Goal: Information Seeking & Learning: Find specific fact

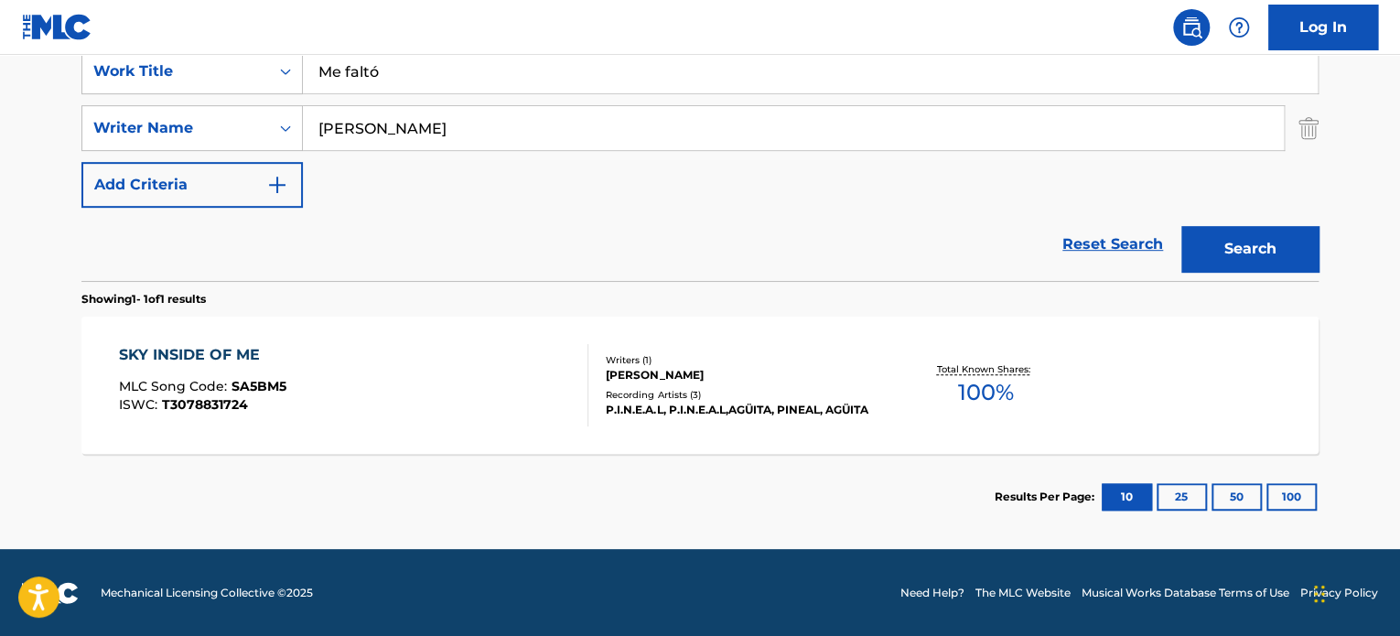
drag, startPoint x: 363, startPoint y: 50, endPoint x: 92, endPoint y: 50, distance: 271.8
click at [103, 51] on div "Log In The MLC Public Work Search The accuracy and completeness of The MLC's da…" at bounding box center [700, 139] width 1400 height 996
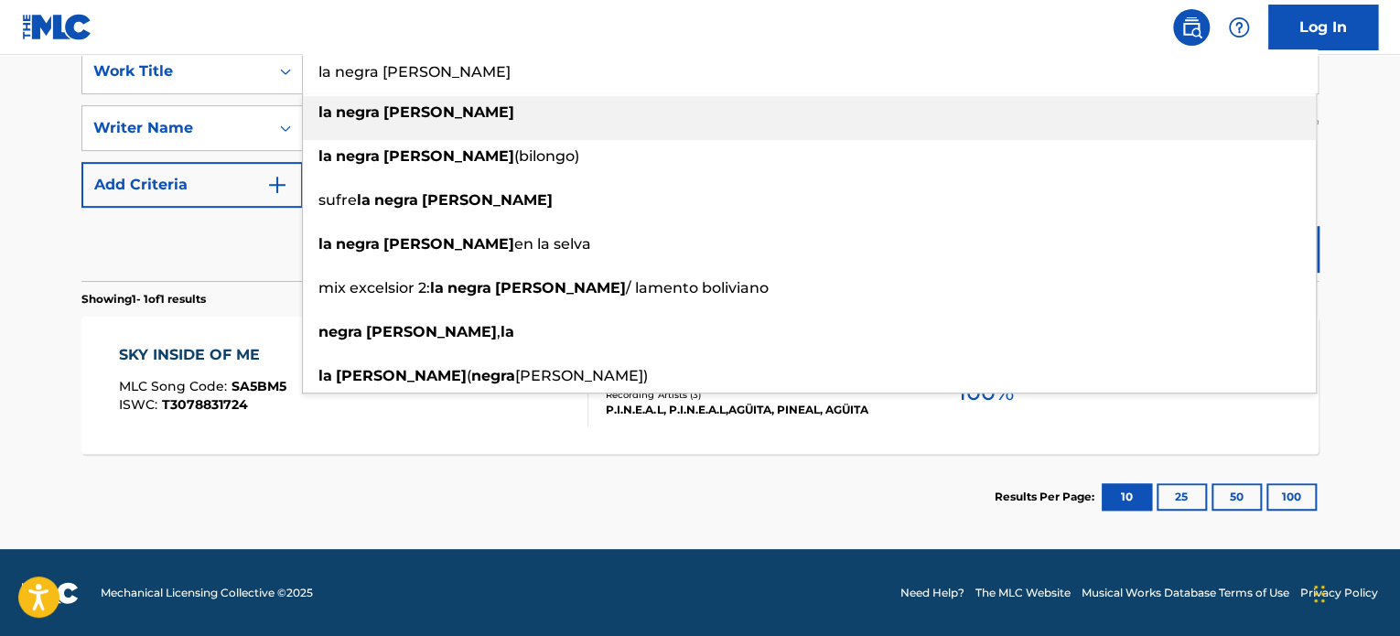
type input "la negra [PERSON_NAME]"
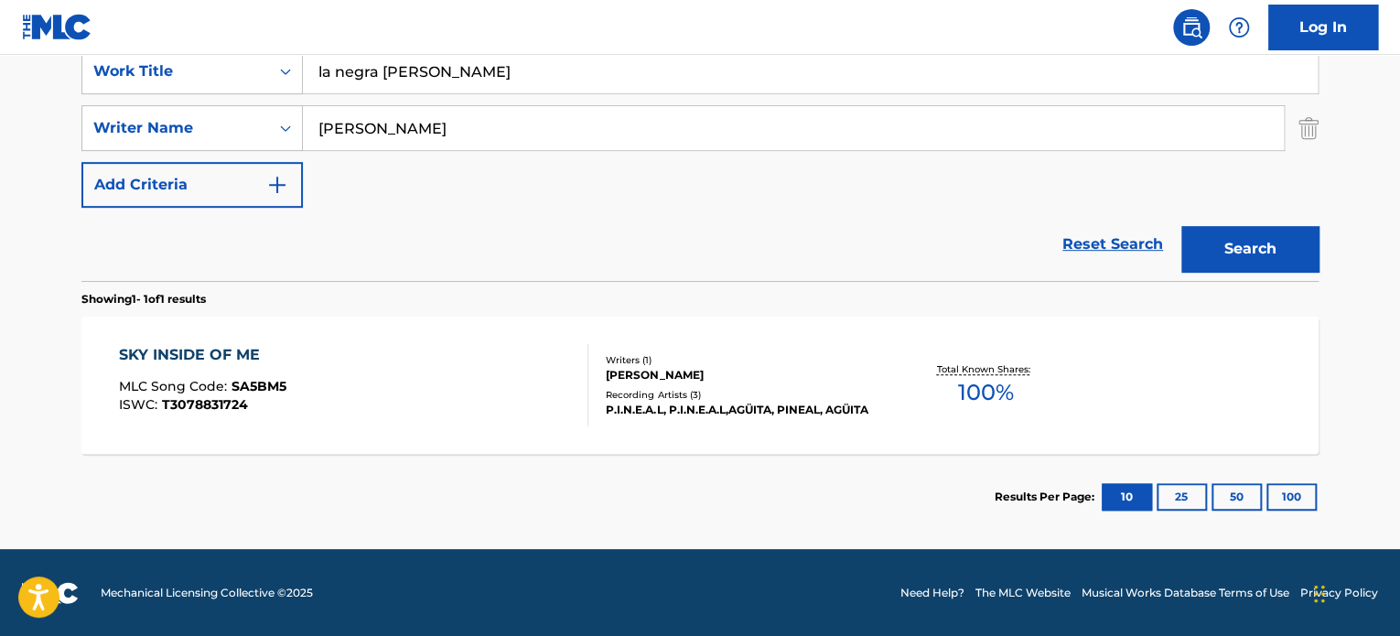
click at [343, 120] on input "[PERSON_NAME]" at bounding box center [793, 128] width 981 height 44
click at [344, 120] on input "[PERSON_NAME]" at bounding box center [793, 128] width 981 height 44
paste input "[PERSON_NAME]"
type input "[PERSON_NAME]"
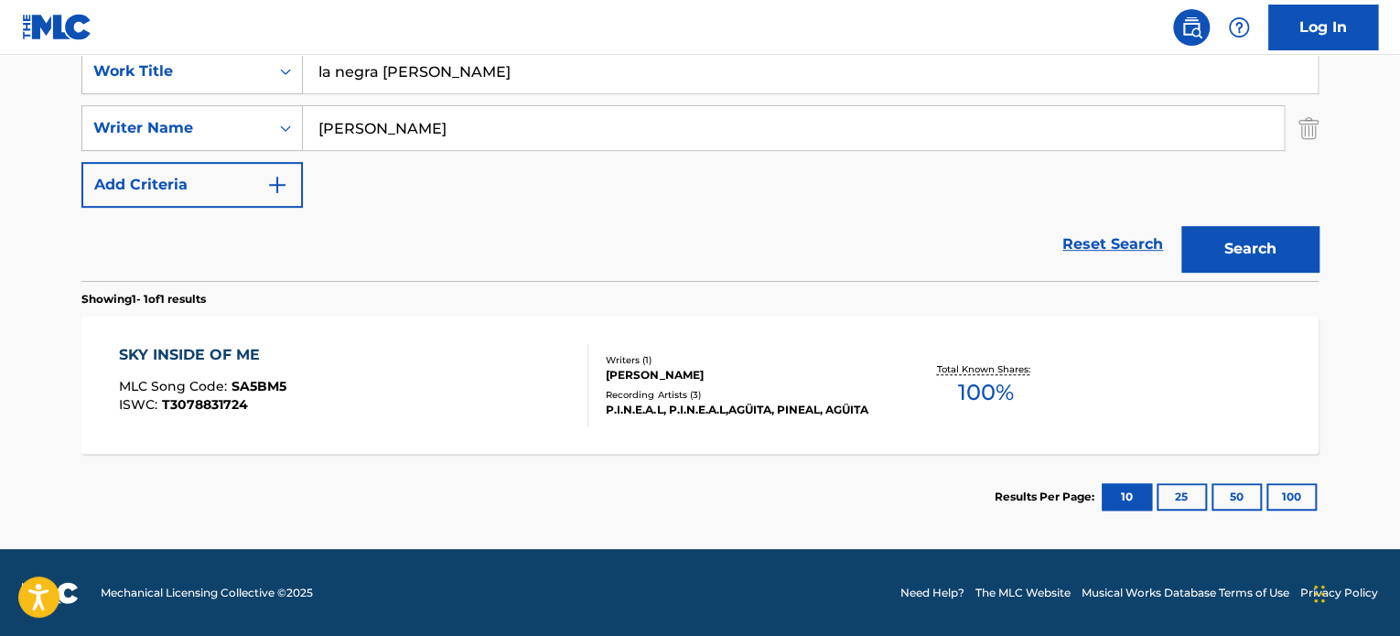
click at [1288, 248] on button "Search" at bounding box center [1249, 249] width 137 height 46
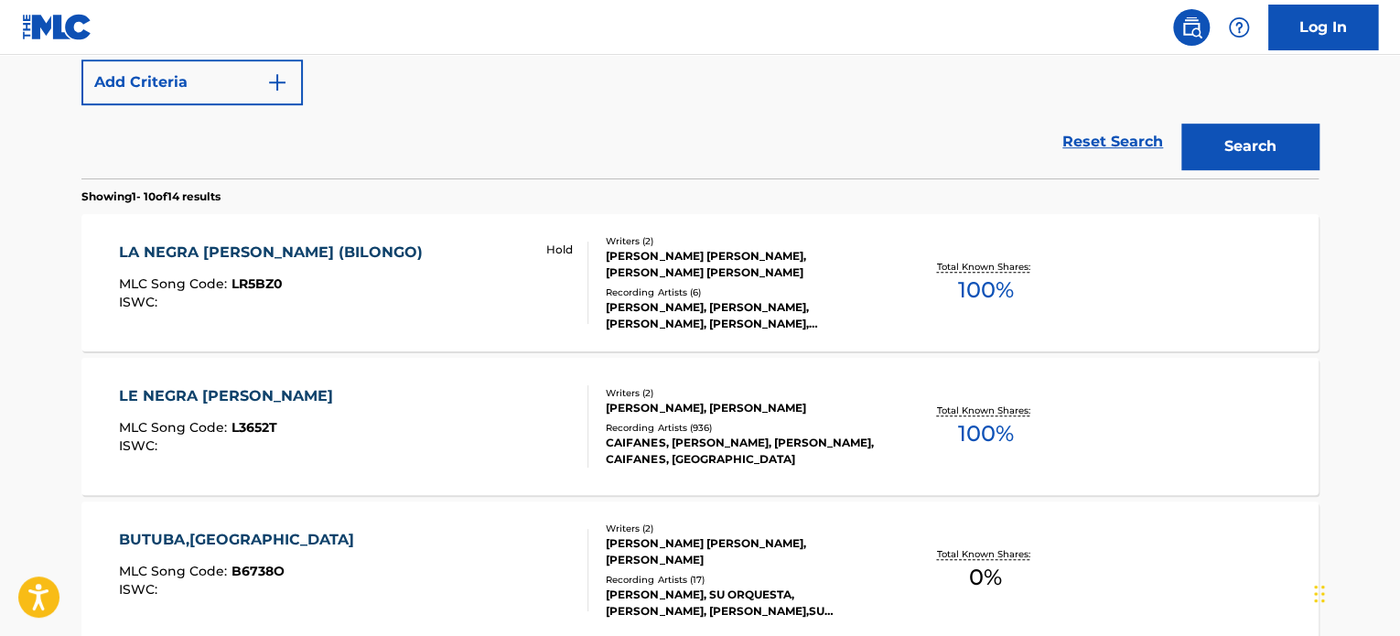
scroll to position [450, 0]
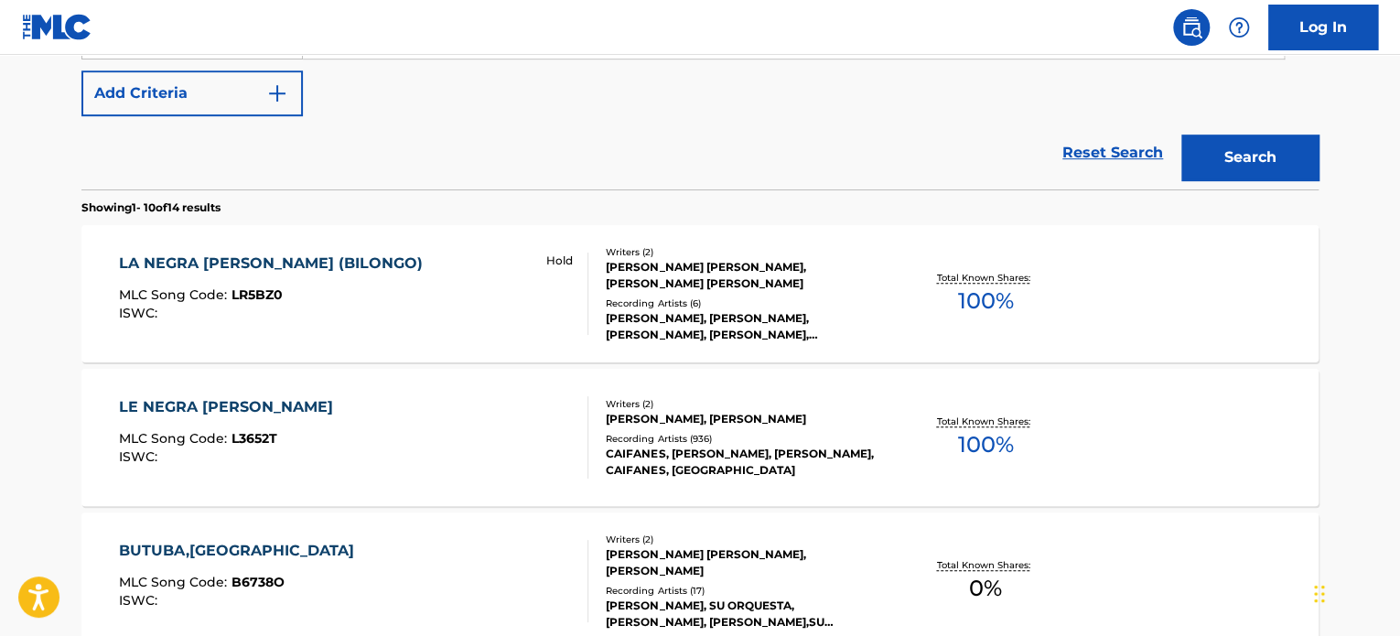
click at [601, 430] on div "Writers ( 2 ) [PERSON_NAME], [PERSON_NAME] Recording Artists ( 936 ) [PERSON_NA…" at bounding box center [735, 437] width 294 height 81
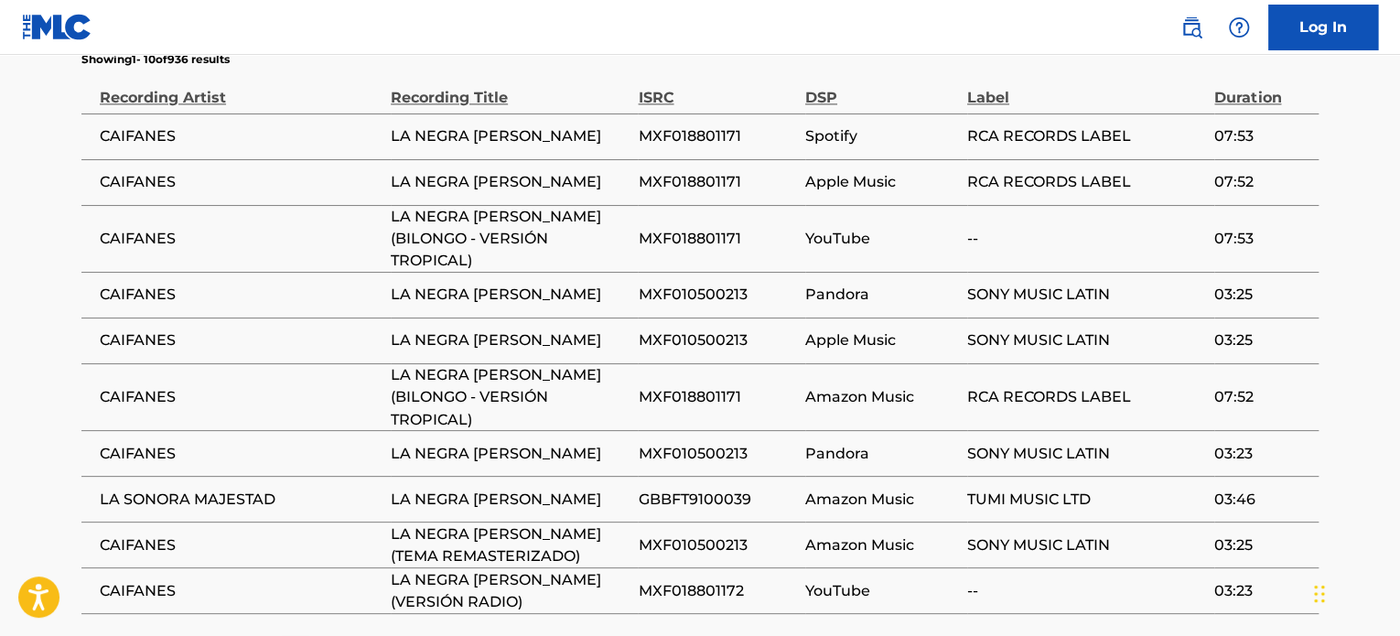
scroll to position [1450, 0]
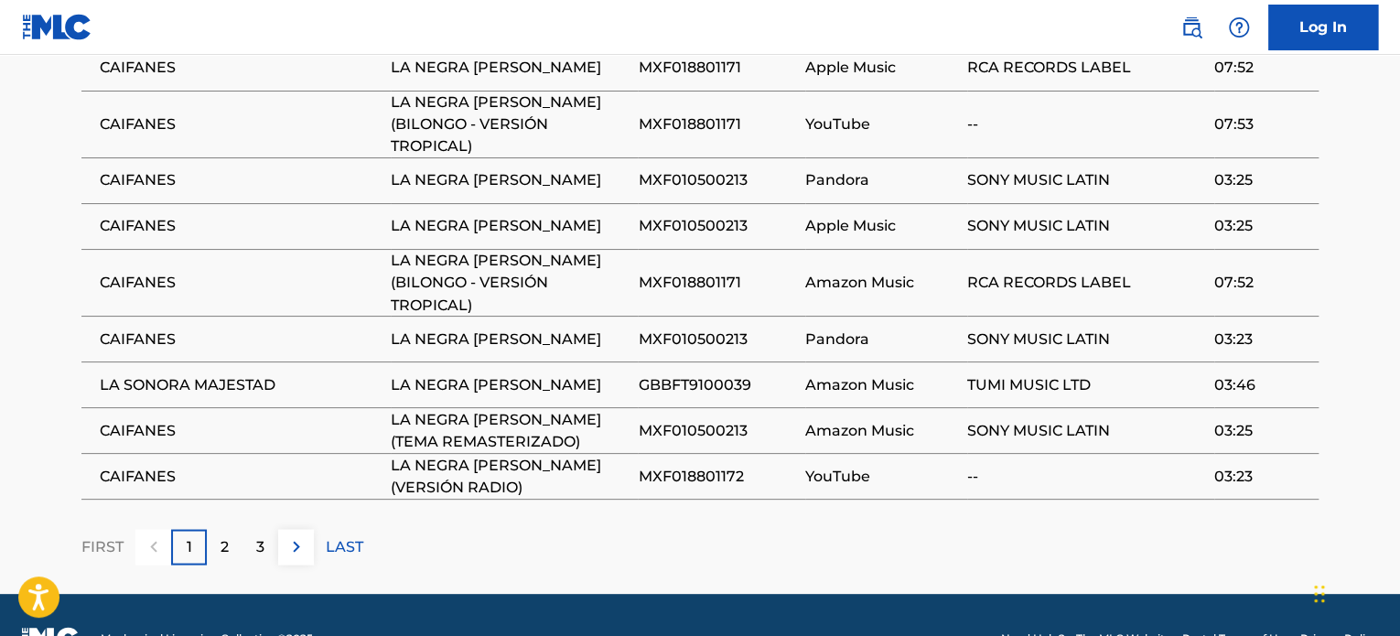
click at [239, 529] on div "2" at bounding box center [225, 547] width 36 height 36
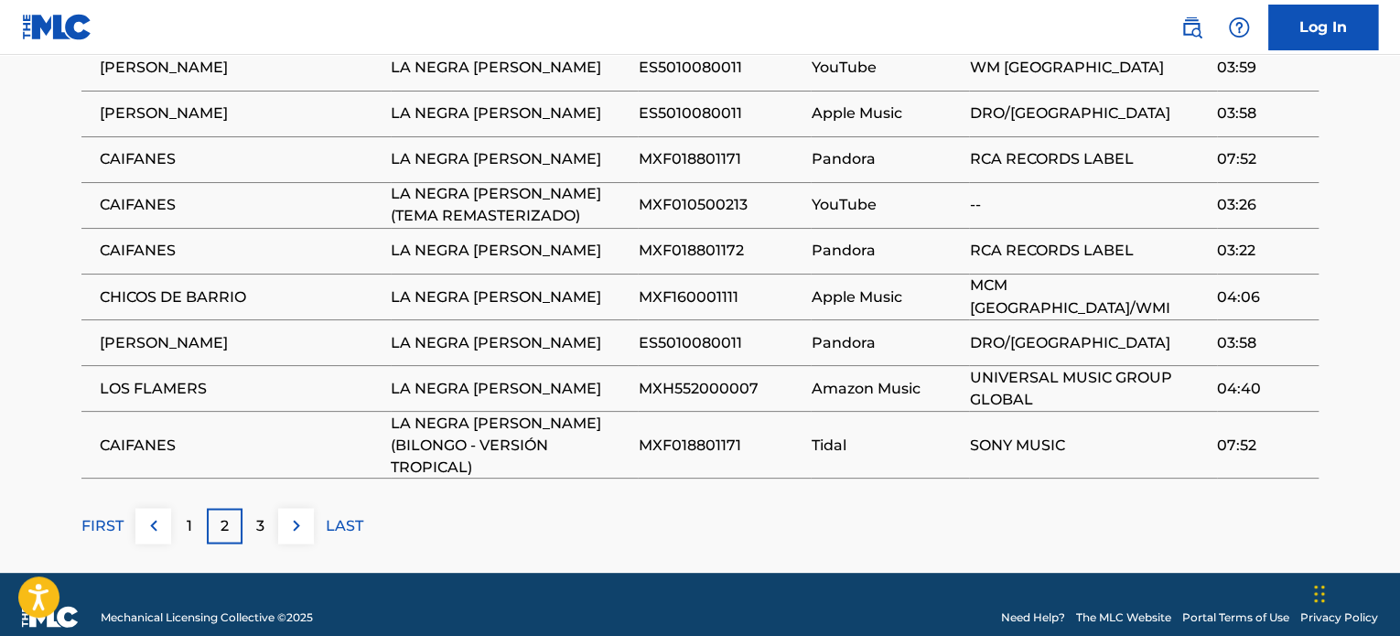
click at [508, 380] on span "LA NEGRA [PERSON_NAME]" at bounding box center [510, 388] width 238 height 22
click at [259, 514] on p "3" at bounding box center [260, 525] width 8 height 22
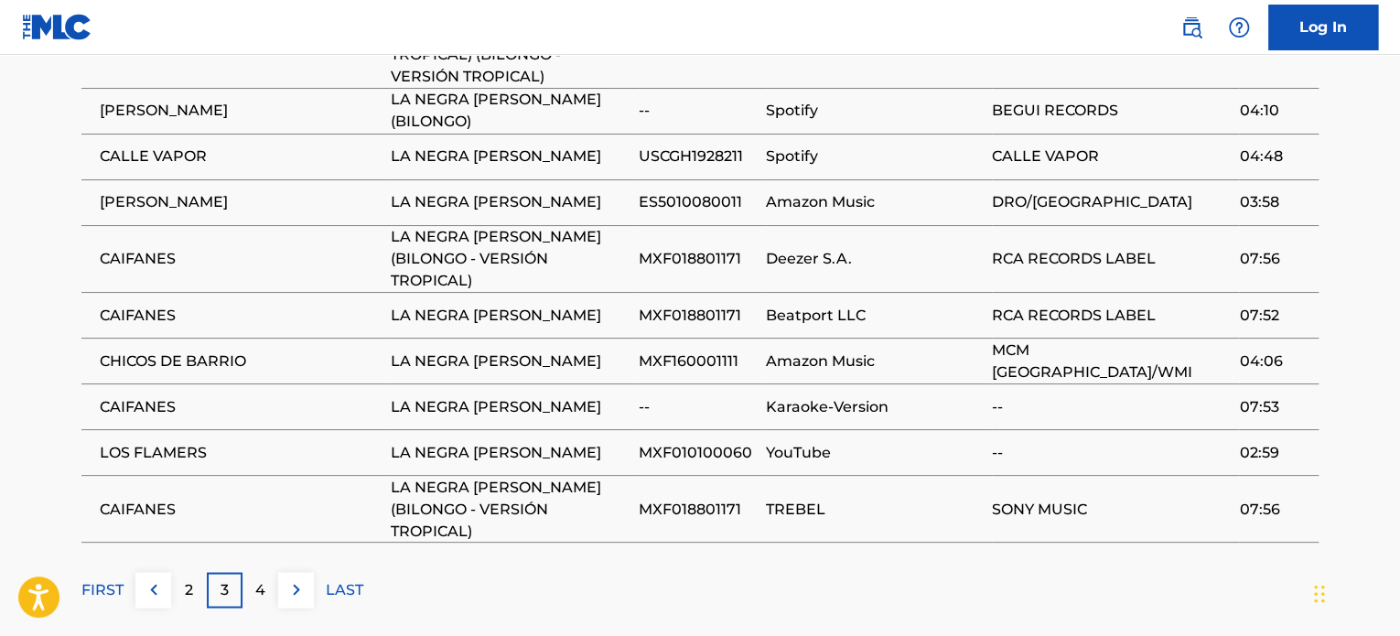
click at [254, 572] on div "4" at bounding box center [261, 590] width 36 height 36
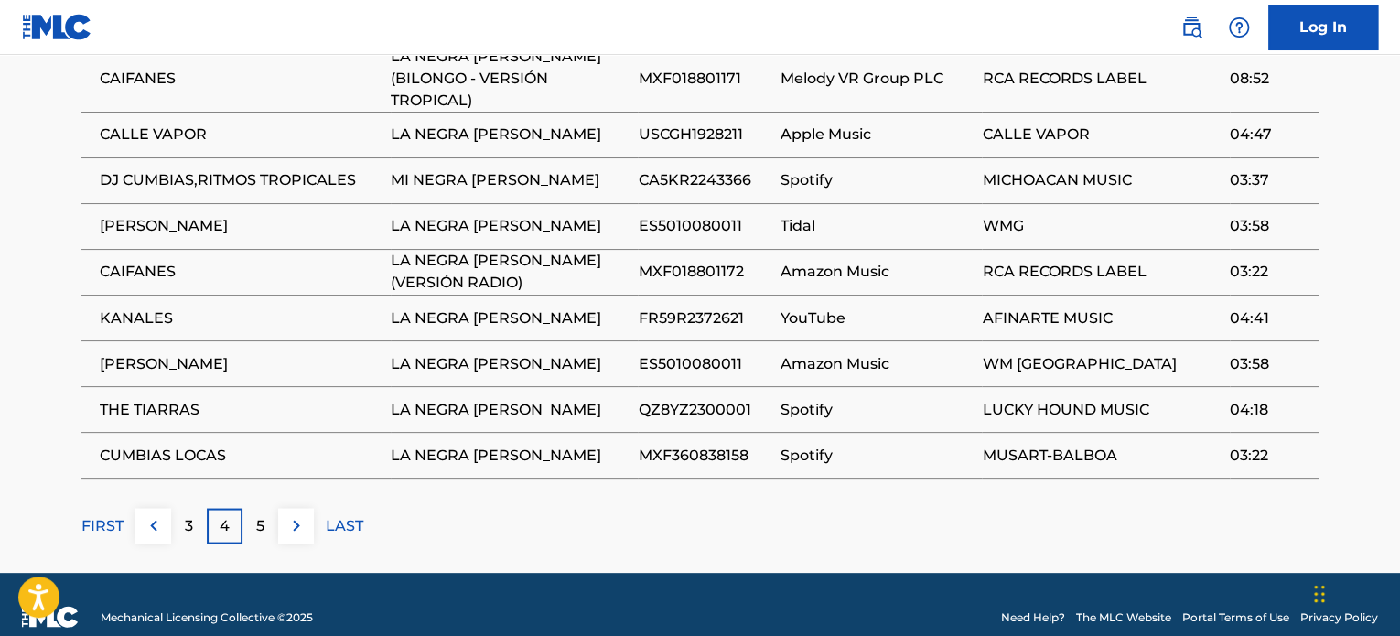
click at [254, 509] on div "5" at bounding box center [261, 526] width 36 height 36
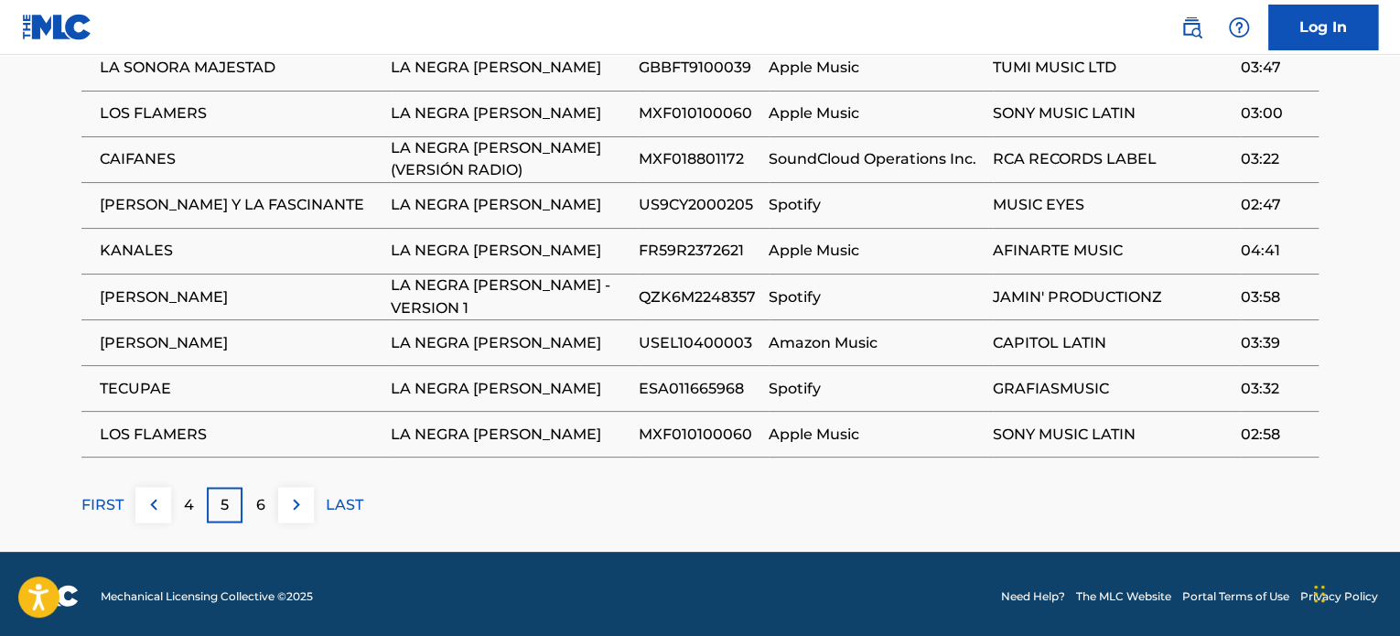
click at [254, 509] on div "6" at bounding box center [261, 505] width 36 height 36
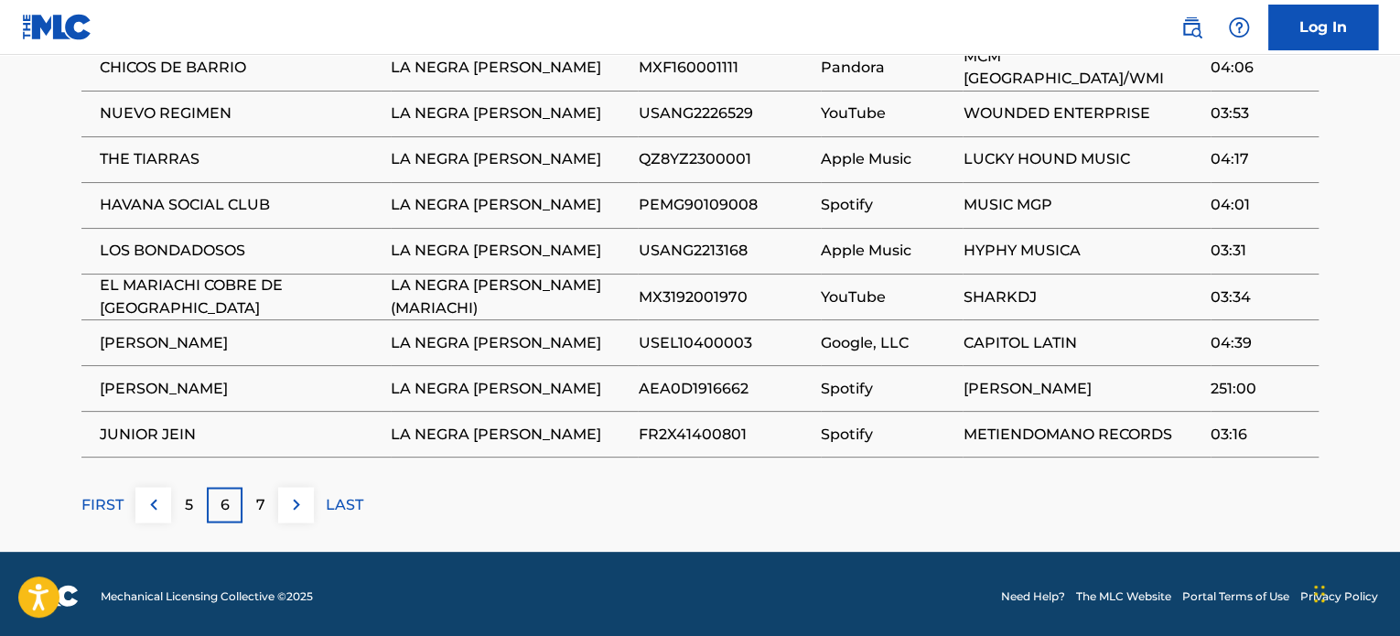
click at [254, 509] on div "7" at bounding box center [261, 505] width 36 height 36
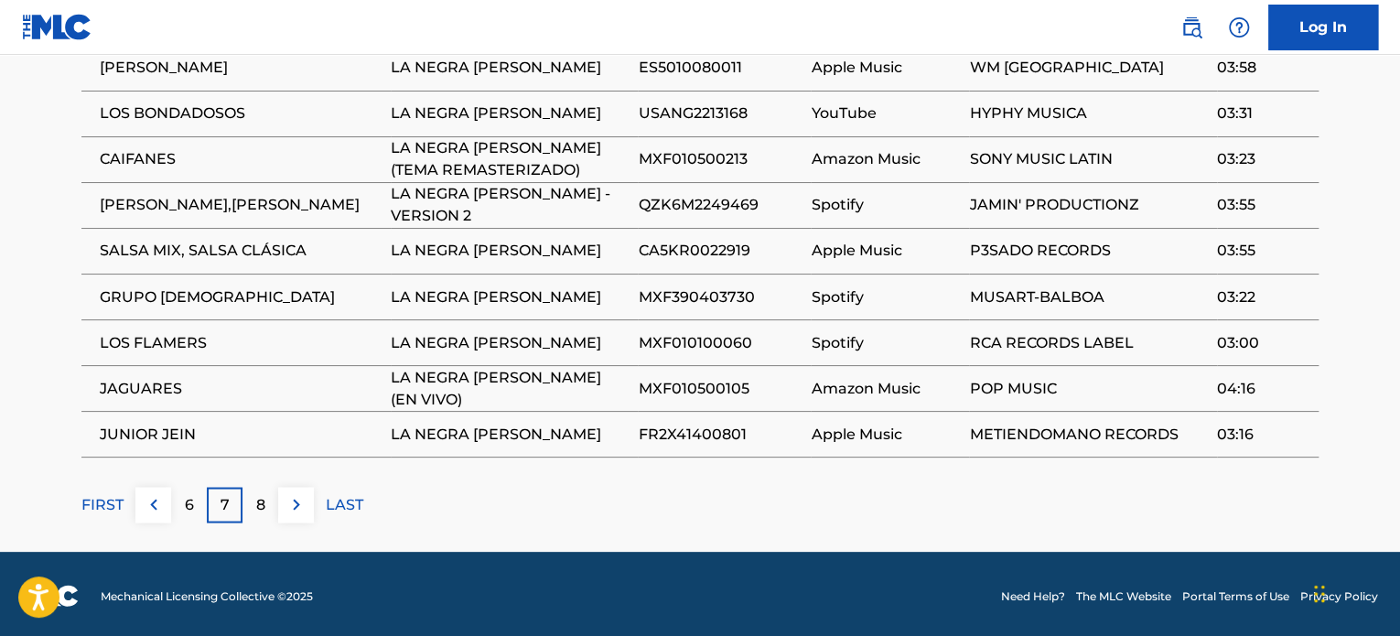
click at [256, 511] on p "8" at bounding box center [260, 504] width 9 height 22
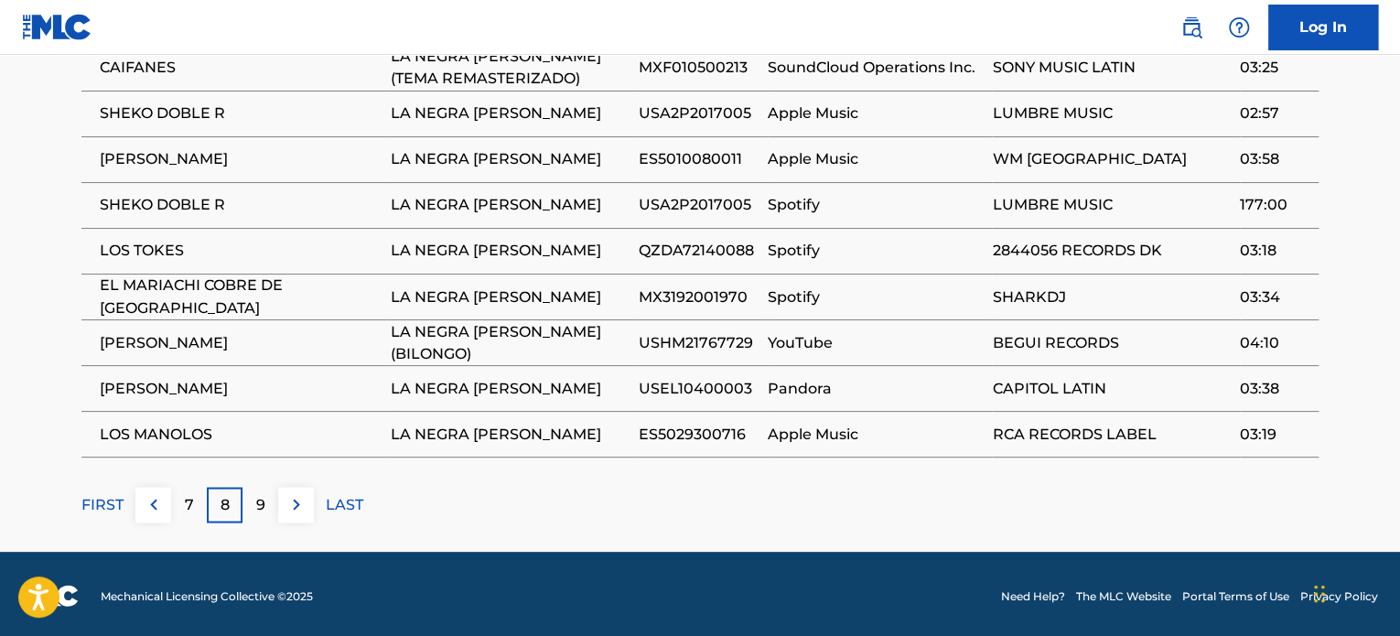
click at [254, 511] on div "9" at bounding box center [261, 505] width 36 height 36
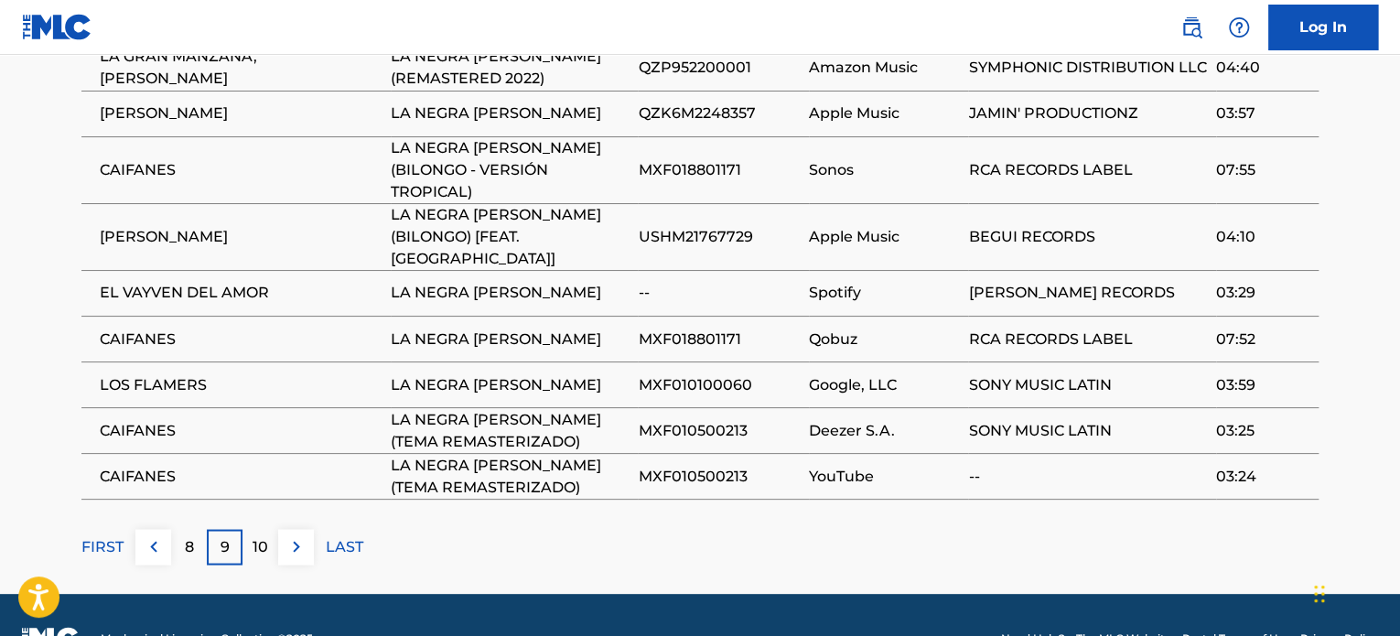
click at [254, 535] on p "10" at bounding box center [261, 546] width 16 height 22
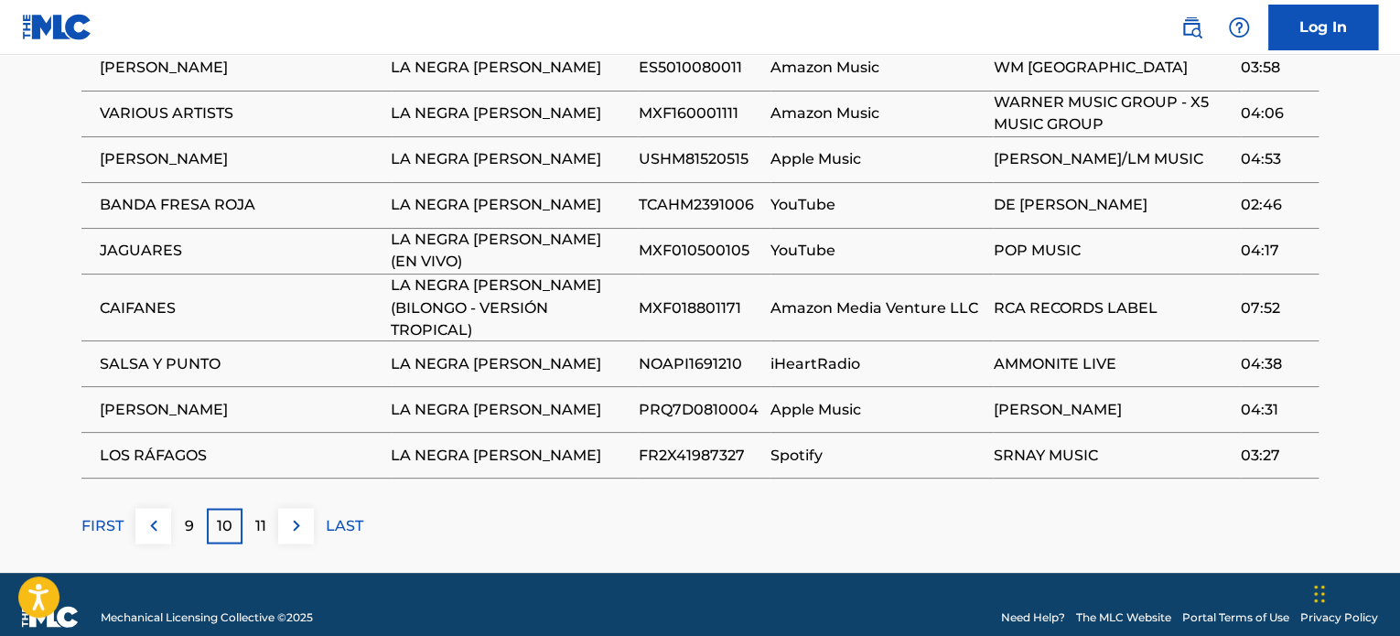
click at [255, 514] on p "11" at bounding box center [260, 525] width 11 height 22
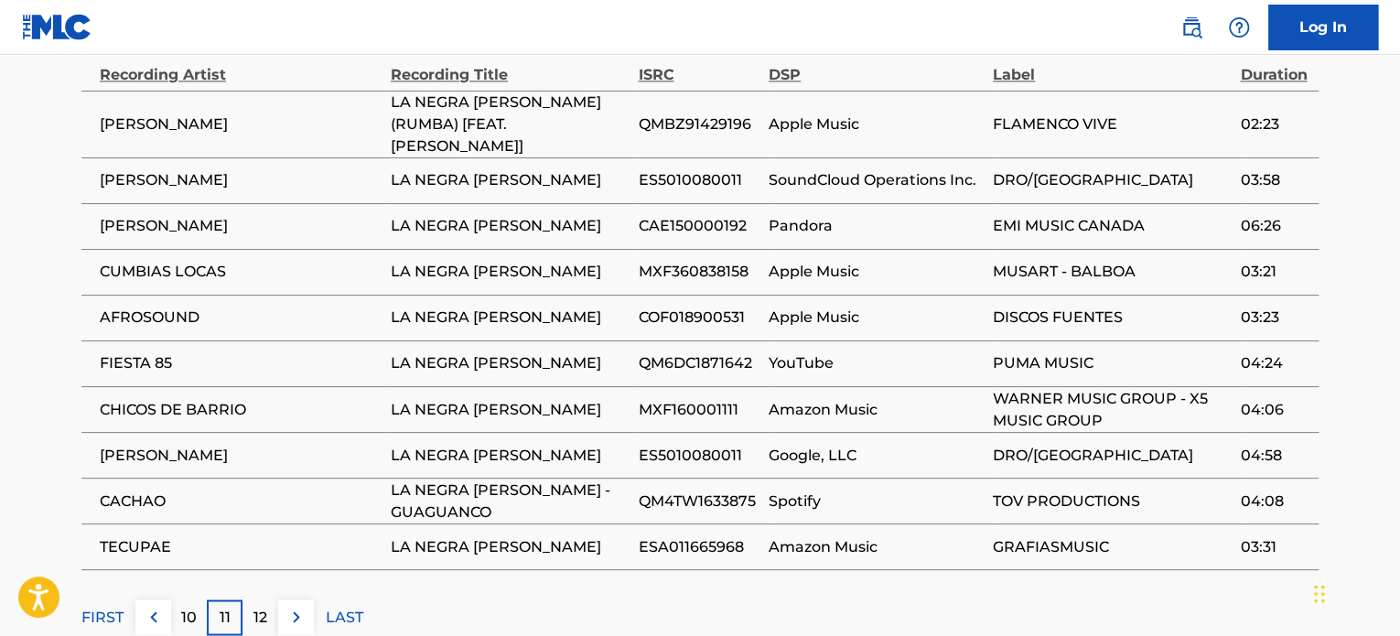
drag, startPoint x: 256, startPoint y: 574, endPoint x: 257, endPoint y: 588, distance: 14.7
click at [257, 588] on div "Matched Recordings (936) Showing 101 - 110 of 936 results Recording Artist Reco…" at bounding box center [699, 298] width 1237 height 674
click at [259, 606] on p "12" at bounding box center [260, 617] width 14 height 22
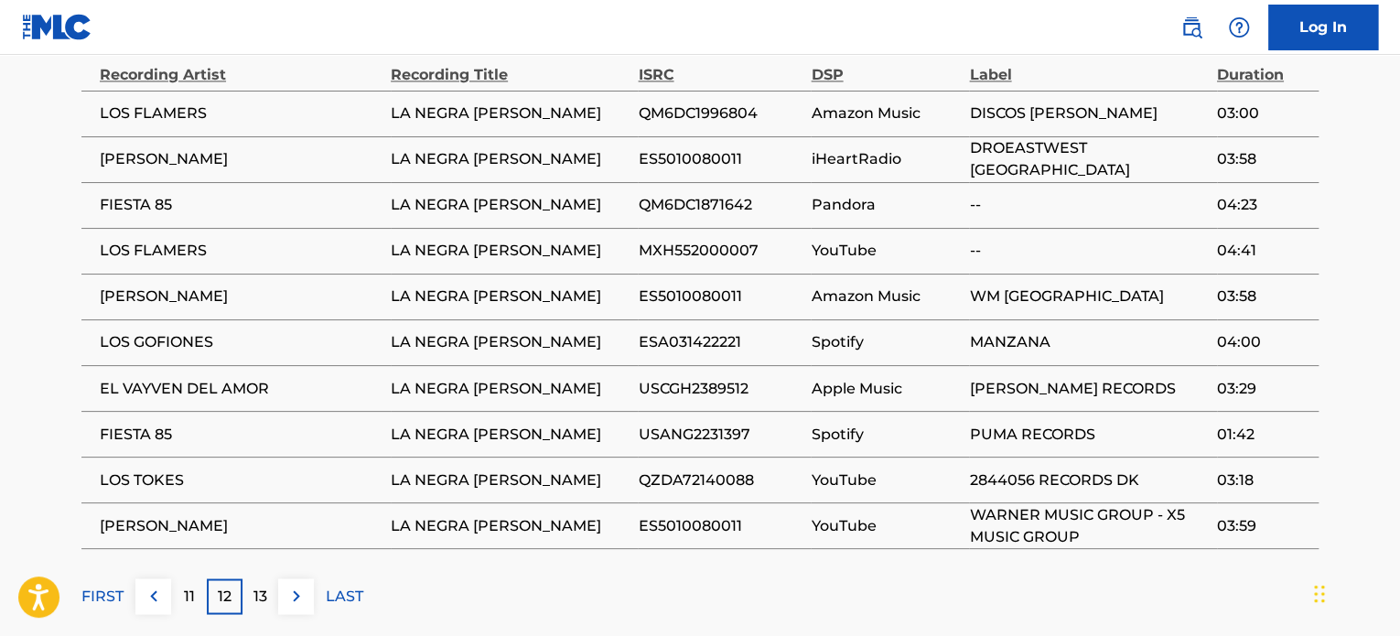
click at [260, 589] on p "13" at bounding box center [260, 596] width 14 height 22
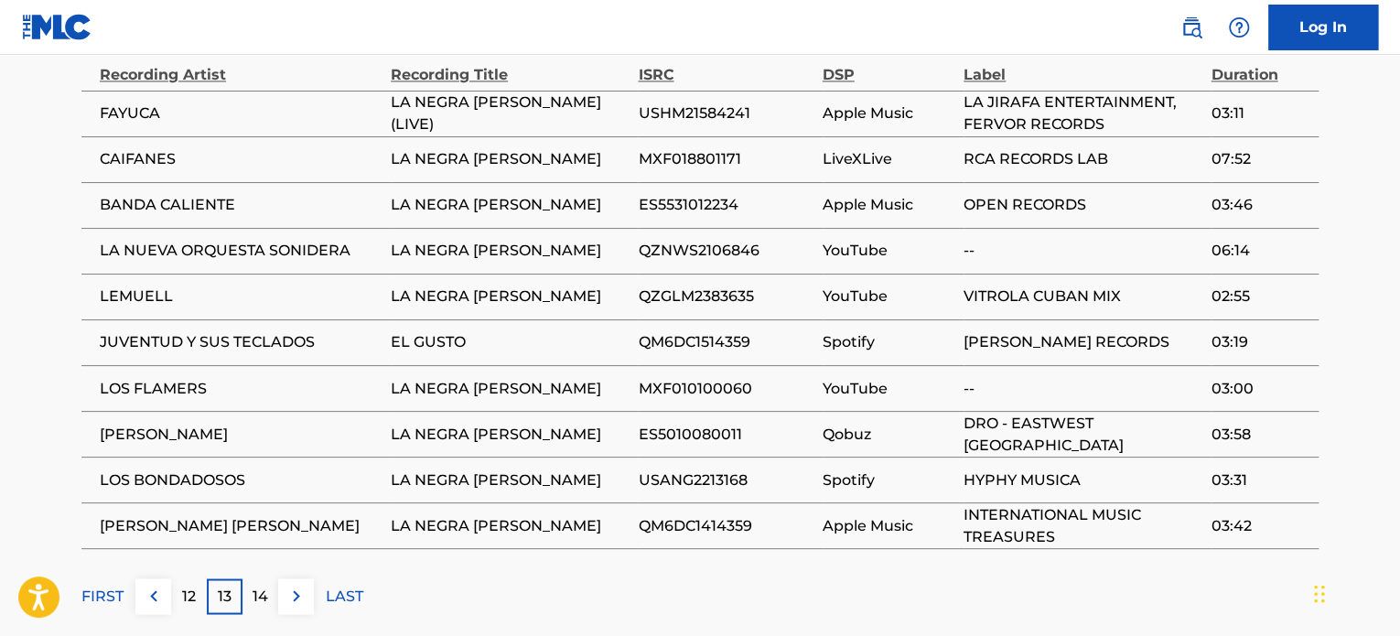
click at [261, 589] on p "14" at bounding box center [261, 596] width 16 height 22
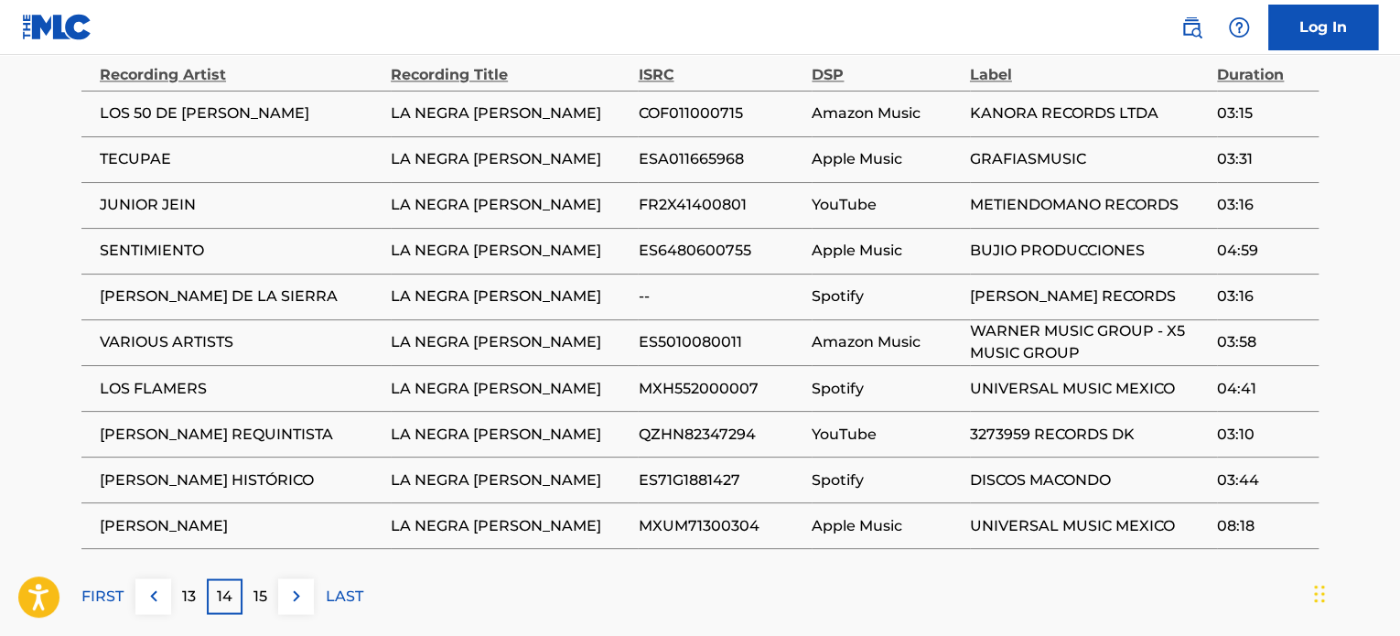
click at [261, 589] on p "15" at bounding box center [260, 596] width 14 height 22
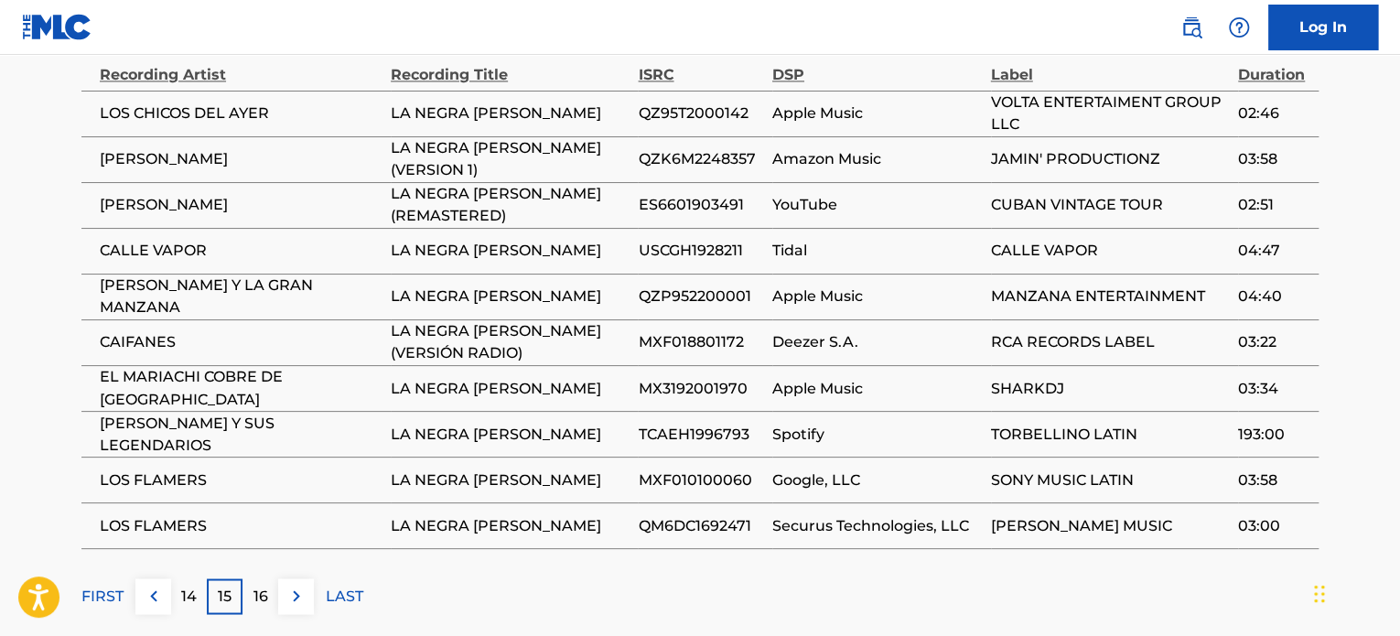
click at [261, 589] on p "16" at bounding box center [260, 596] width 15 height 22
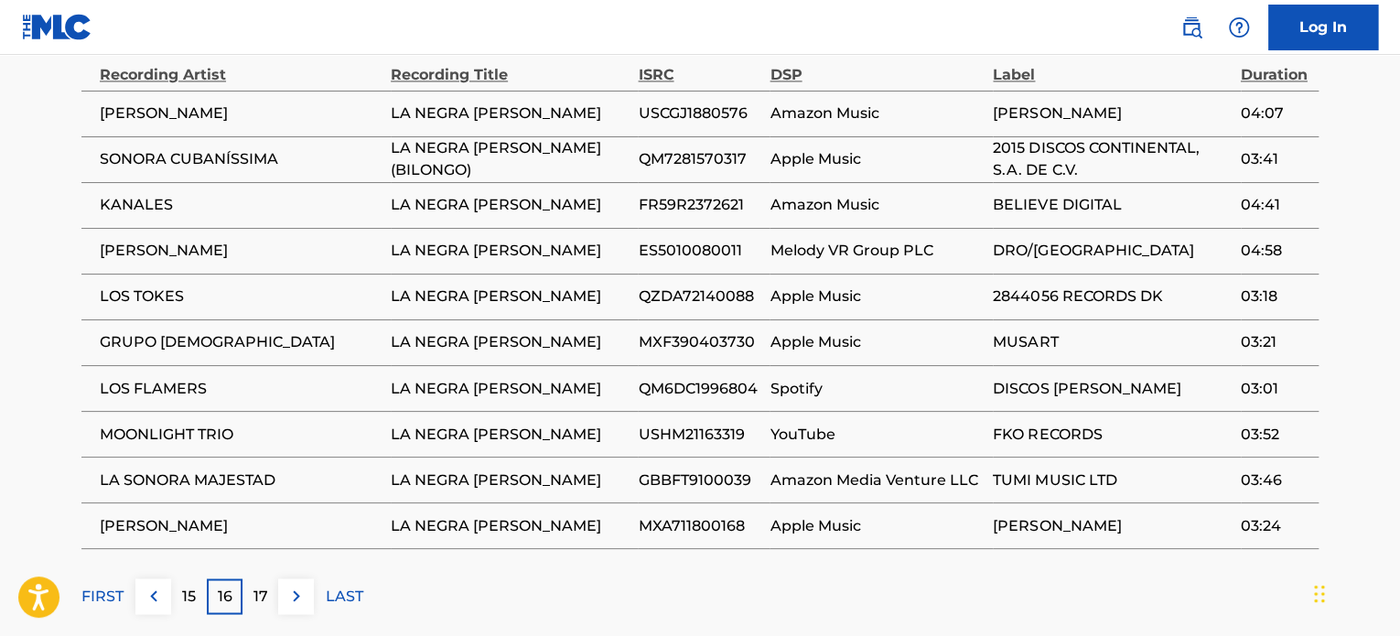
click at [261, 589] on p "17" at bounding box center [260, 596] width 15 height 22
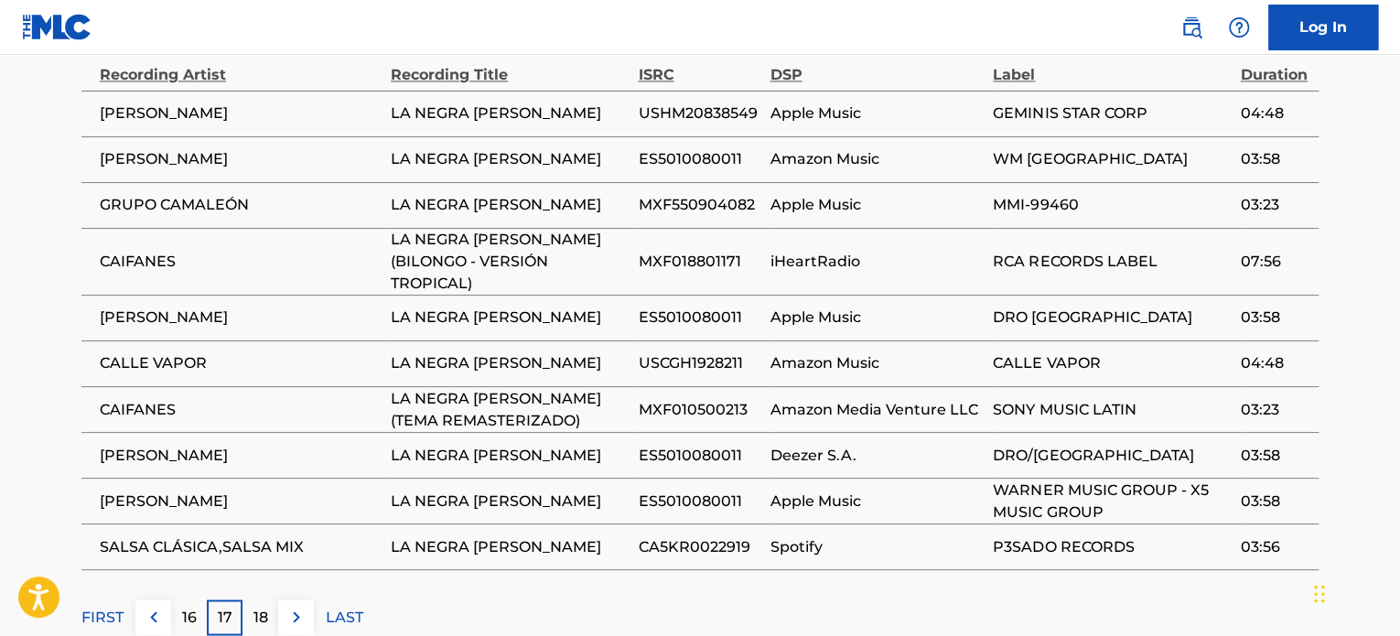
click at [261, 606] on p "18" at bounding box center [260, 617] width 15 height 22
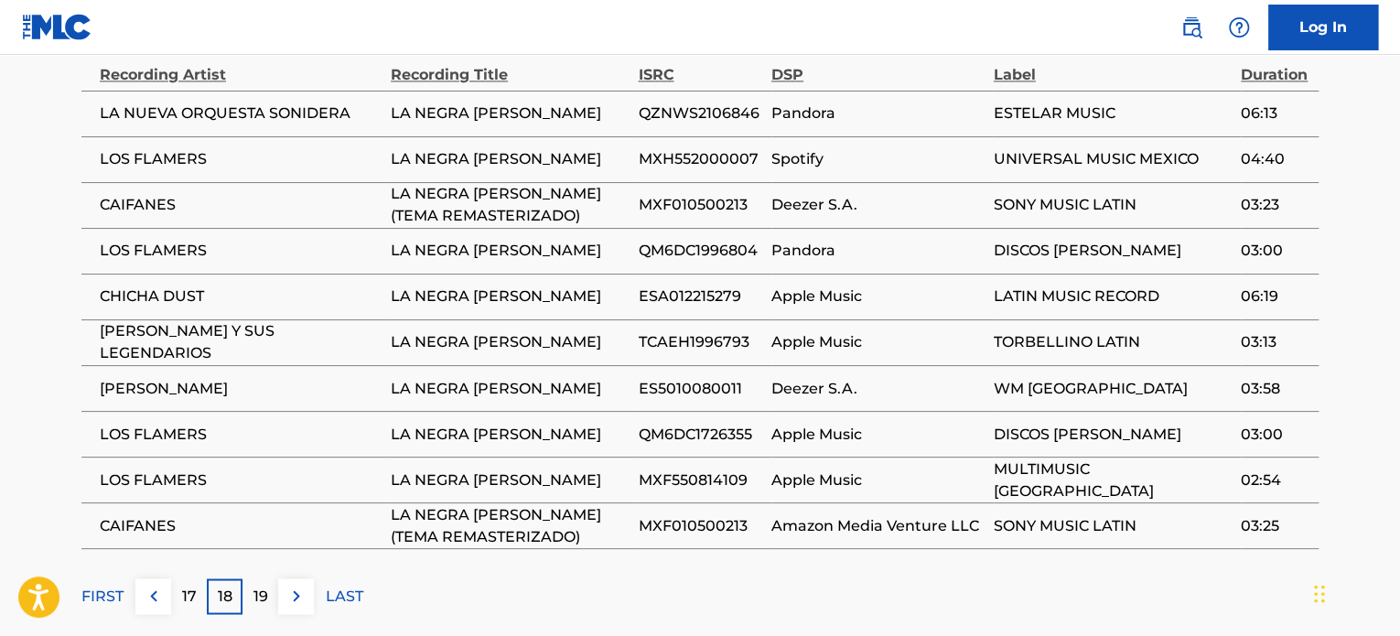
click at [262, 591] on p "19" at bounding box center [260, 596] width 15 height 22
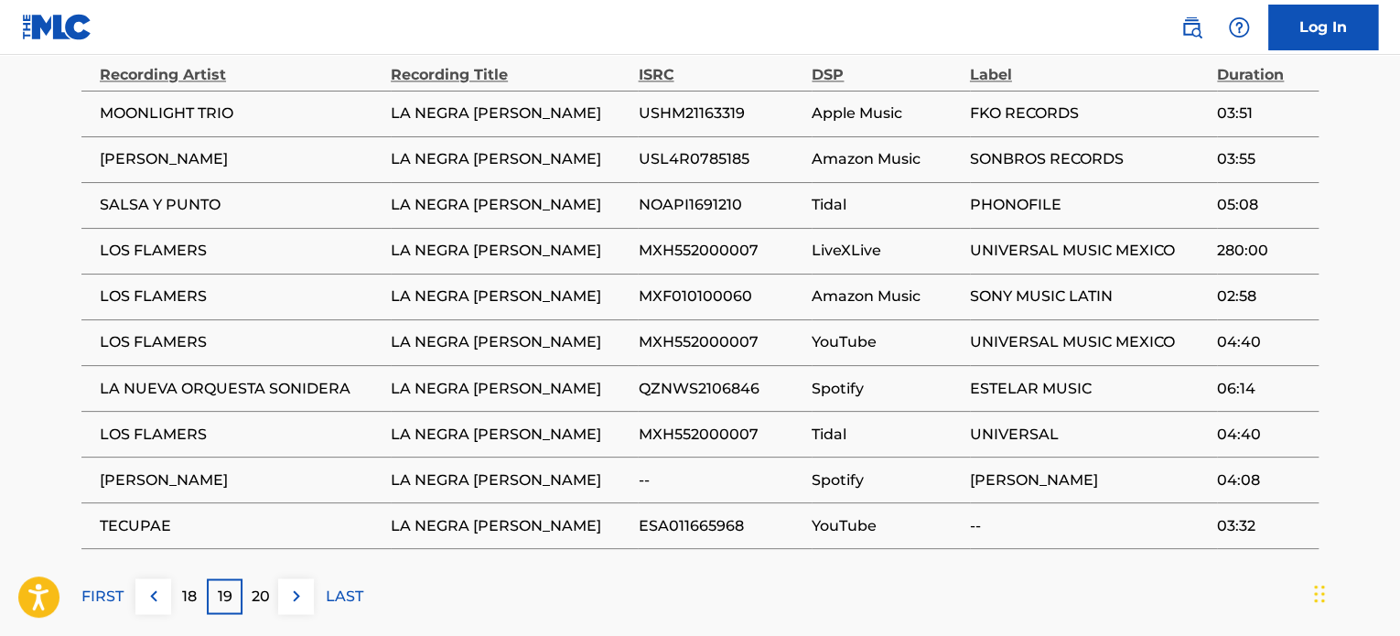
click at [263, 591] on p "20" at bounding box center [261, 596] width 18 height 22
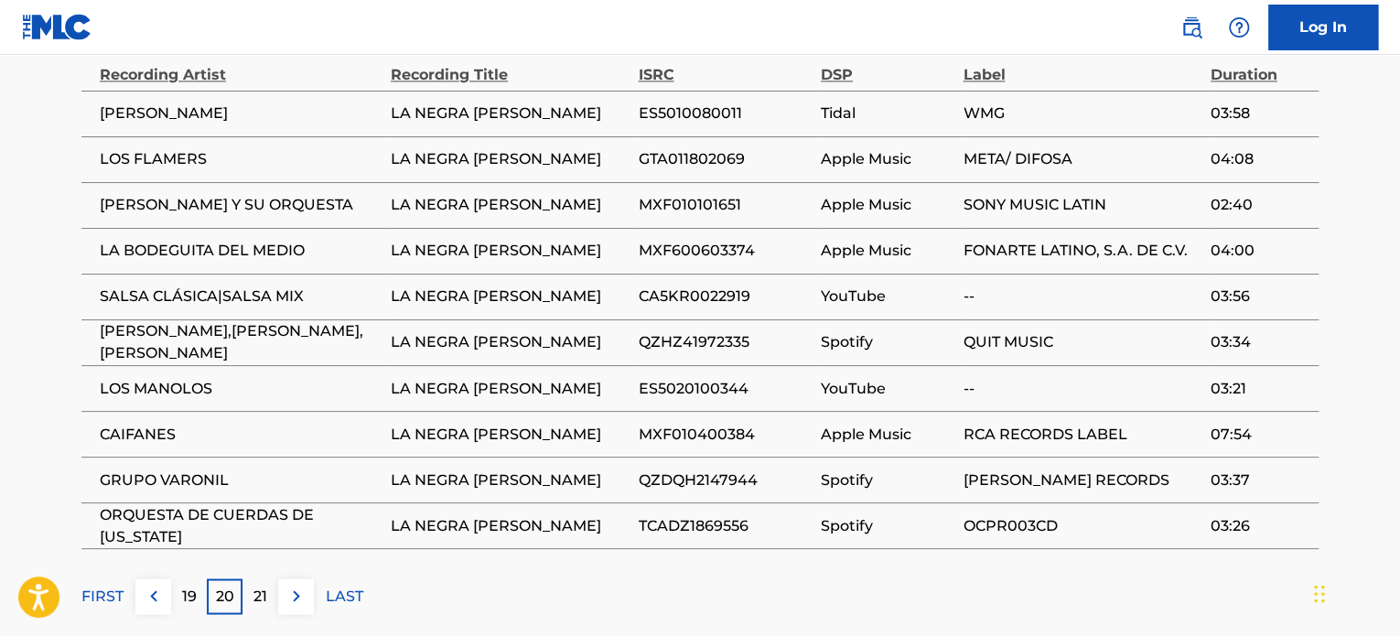
click at [263, 591] on p "21" at bounding box center [260, 596] width 14 height 22
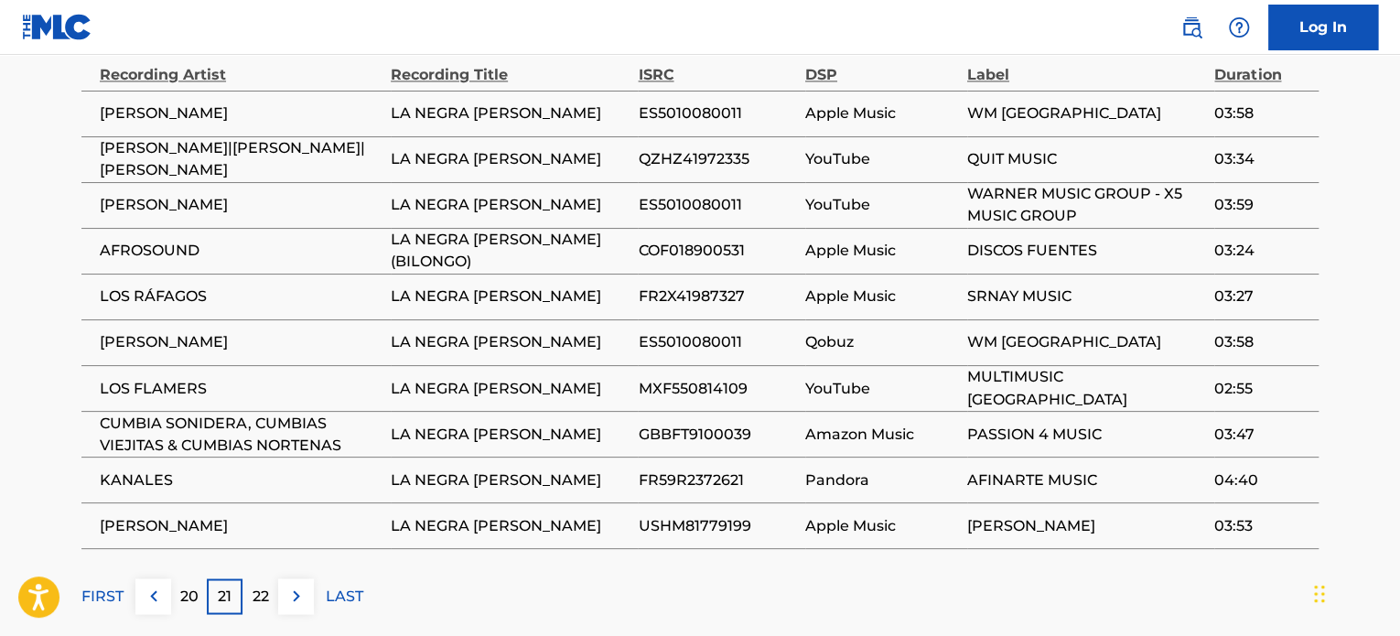
click at [263, 591] on p "22" at bounding box center [261, 596] width 16 height 22
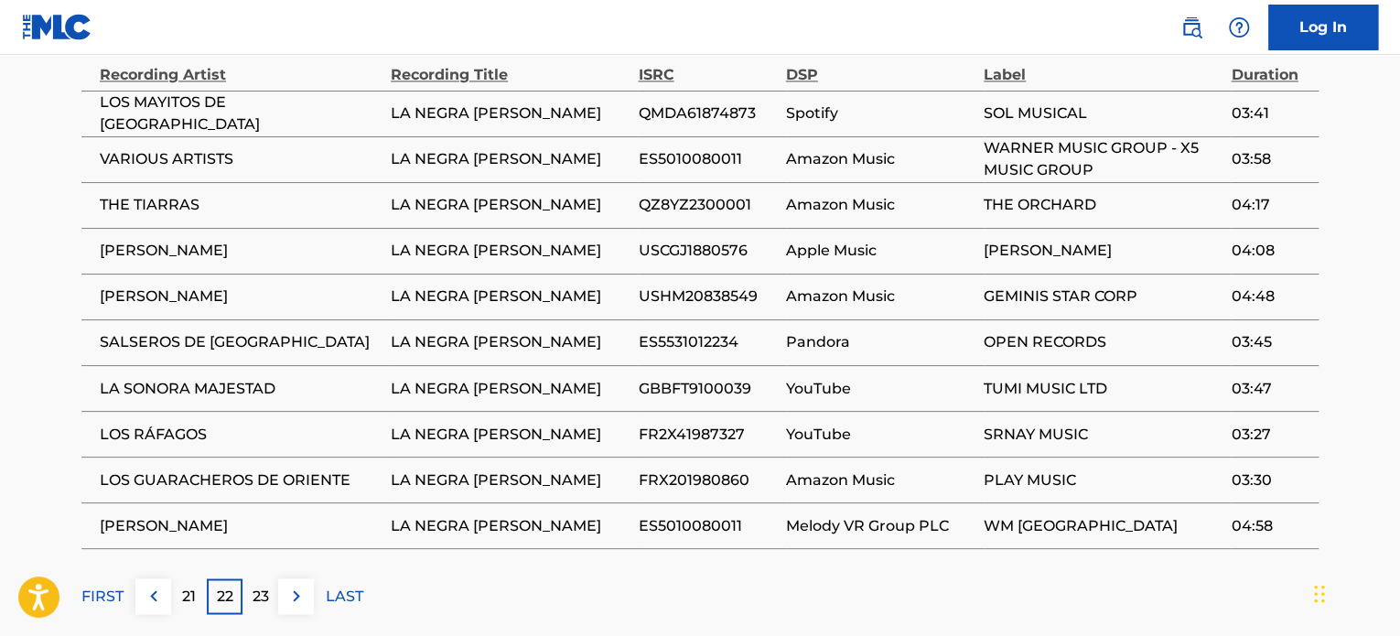
click at [274, 590] on div "23" at bounding box center [261, 596] width 36 height 36
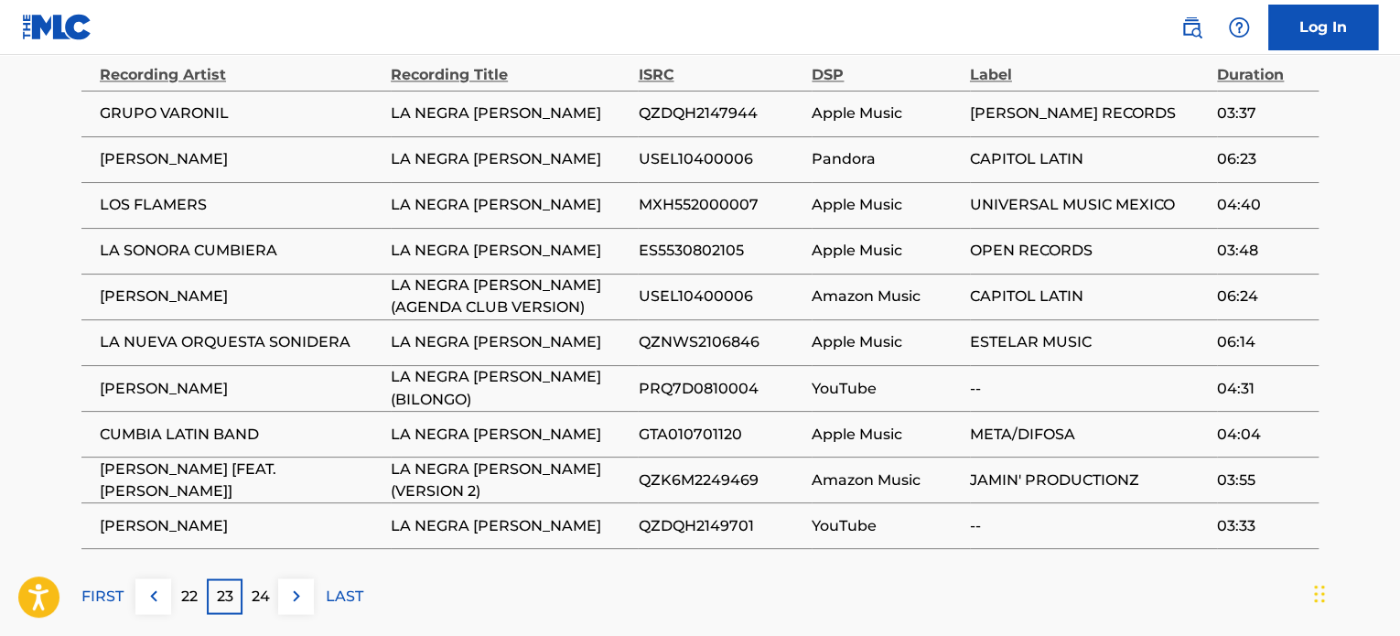
click at [274, 590] on div "24" at bounding box center [261, 596] width 36 height 36
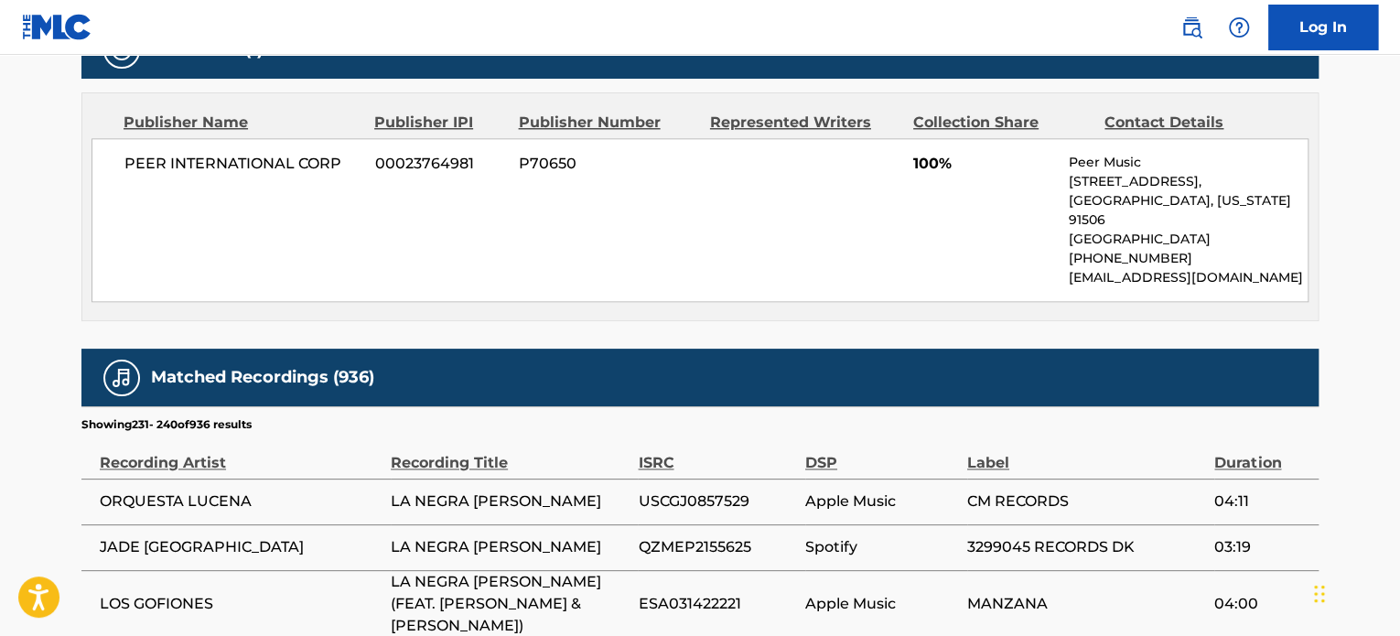
scroll to position [1358, 0]
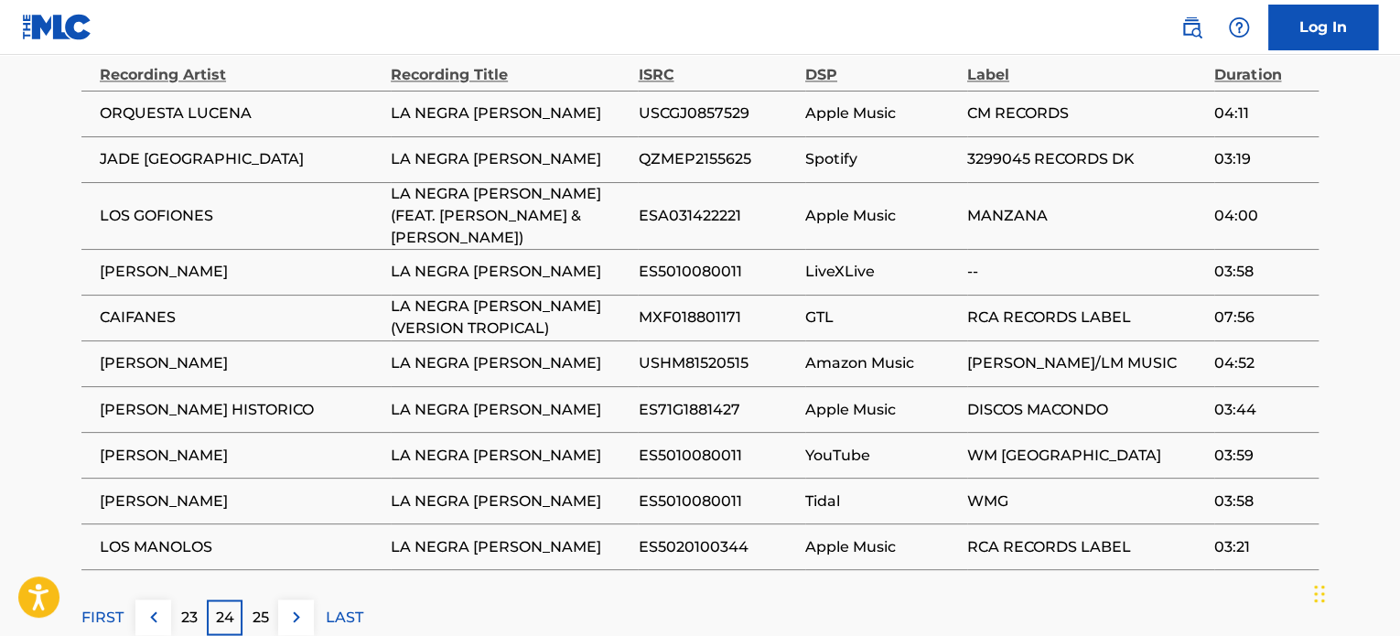
click at [274, 590] on div "Matched Recordings (936) Showing 231 - 240 of 936 results Recording Artist Reco…" at bounding box center [699, 298] width 1237 height 674
click at [266, 616] on p "25" at bounding box center [261, 617] width 16 height 22
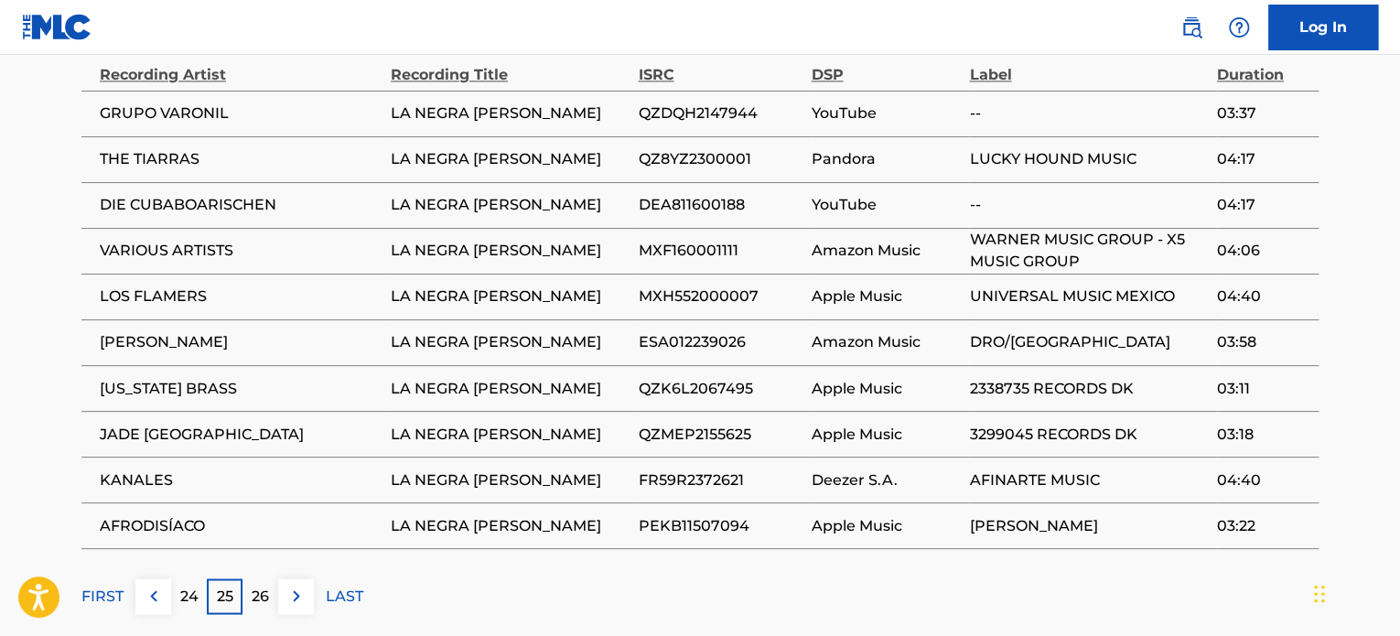
click at [269, 586] on div "26" at bounding box center [261, 596] width 36 height 36
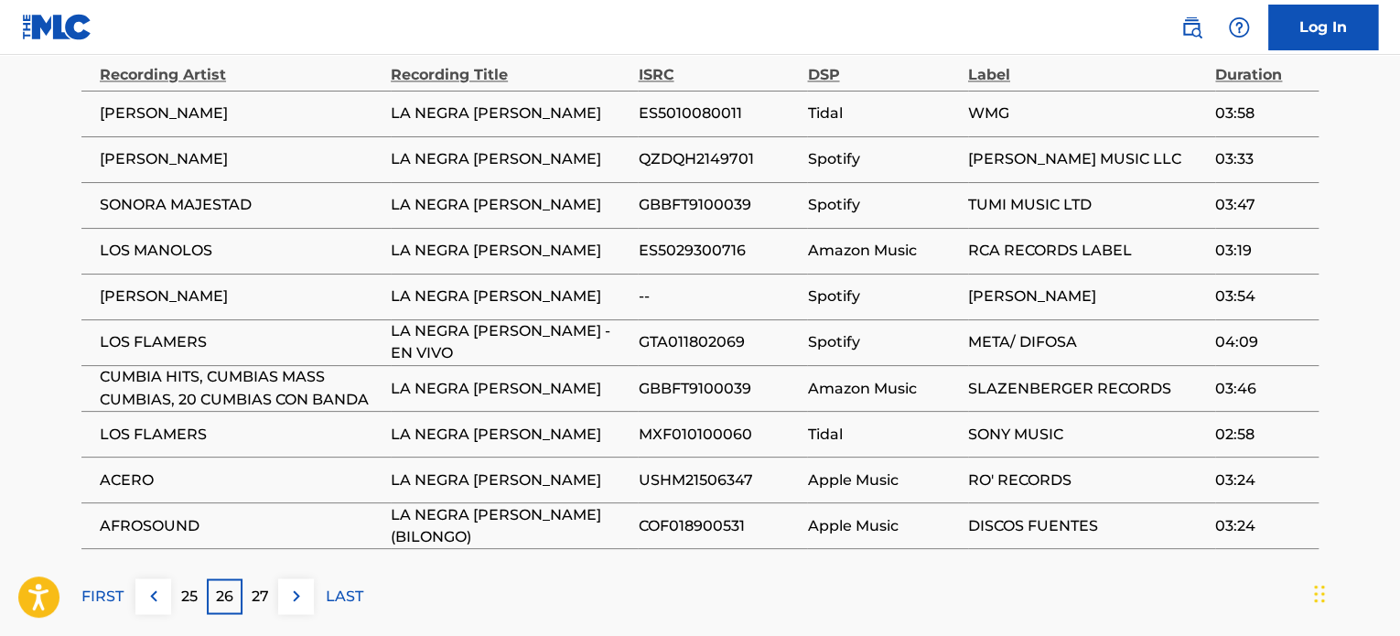
click at [269, 586] on div "27" at bounding box center [261, 596] width 36 height 36
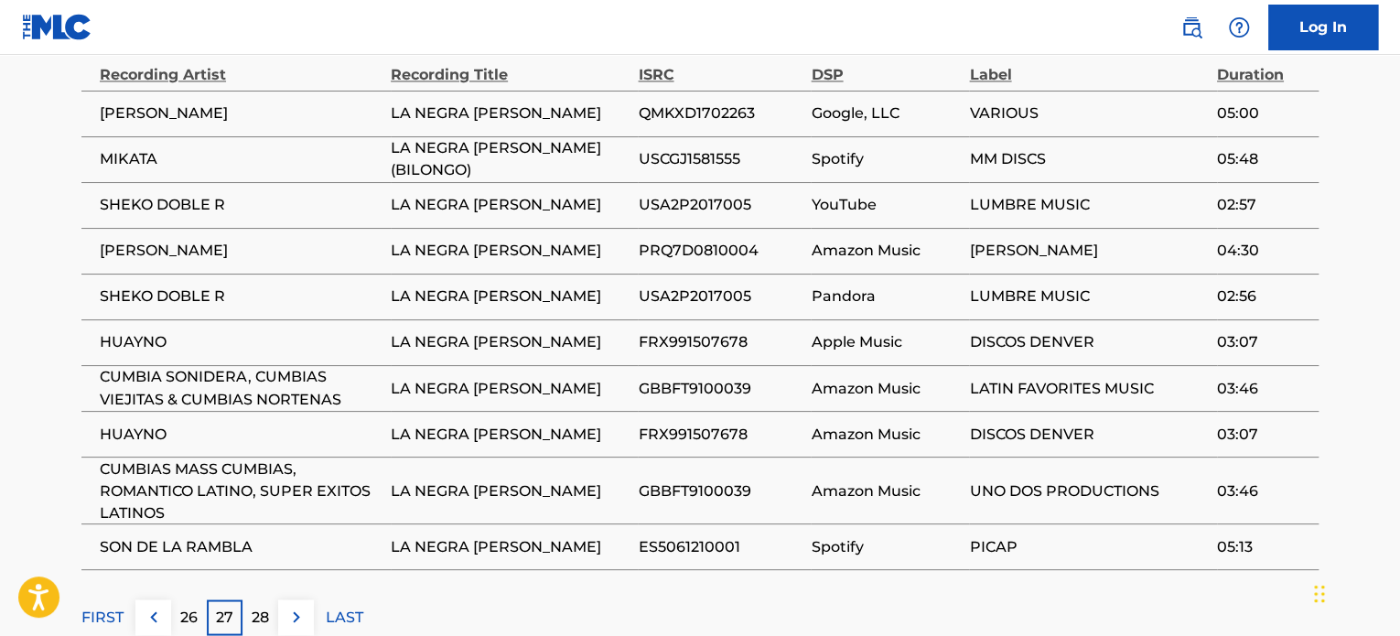
click at [262, 606] on p "28" at bounding box center [260, 617] width 17 height 22
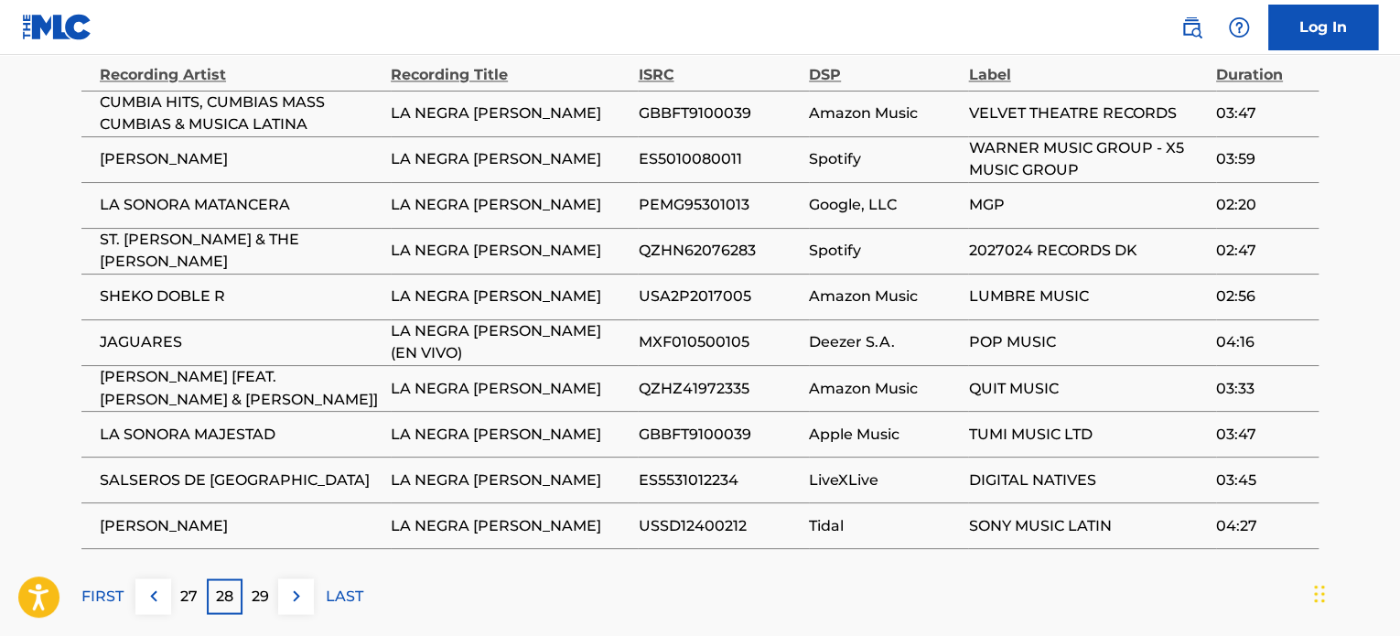
click at [262, 603] on div "29" at bounding box center [261, 596] width 36 height 36
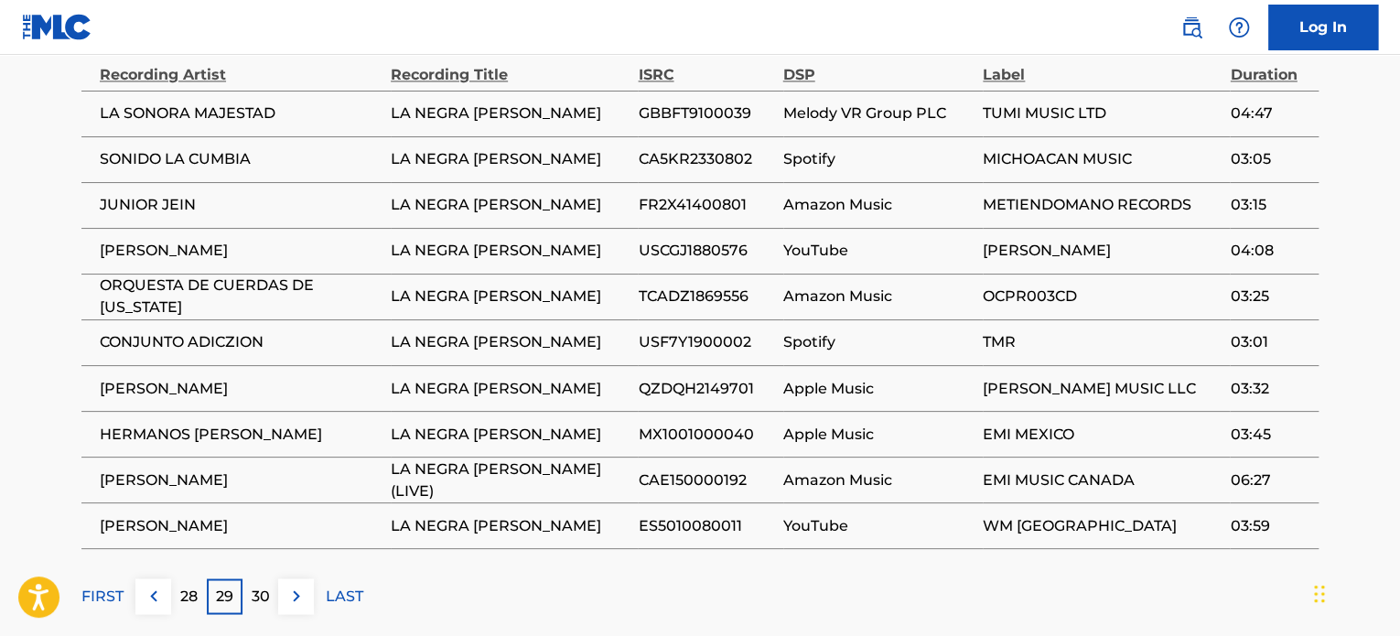
click at [272, 606] on div "30" at bounding box center [261, 596] width 36 height 36
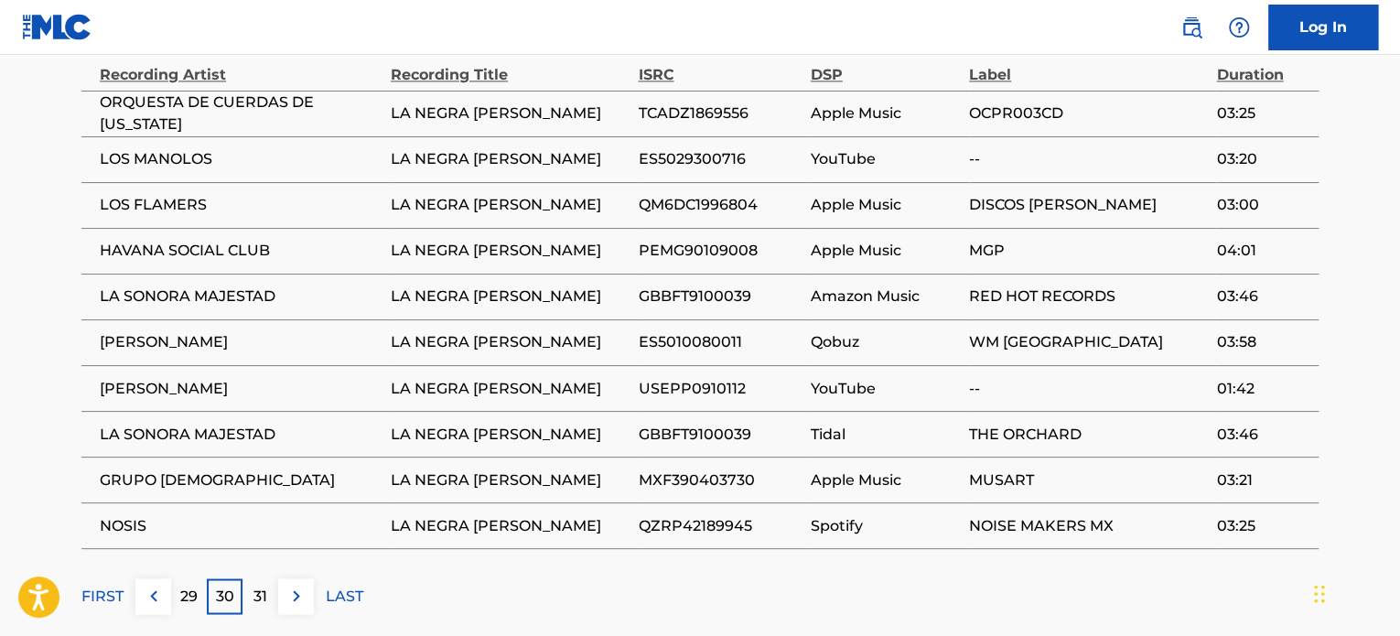
click at [272, 606] on div "31" at bounding box center [261, 596] width 36 height 36
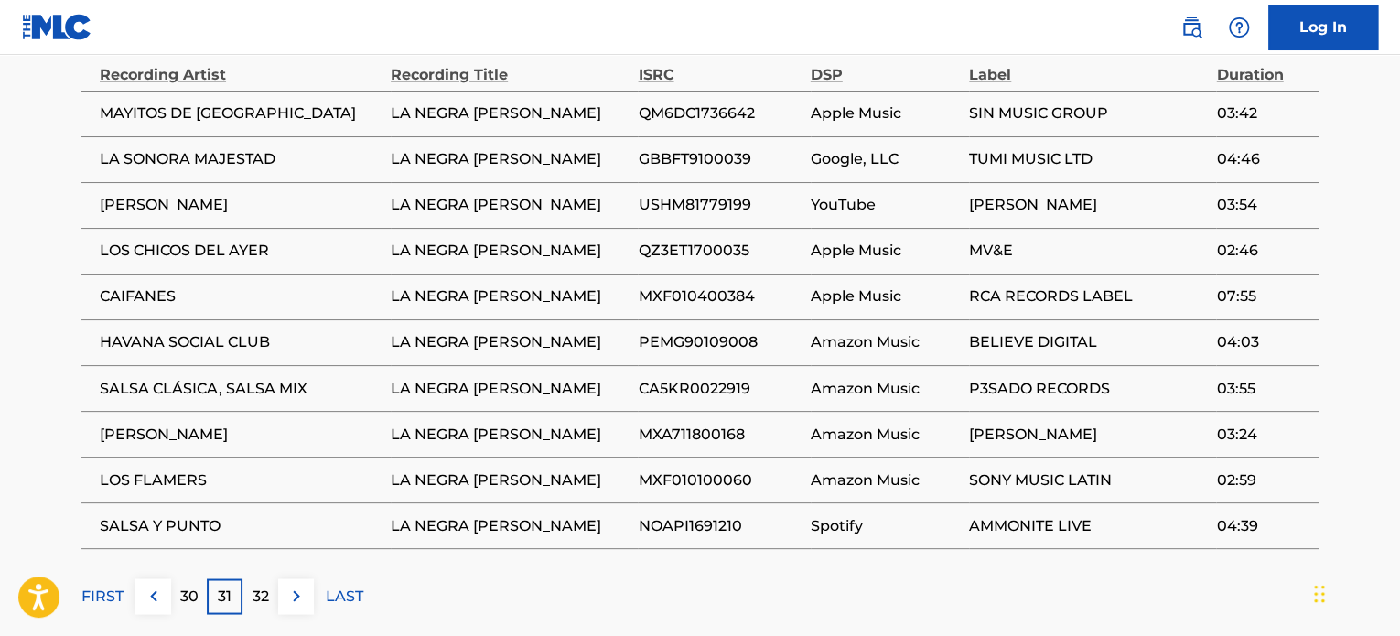
click at [256, 585] on p "32" at bounding box center [261, 596] width 16 height 22
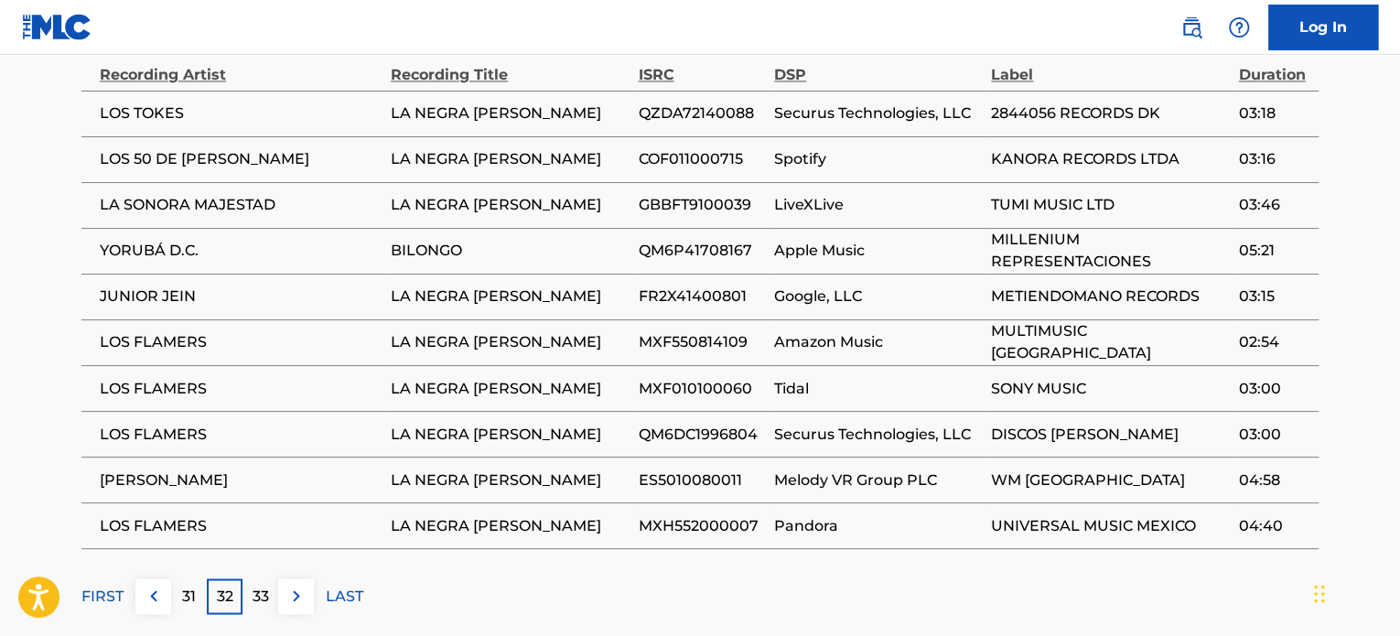
click at [256, 585] on p "33" at bounding box center [261, 596] width 16 height 22
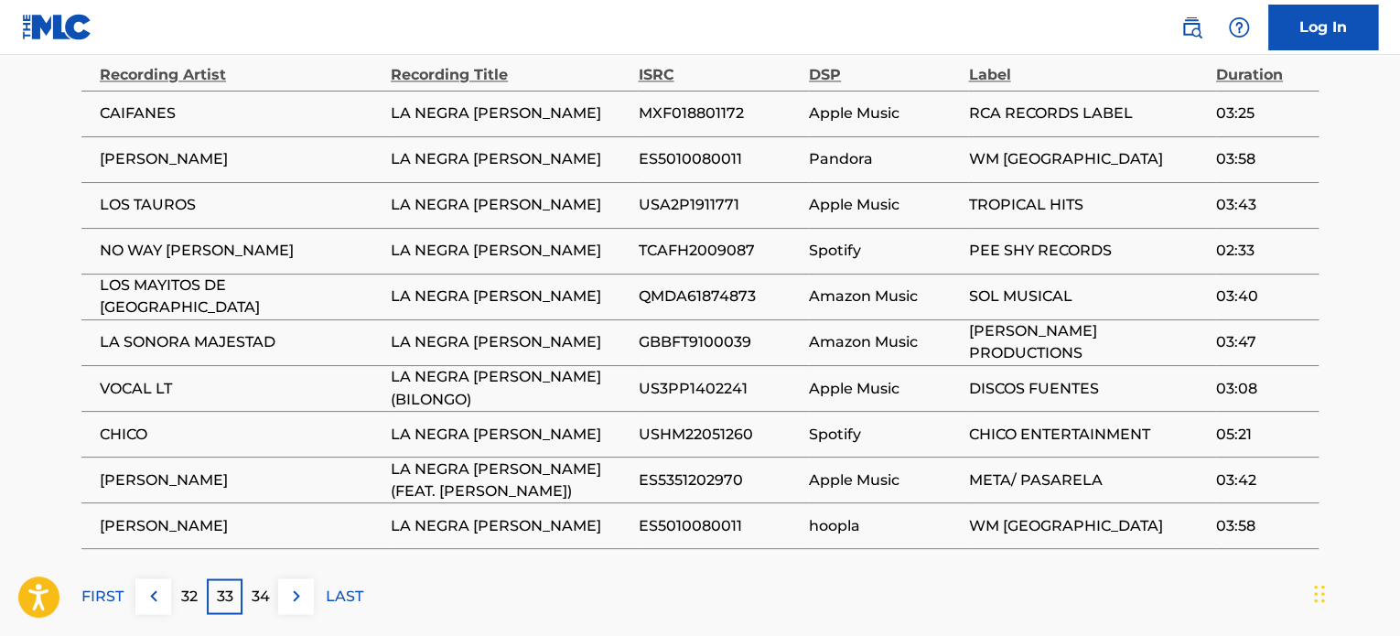
click at [256, 585] on p "34" at bounding box center [261, 596] width 18 height 22
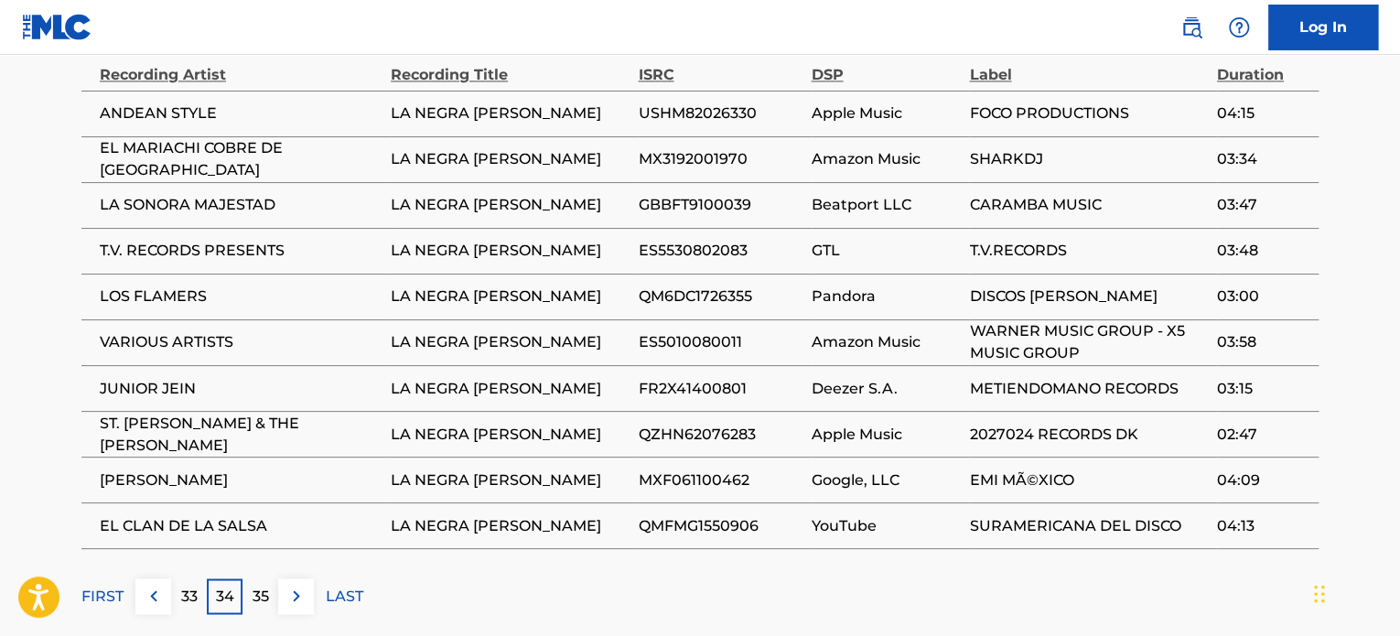
click at [256, 585] on p "35" at bounding box center [261, 596] width 16 height 22
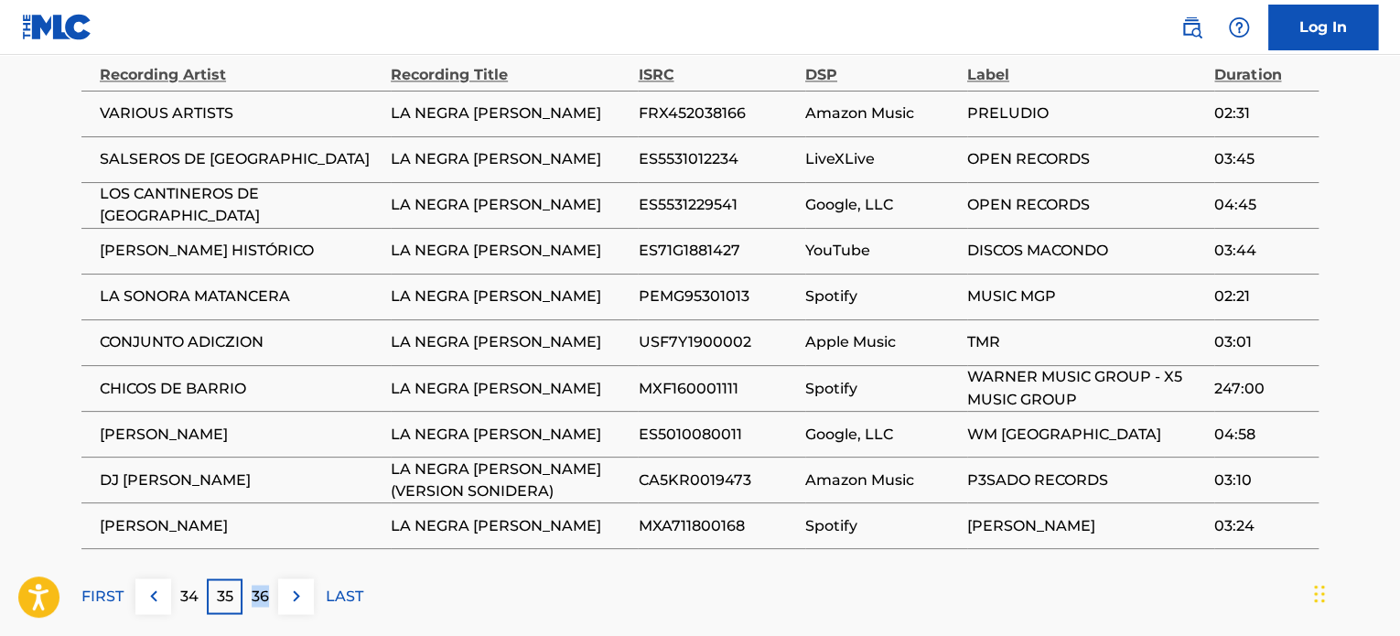
click at [256, 585] on p "36" at bounding box center [260, 596] width 17 height 22
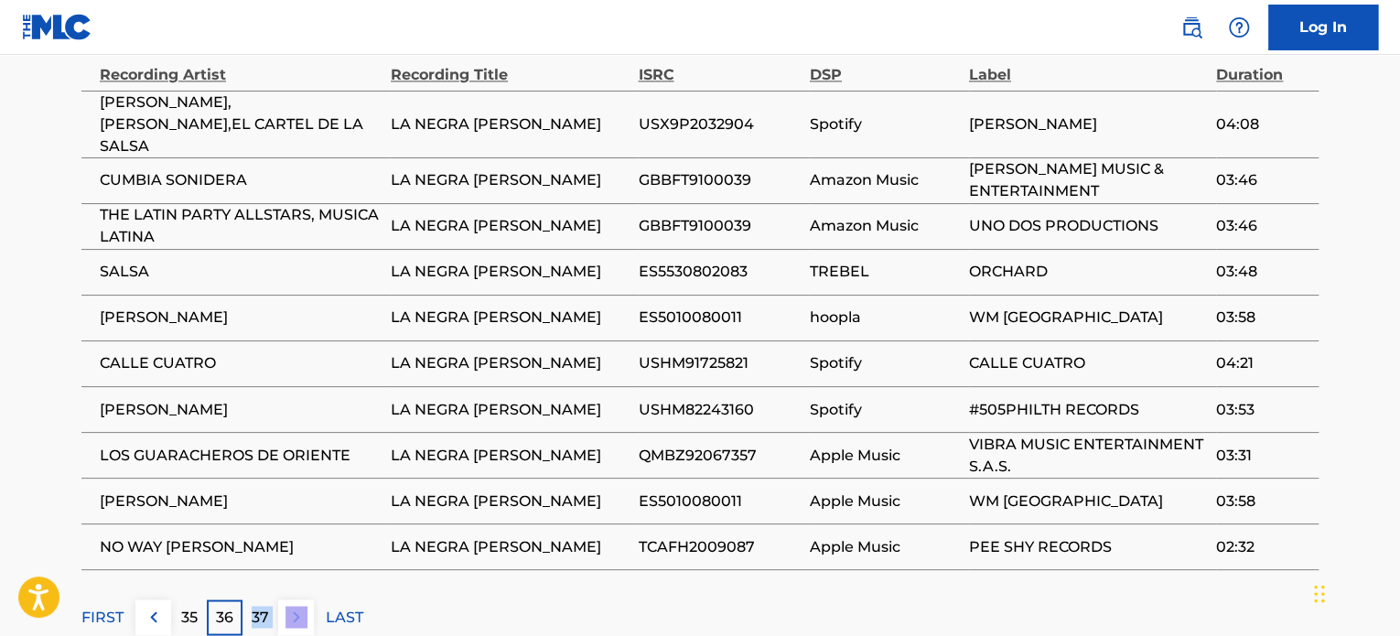
click at [256, 606] on p "37" at bounding box center [260, 617] width 17 height 22
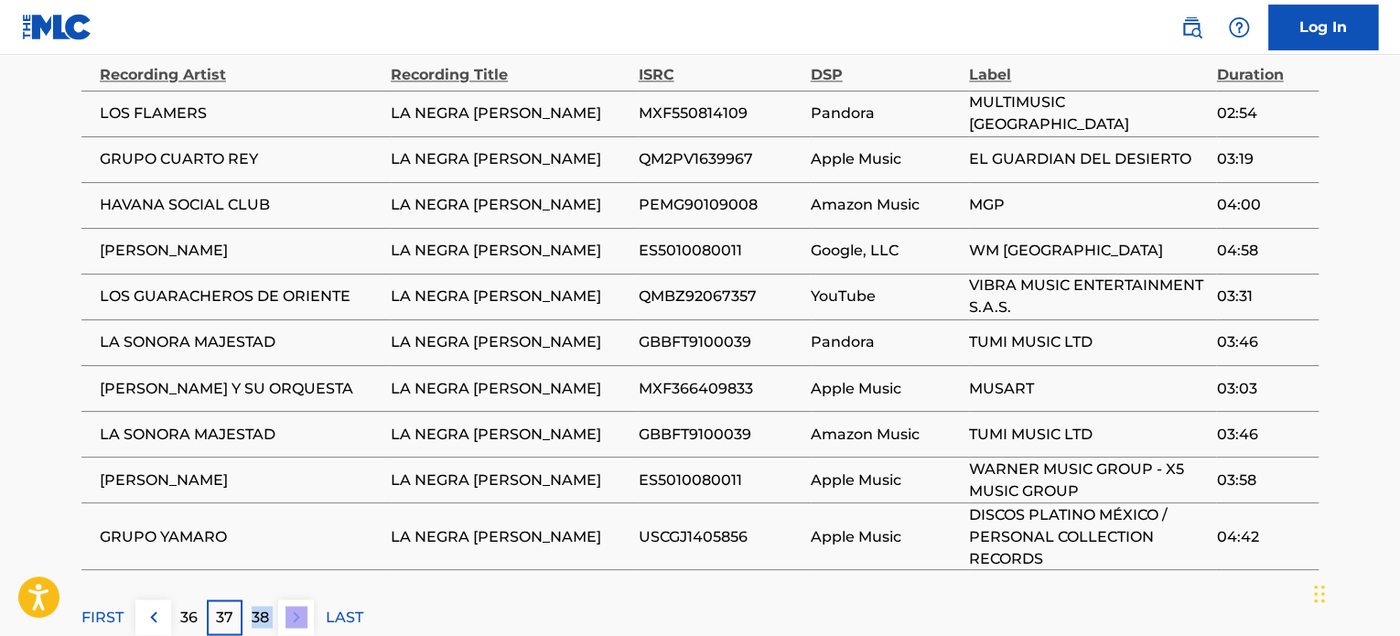
click at [256, 584] on div "Matched Recordings (936) Showing 361 - 370 of 936 results Recording Artist Reco…" at bounding box center [699, 298] width 1237 height 674
click at [264, 613] on p "38" at bounding box center [260, 617] width 17 height 22
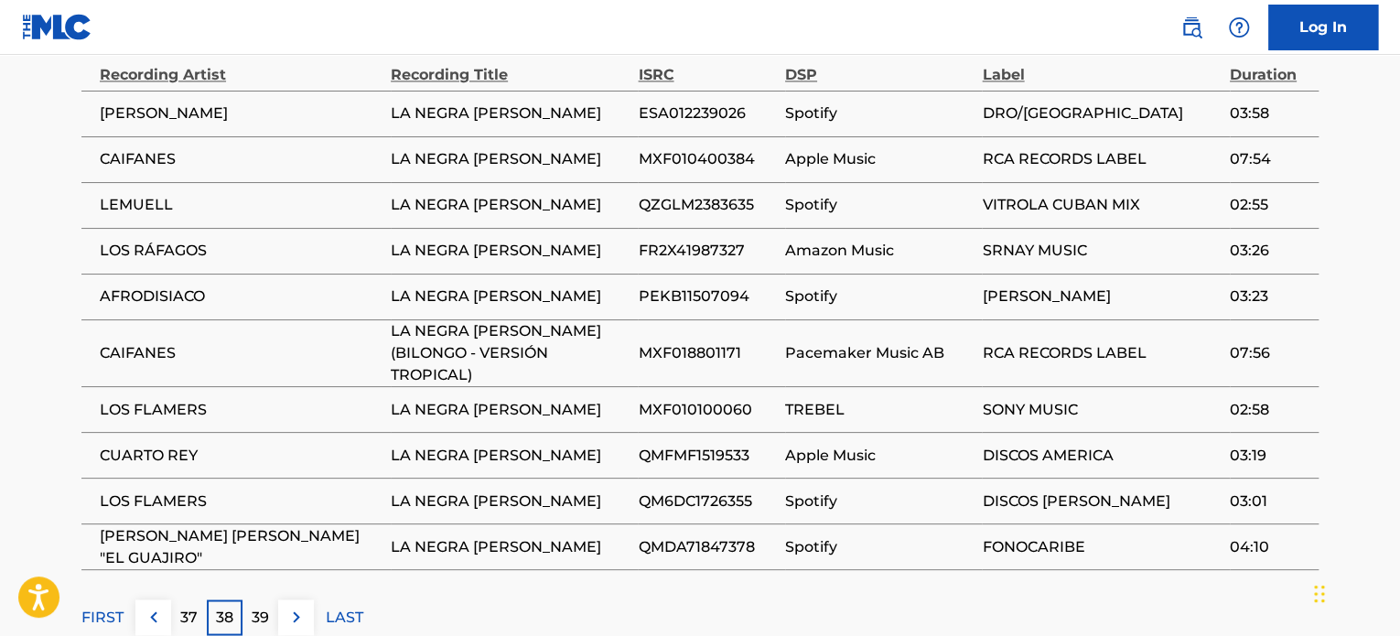
click at [353, 606] on p "LAST" at bounding box center [345, 617] width 38 height 22
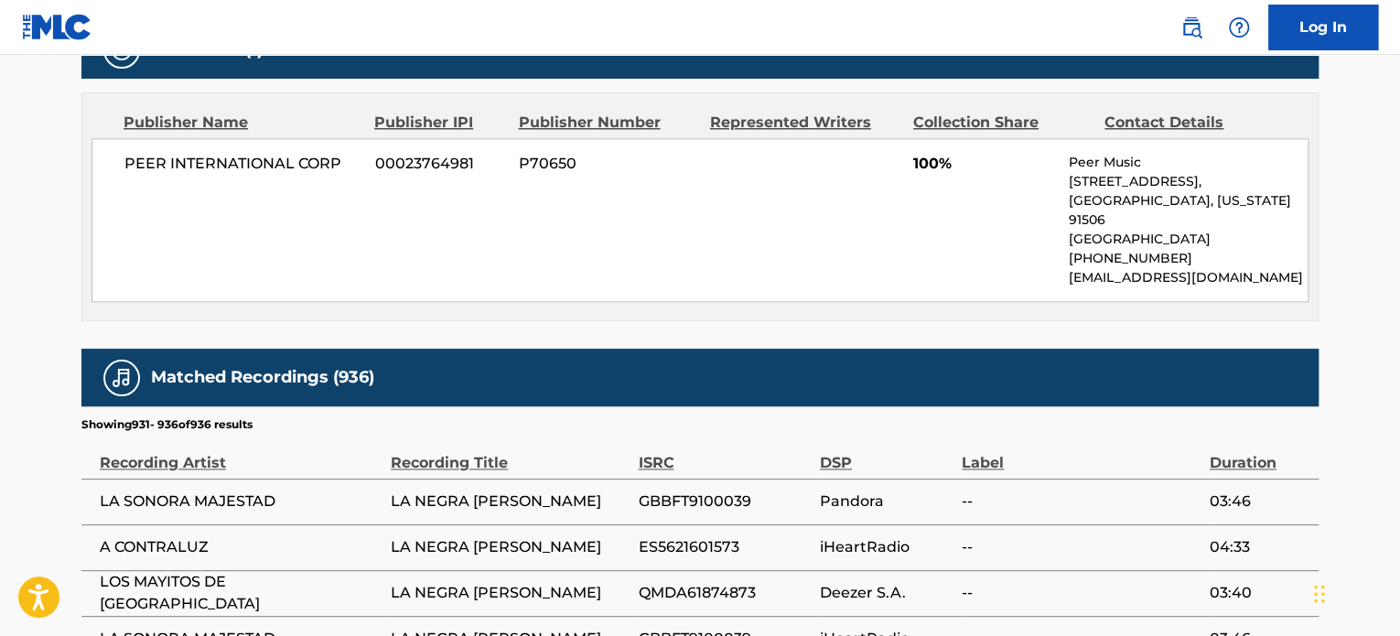
scroll to position [1266, 0]
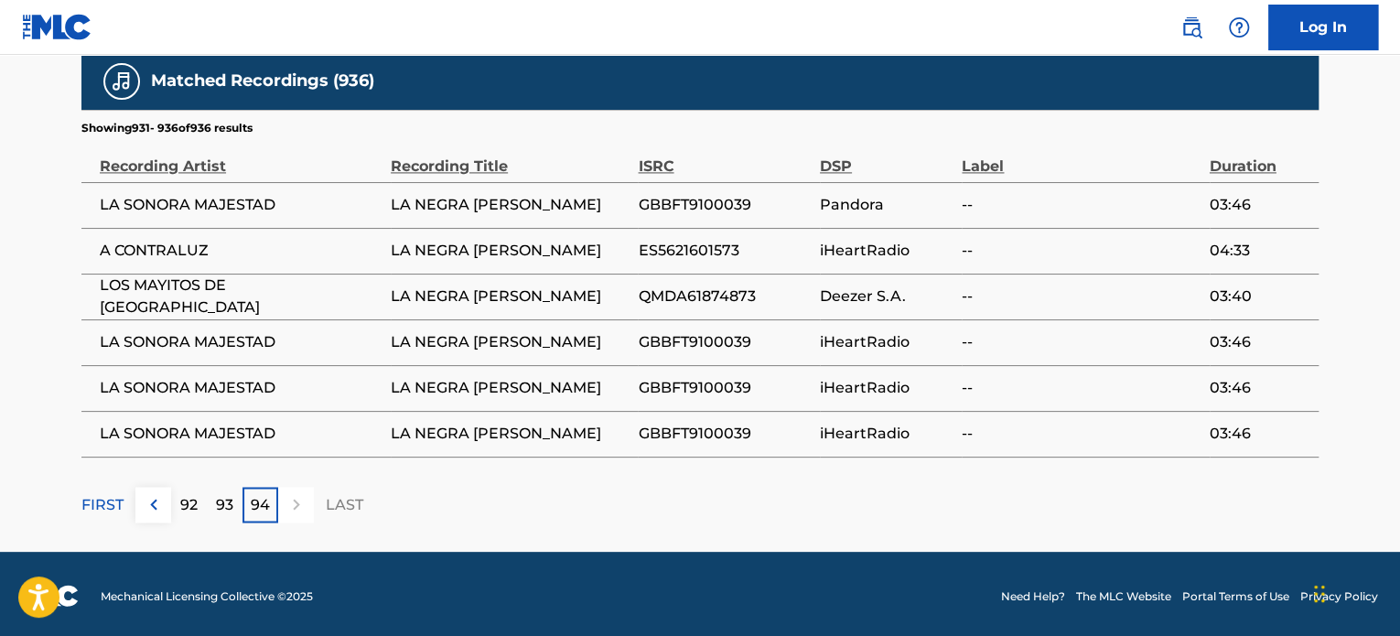
click at [212, 509] on div "93" at bounding box center [225, 505] width 36 height 36
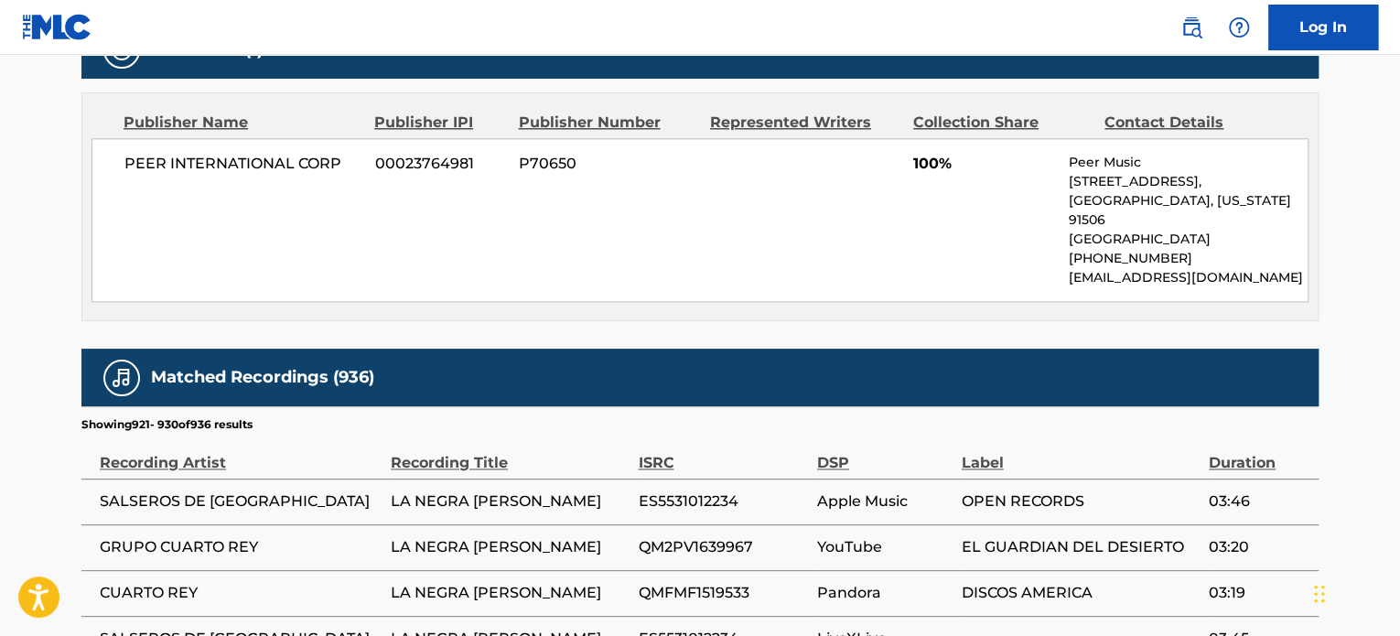
scroll to position [1358, 0]
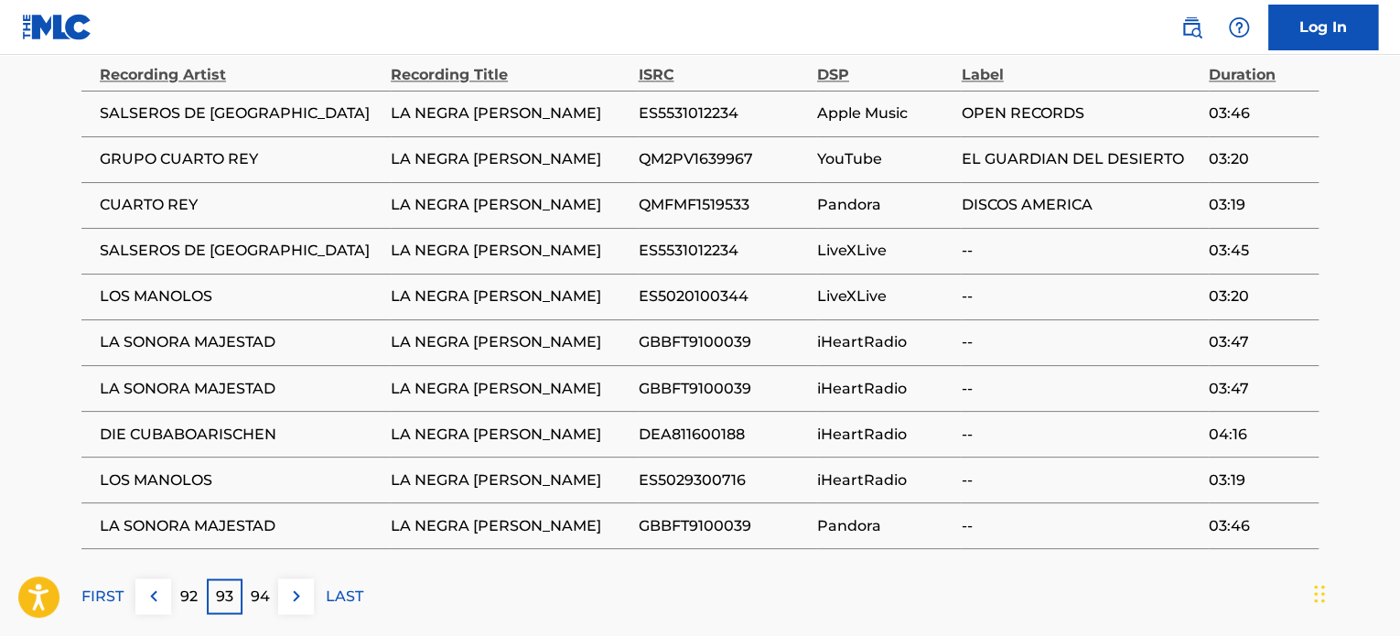
scroll to position [555, 0]
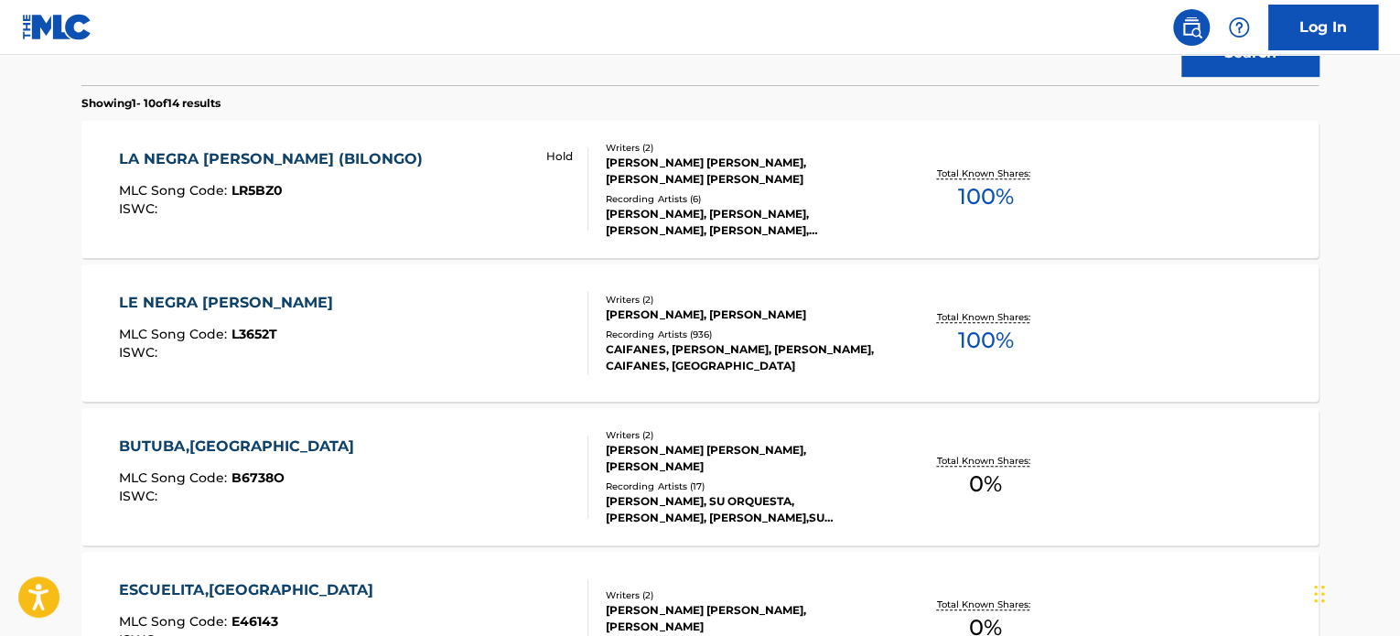
click at [447, 173] on div "LA NEGRA [PERSON_NAME] (BILONGO) MLC Song Code : LR5BZ0 ISWC : Hold" at bounding box center [354, 189] width 470 height 82
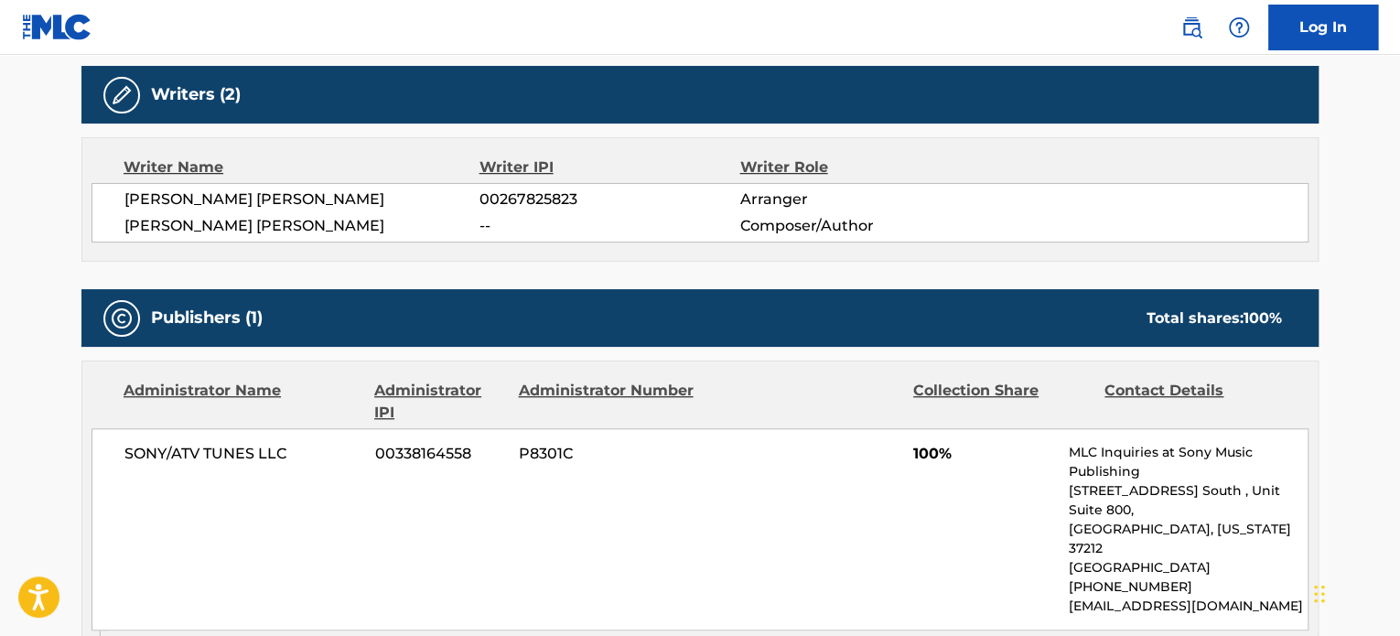
scroll to position [191, 0]
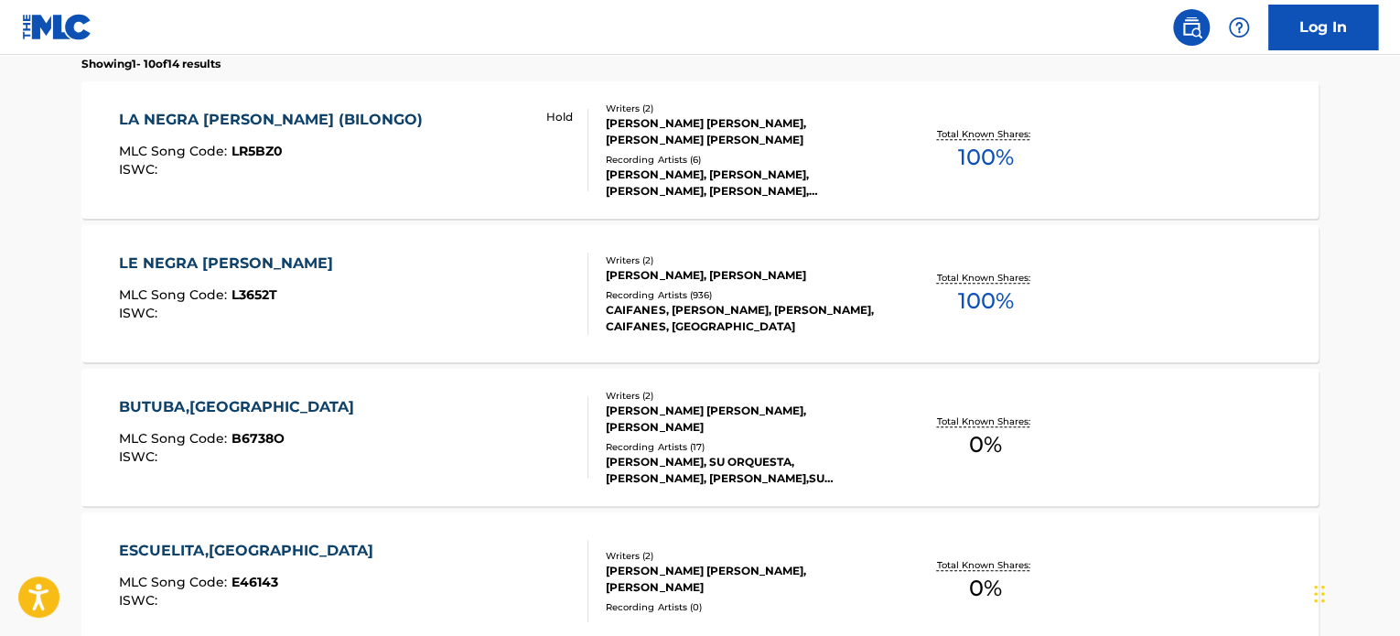
scroll to position [567, 0]
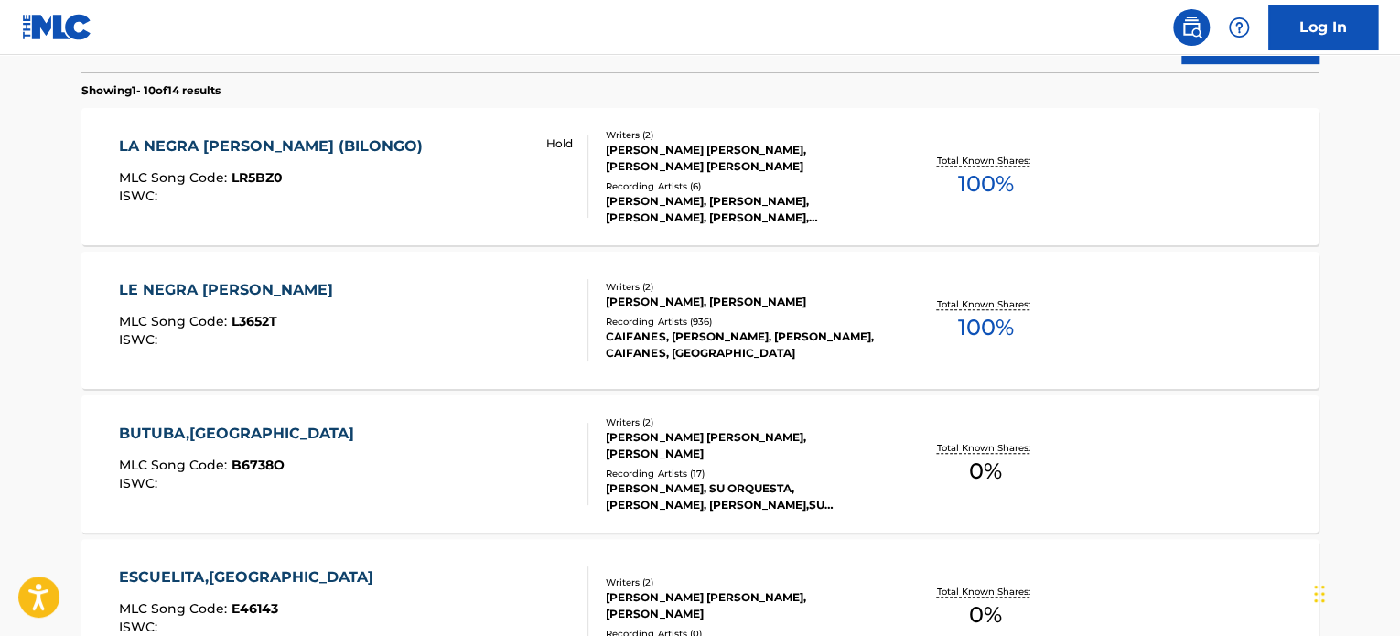
click at [329, 313] on div "LE NEGRA [PERSON_NAME] MLC Song Code : L3652T ISWC :" at bounding box center [354, 320] width 470 height 82
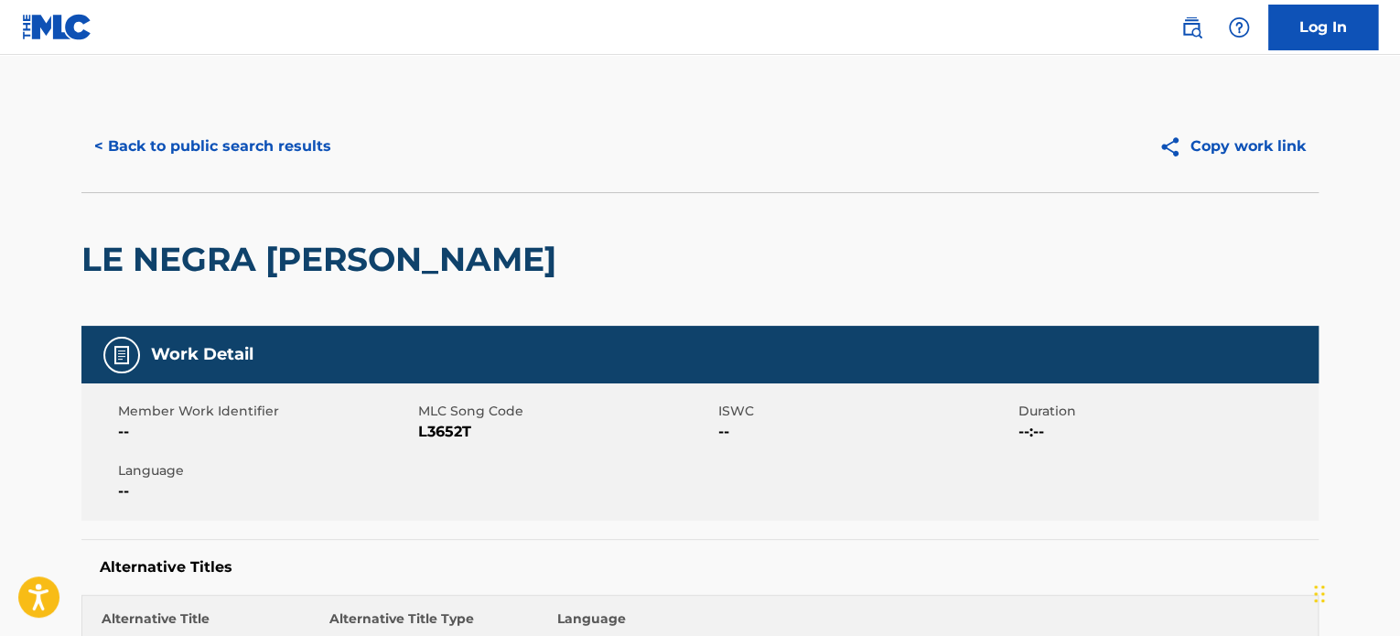
click at [216, 146] on button "< Back to public search results" at bounding box center [212, 147] width 263 height 46
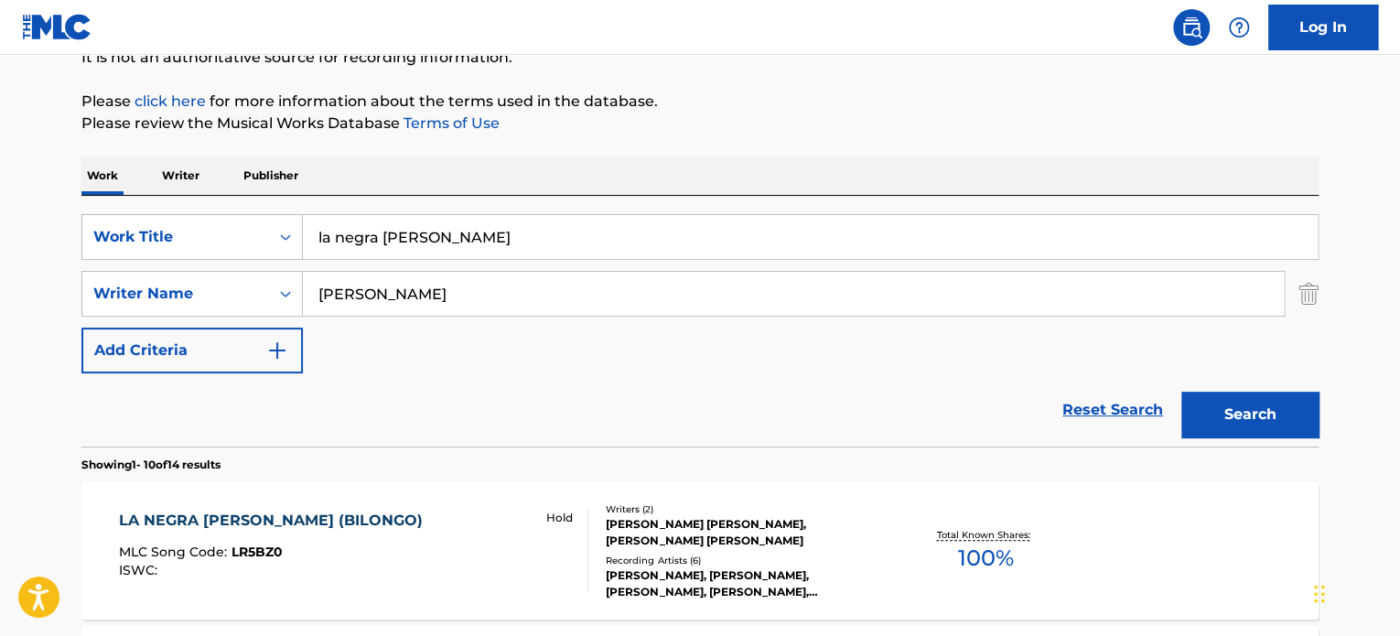
scroll to position [30, 0]
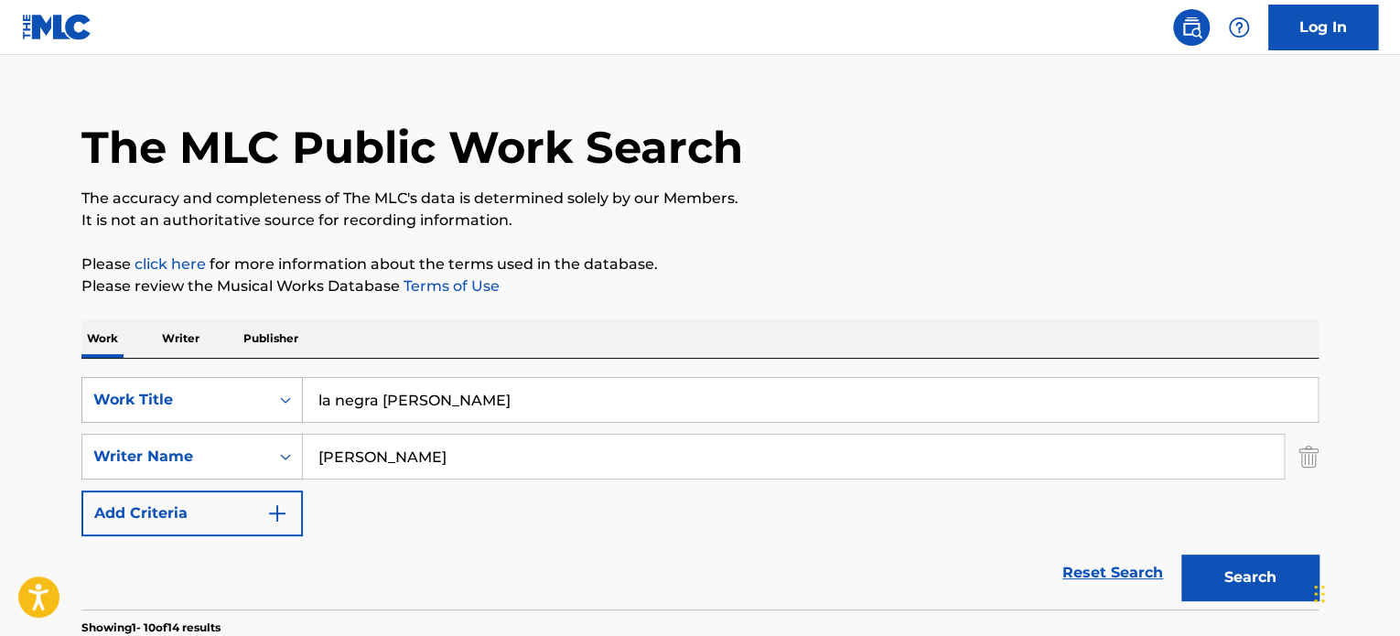
drag, startPoint x: 469, startPoint y: 409, endPoint x: 187, endPoint y: 394, distance: 283.1
click at [188, 394] on div "SearchWithCriteriaff86ae1f-c33f-4f0b-8637-c3c9f3321141 Work Title la negra [PER…" at bounding box center [699, 400] width 1237 height 46
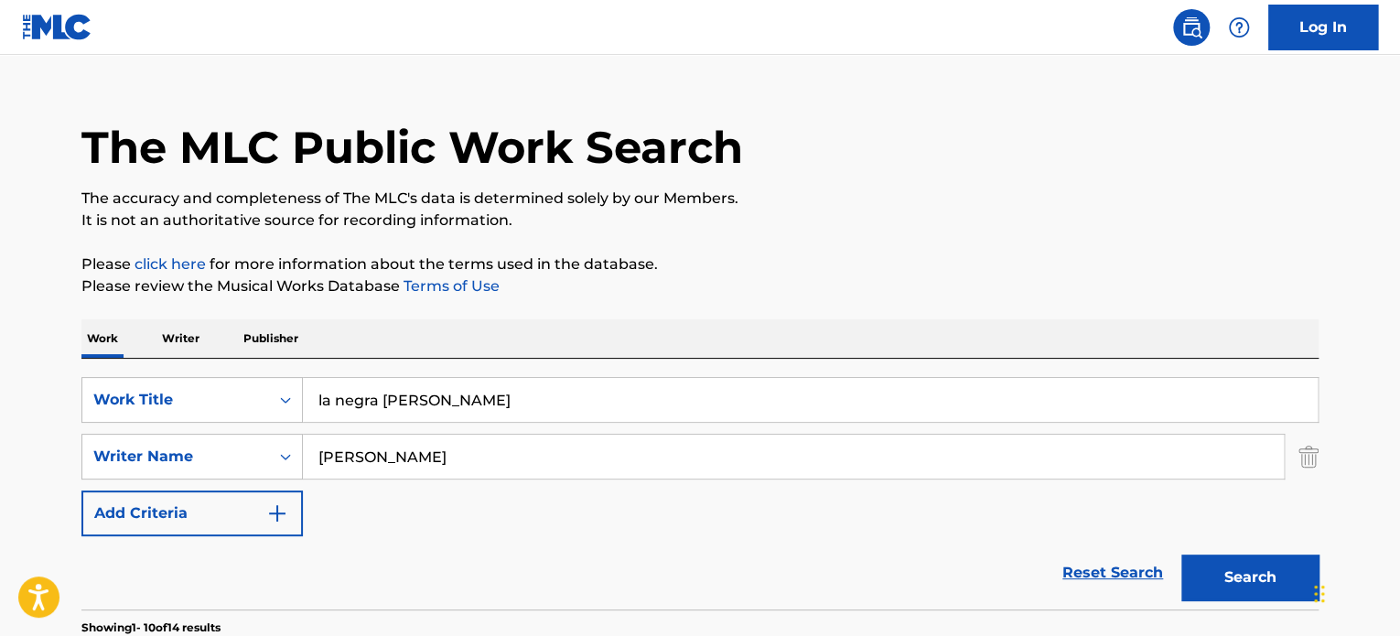
click at [385, 405] on input "la negra [PERSON_NAME]" at bounding box center [810, 400] width 1015 height 44
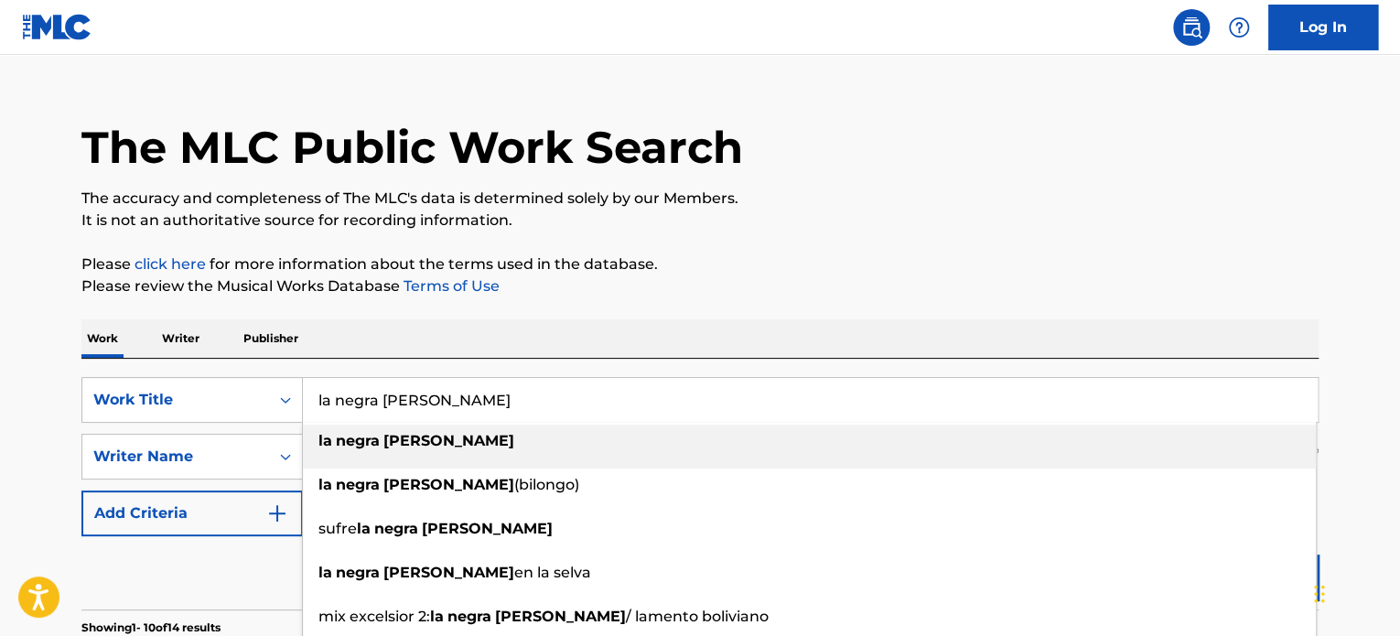
click at [385, 405] on input "la negra [PERSON_NAME]" at bounding box center [810, 400] width 1015 height 44
paste input "LG4E2J"
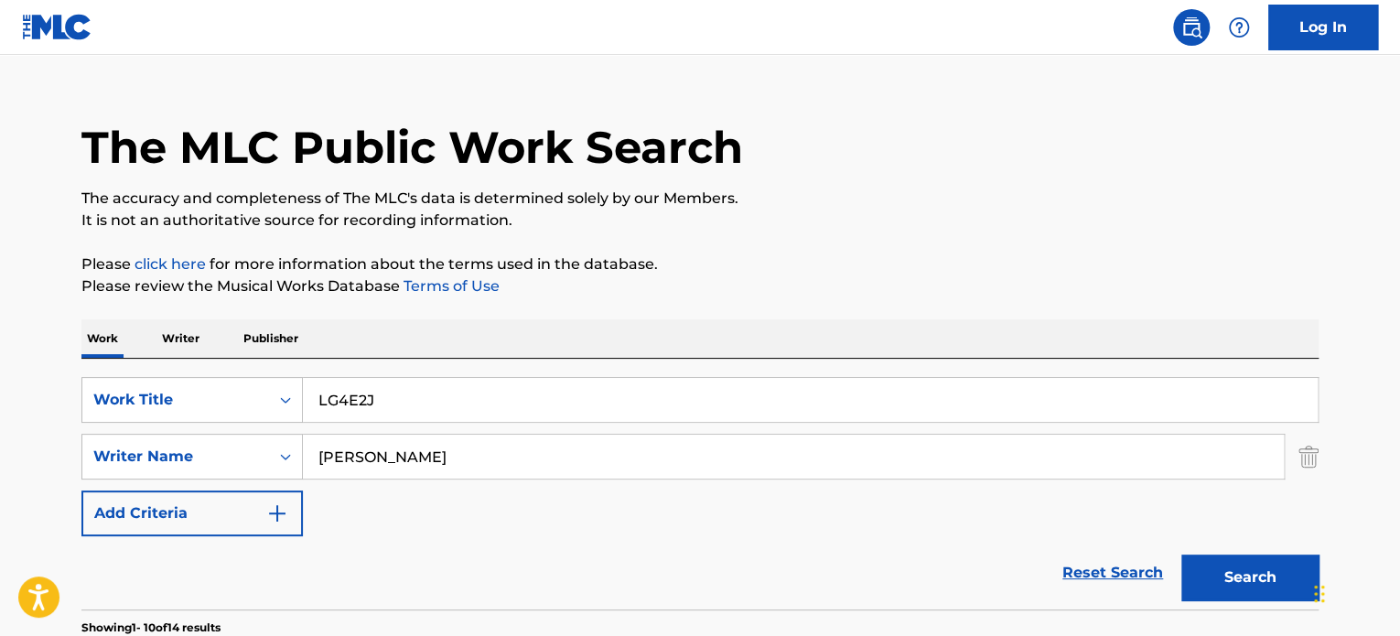
type input "LG4E2J"
drag, startPoint x: 404, startPoint y: 404, endPoint x: 253, endPoint y: 410, distance: 151.1
click at [253, 410] on div "SearchWithCriteriaff86ae1f-c33f-4f0b-8637-c3c9f3321141 Work Title LG4E2J" at bounding box center [699, 400] width 1237 height 46
drag, startPoint x: 448, startPoint y: 453, endPoint x: 395, endPoint y: 455, distance: 53.1
click at [395, 455] on input "[PERSON_NAME]" at bounding box center [793, 457] width 981 height 44
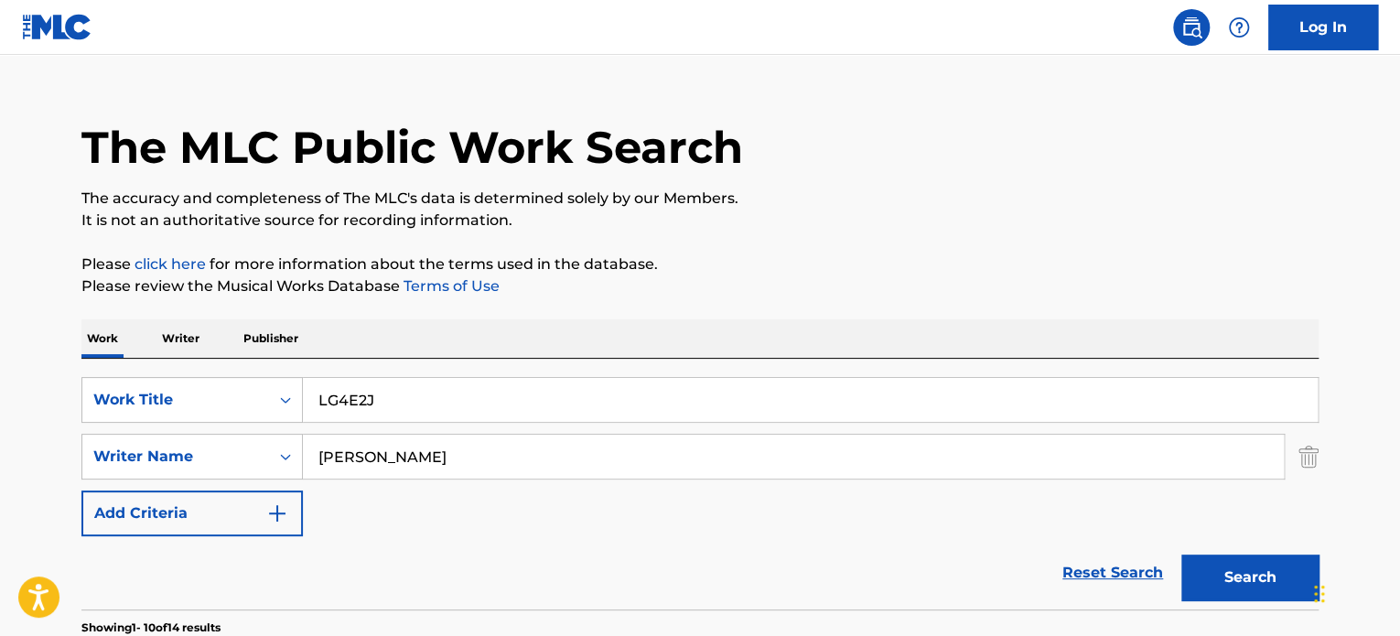
type input "[PERSON_NAME]"
click at [480, 357] on div "Work Writer Publisher" at bounding box center [699, 338] width 1237 height 38
click at [459, 389] on input "LG4E2J" at bounding box center [810, 400] width 1015 height 44
click at [458, 388] on input "LG4E2J" at bounding box center [810, 400] width 1015 height 44
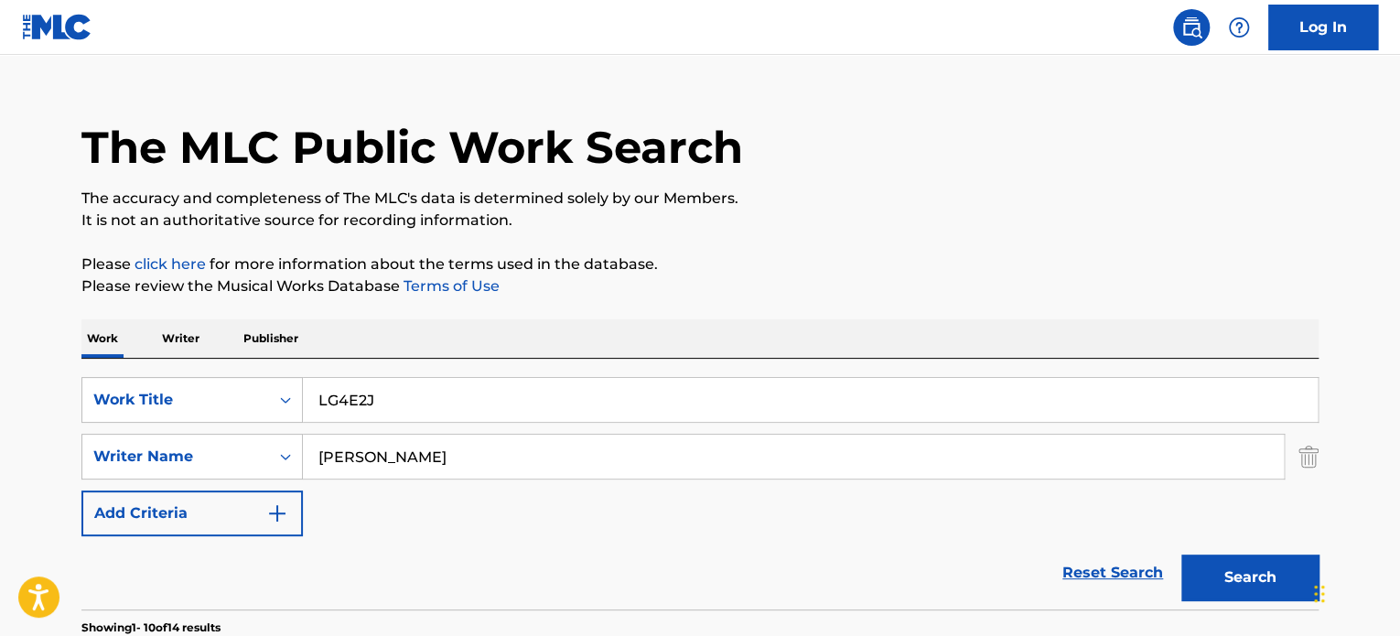
paste input "NEGRA [PERSON_NAME]"
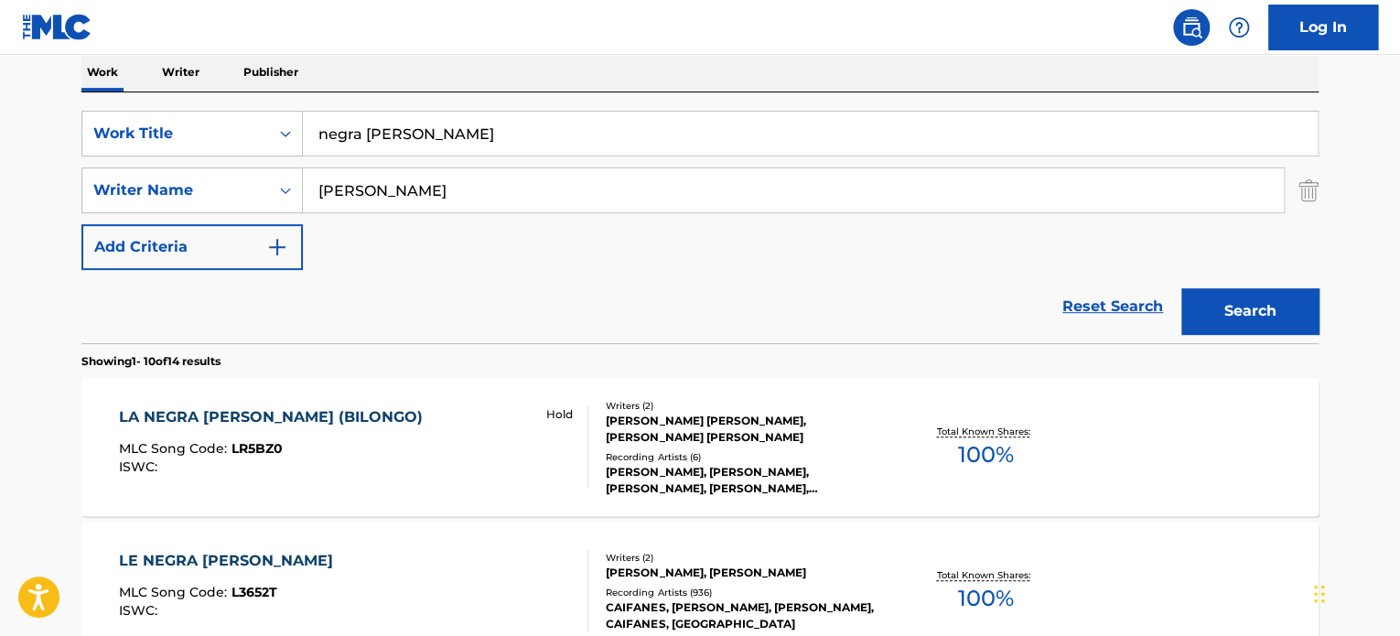
scroll to position [305, 0]
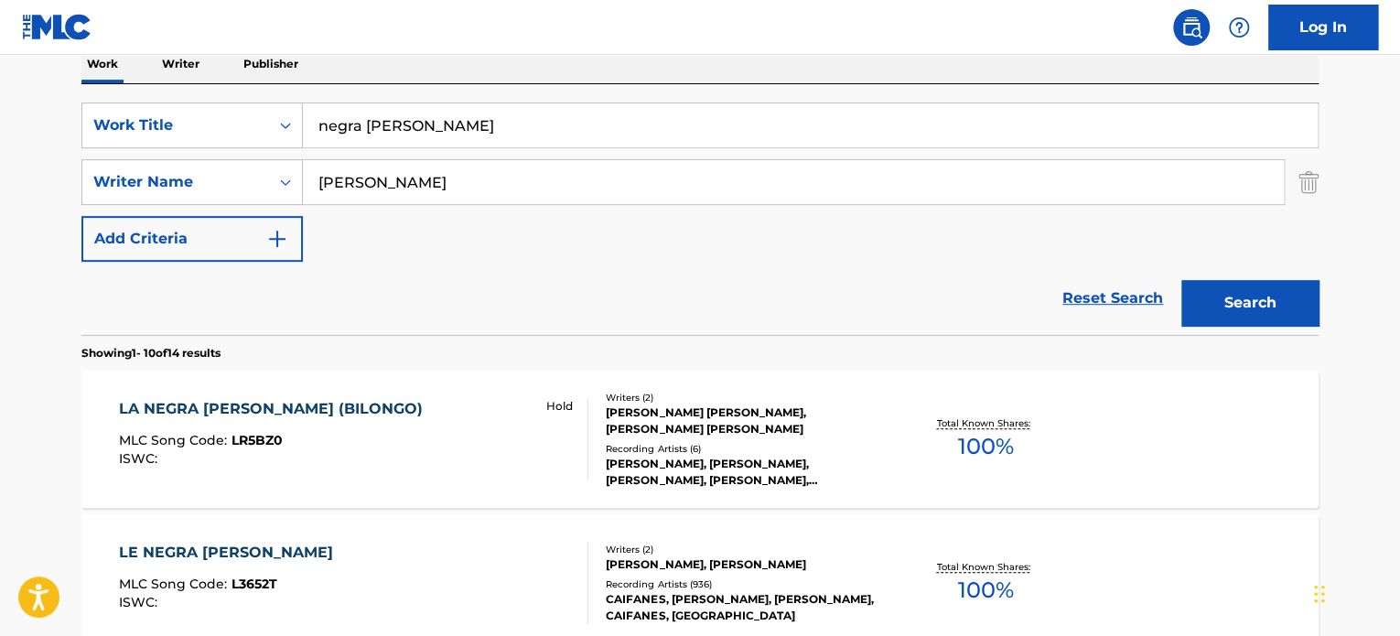
type input "negra [PERSON_NAME]"
click at [1226, 312] on button "Search" at bounding box center [1249, 303] width 137 height 46
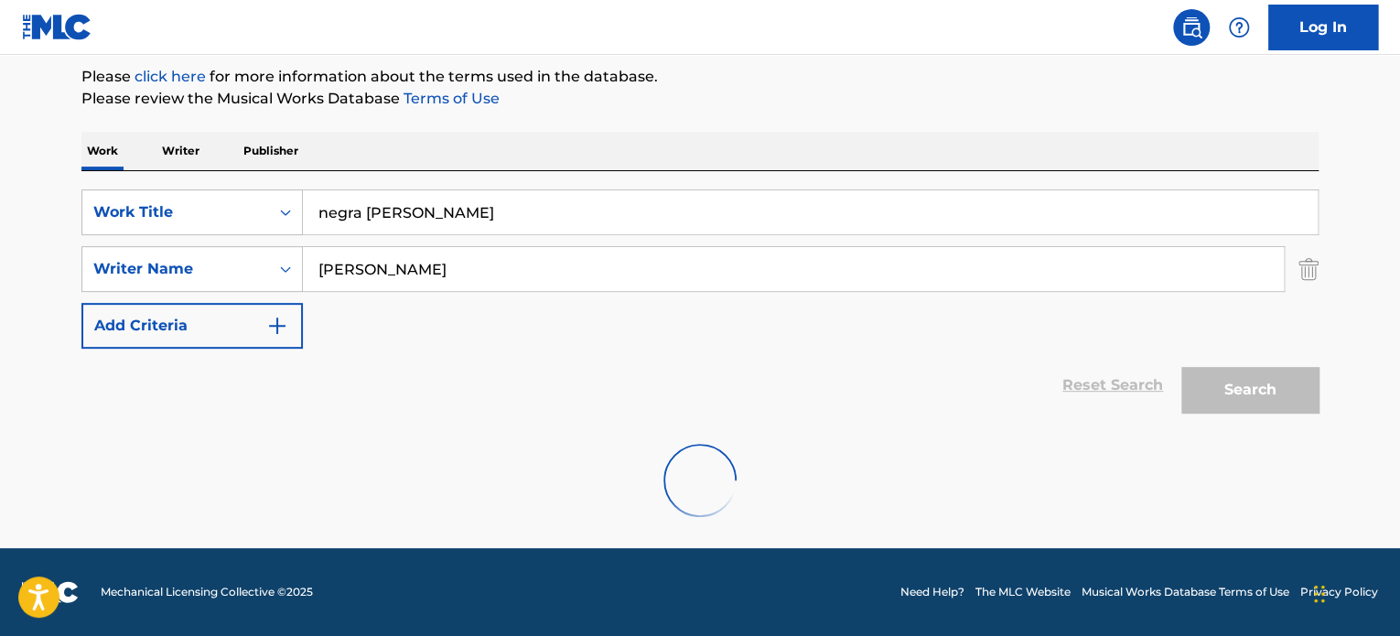
scroll to position [157, 0]
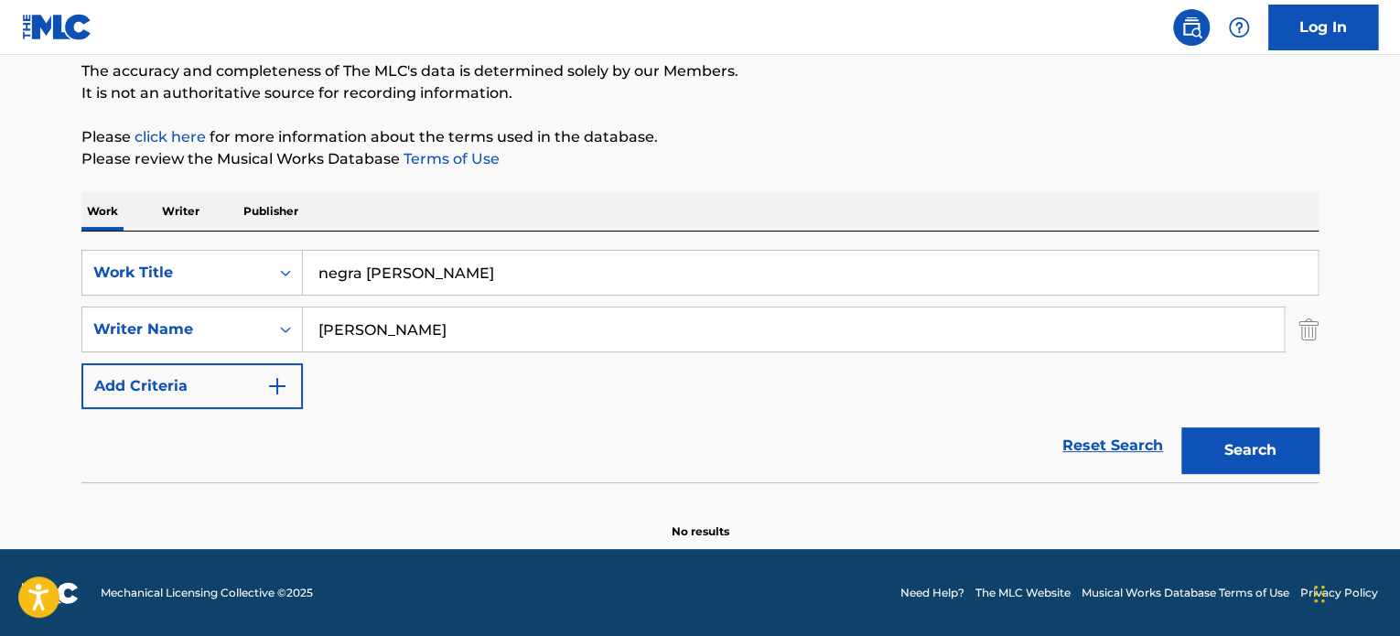
drag, startPoint x: 491, startPoint y: 330, endPoint x: 470, endPoint y: 338, distance: 22.3
click at [470, 338] on input "[PERSON_NAME]" at bounding box center [793, 329] width 981 height 44
type input "[PERSON_NAME]"
click at [1181, 427] on button "Search" at bounding box center [1249, 450] width 137 height 46
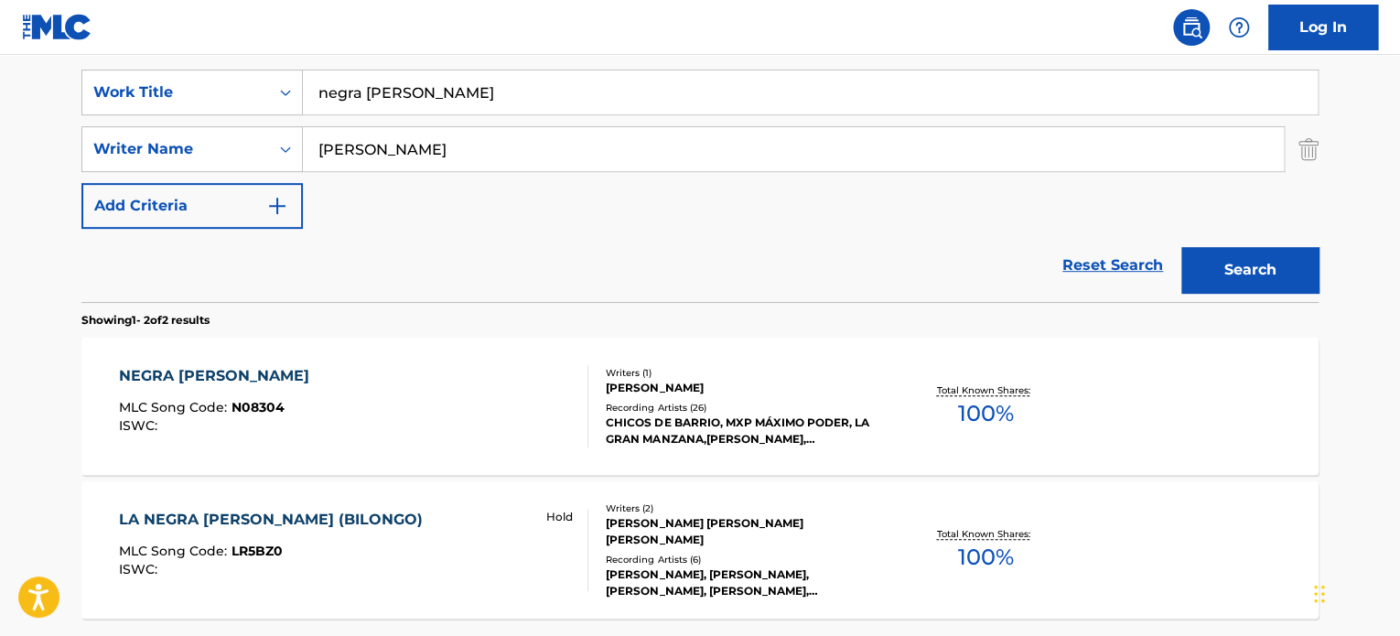
scroll to position [340, 0]
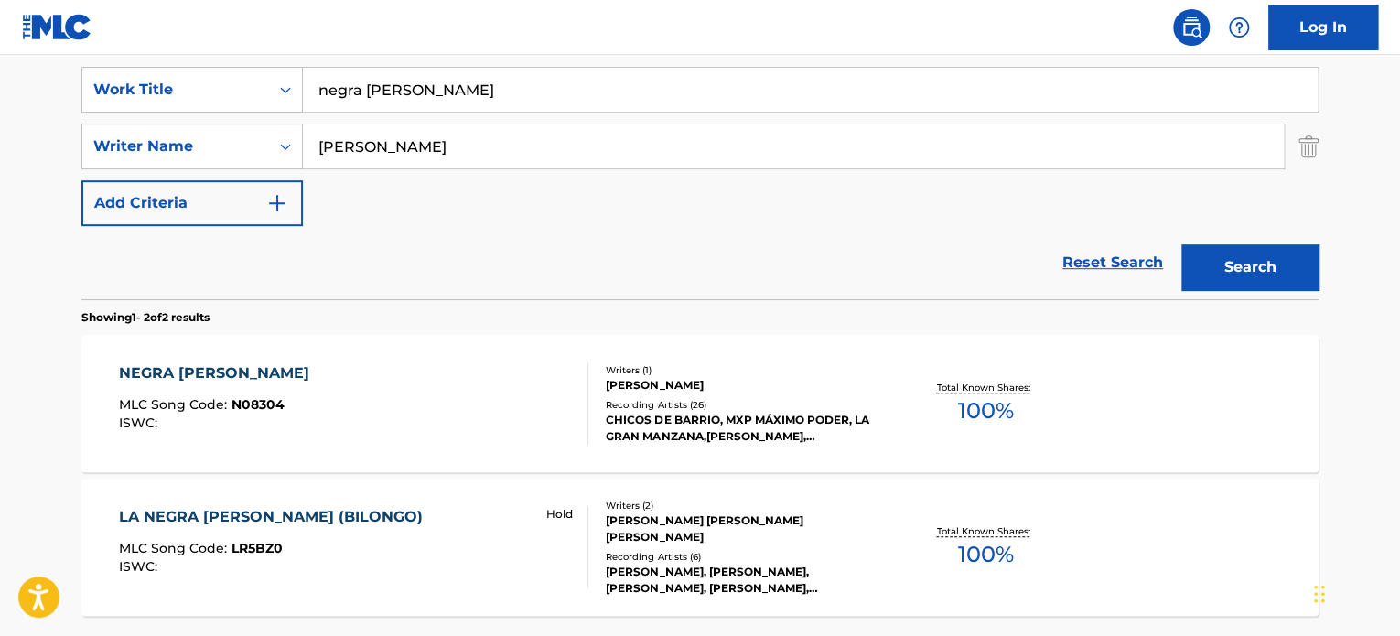
click at [453, 439] on div "NEGRA [PERSON_NAME] MLC Song Code : N08304 ISWC :" at bounding box center [354, 403] width 470 height 82
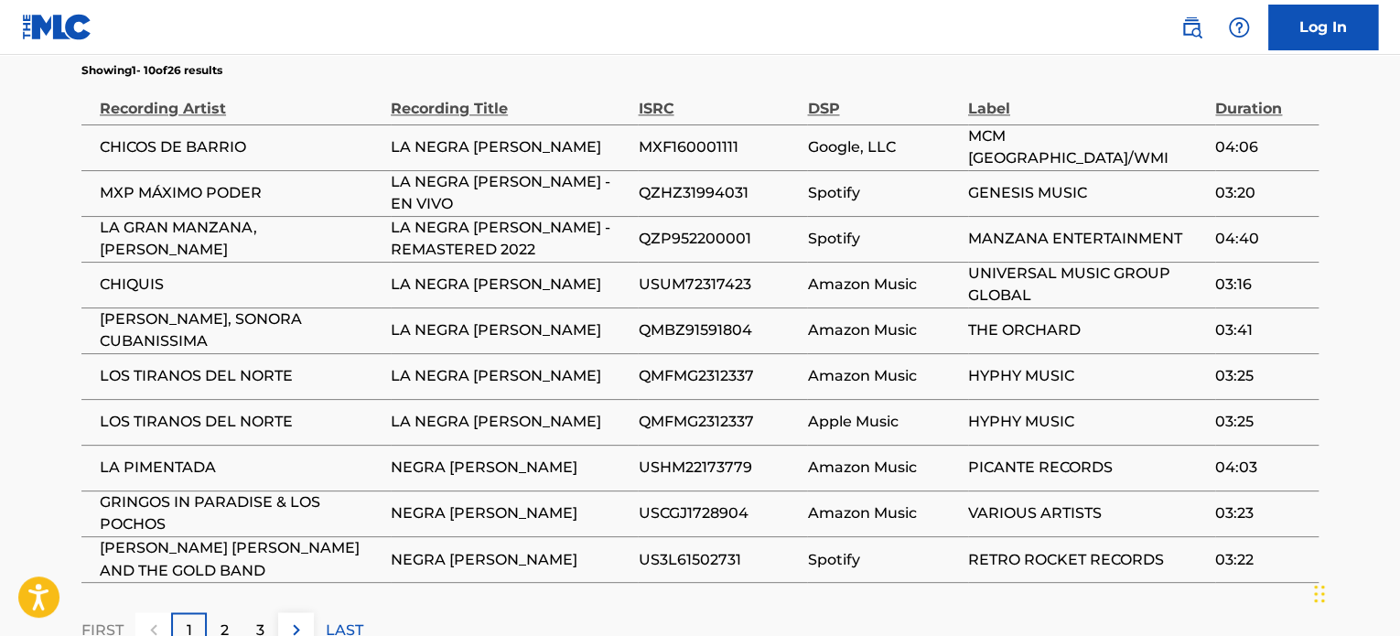
scroll to position [1190, 0]
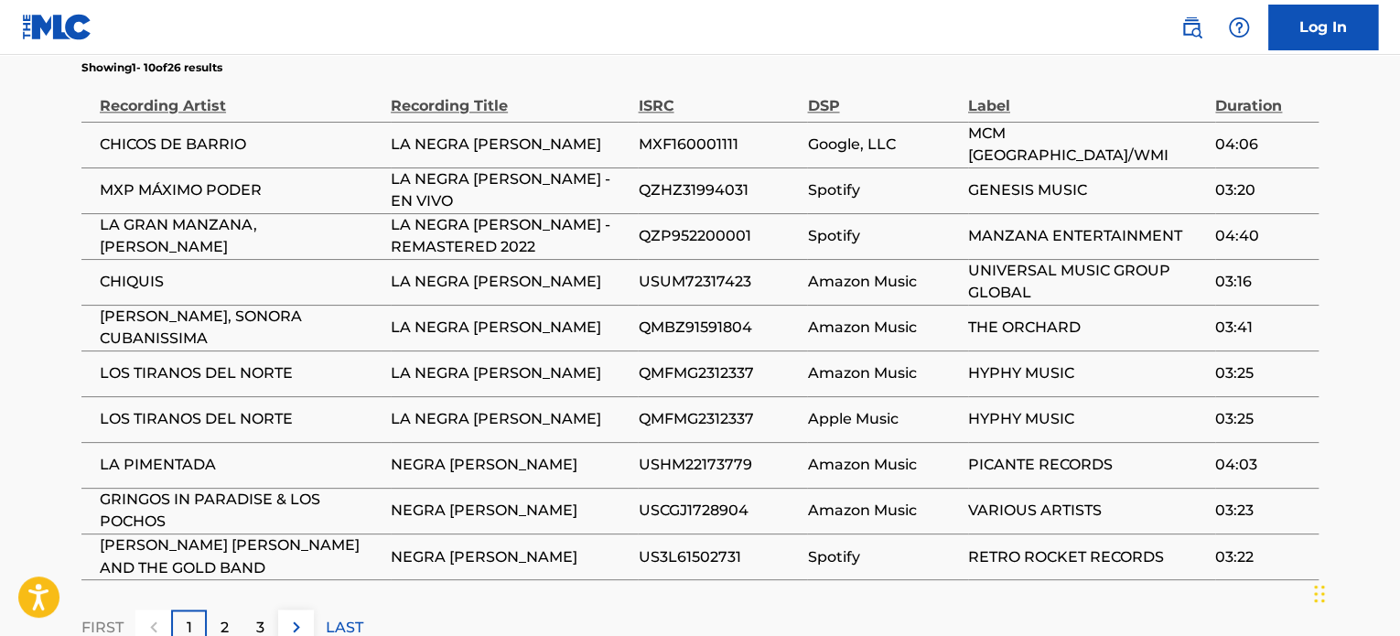
click at [201, 146] on span "CHICOS DE BARRIO" at bounding box center [241, 145] width 282 height 22
click at [201, 144] on span "CHICOS DE BARRIO" at bounding box center [241, 145] width 282 height 22
copy span "BARRIO"
click at [201, 144] on span "CHICOS DE BARRIO" at bounding box center [241, 145] width 282 height 22
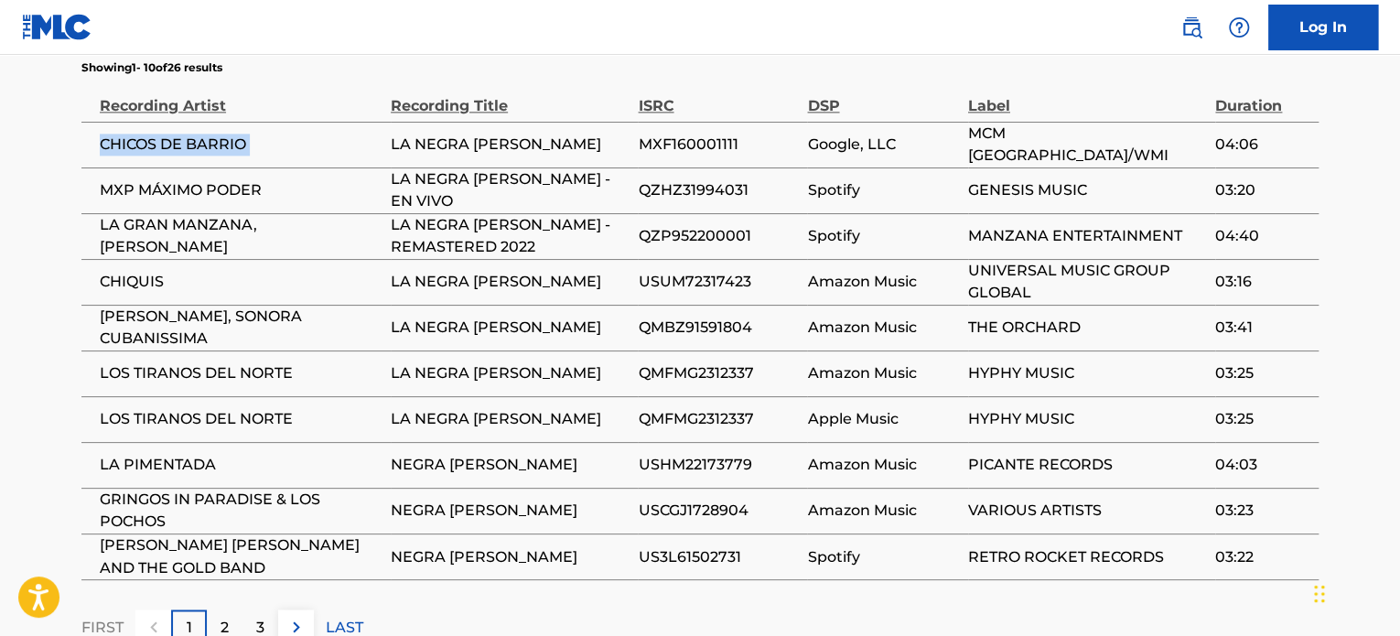
click at [202, 144] on span "CHICOS DE BARRIO" at bounding box center [241, 145] width 282 height 22
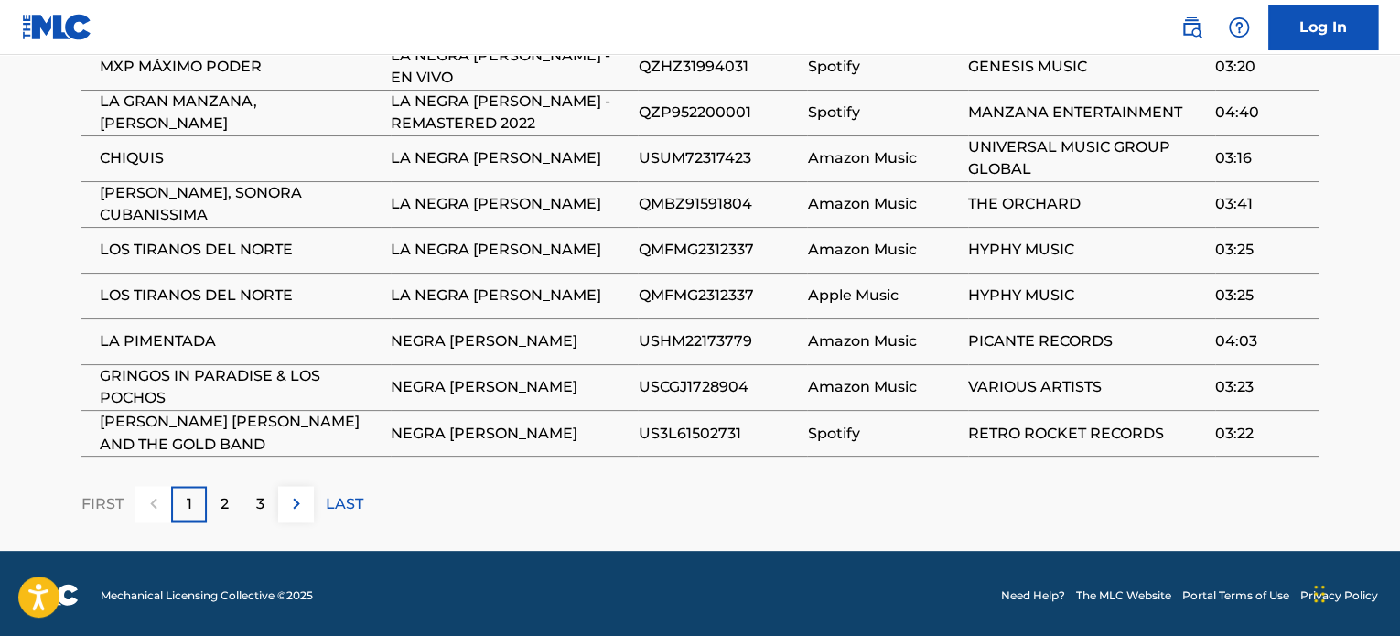
click at [342, 486] on div "LAST" at bounding box center [345, 504] width 38 height 36
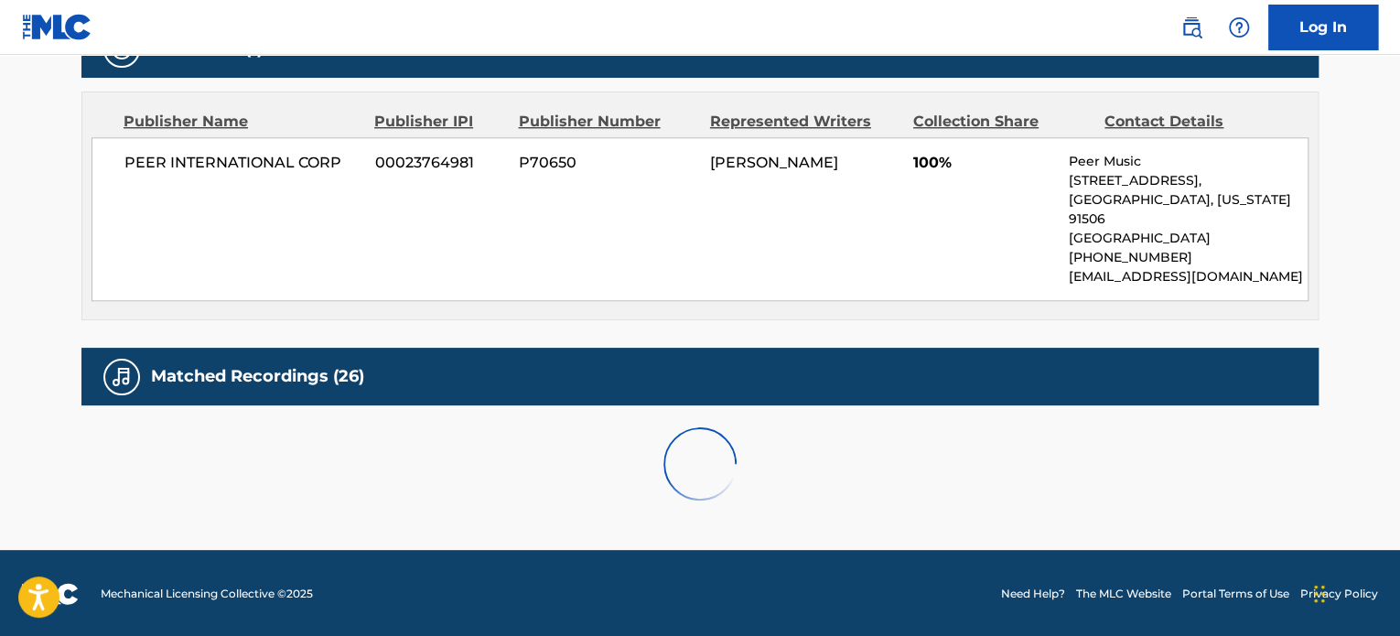
scroll to position [1130, 0]
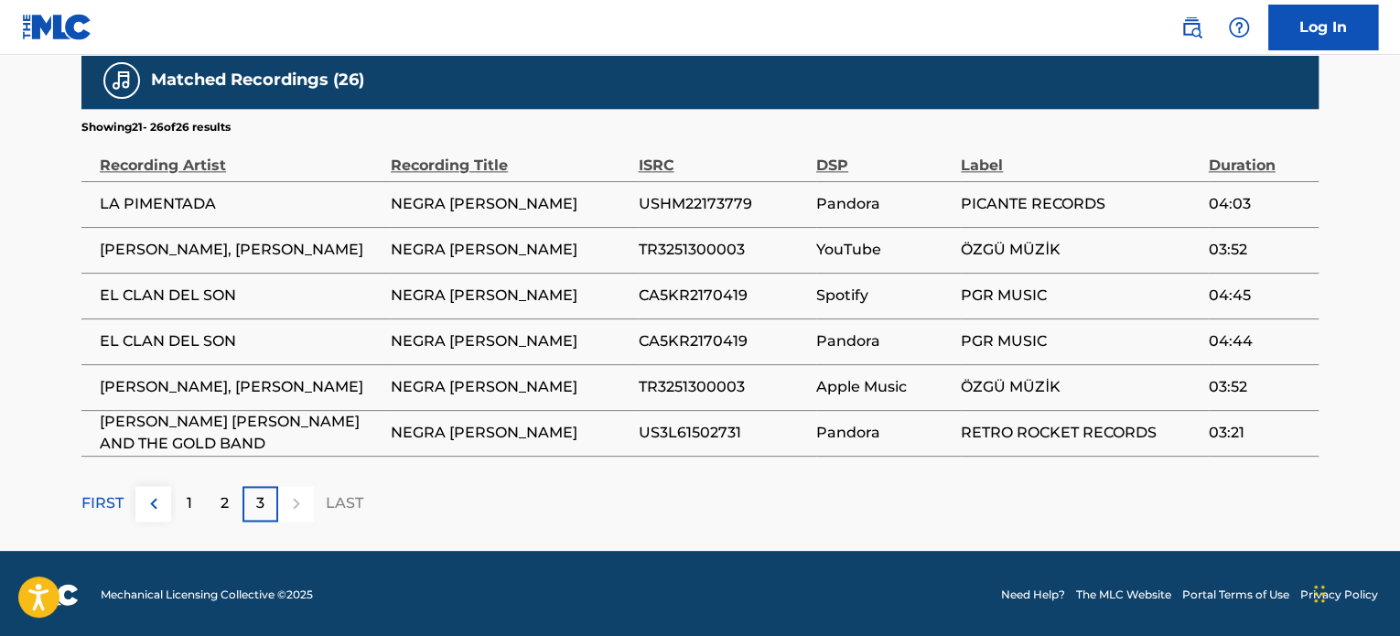
click at [346, 489] on div "LAST" at bounding box center [345, 504] width 38 height 36
click at [671, 376] on span "TR3251300003" at bounding box center [722, 387] width 169 height 22
click at [675, 384] on span "TR3251300003" at bounding box center [722, 387] width 169 height 22
click at [692, 292] on span "CA5KR2170419" at bounding box center [722, 296] width 169 height 22
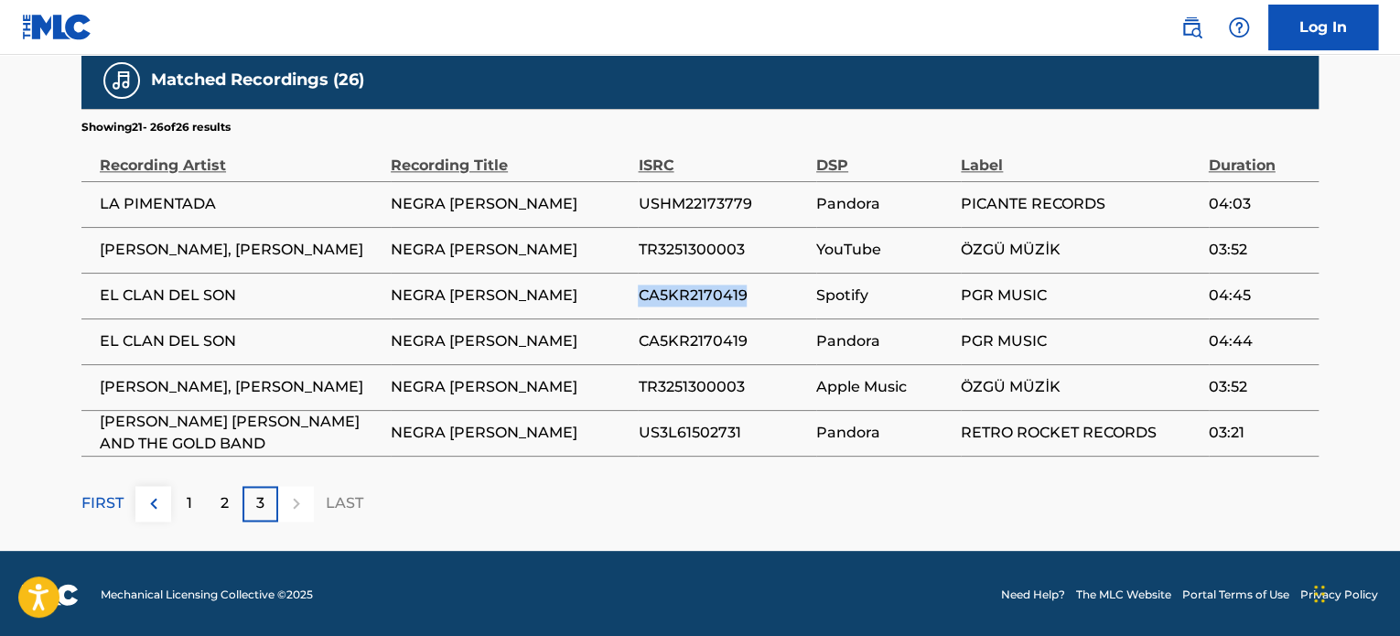
copy span "CA5KR2170419"
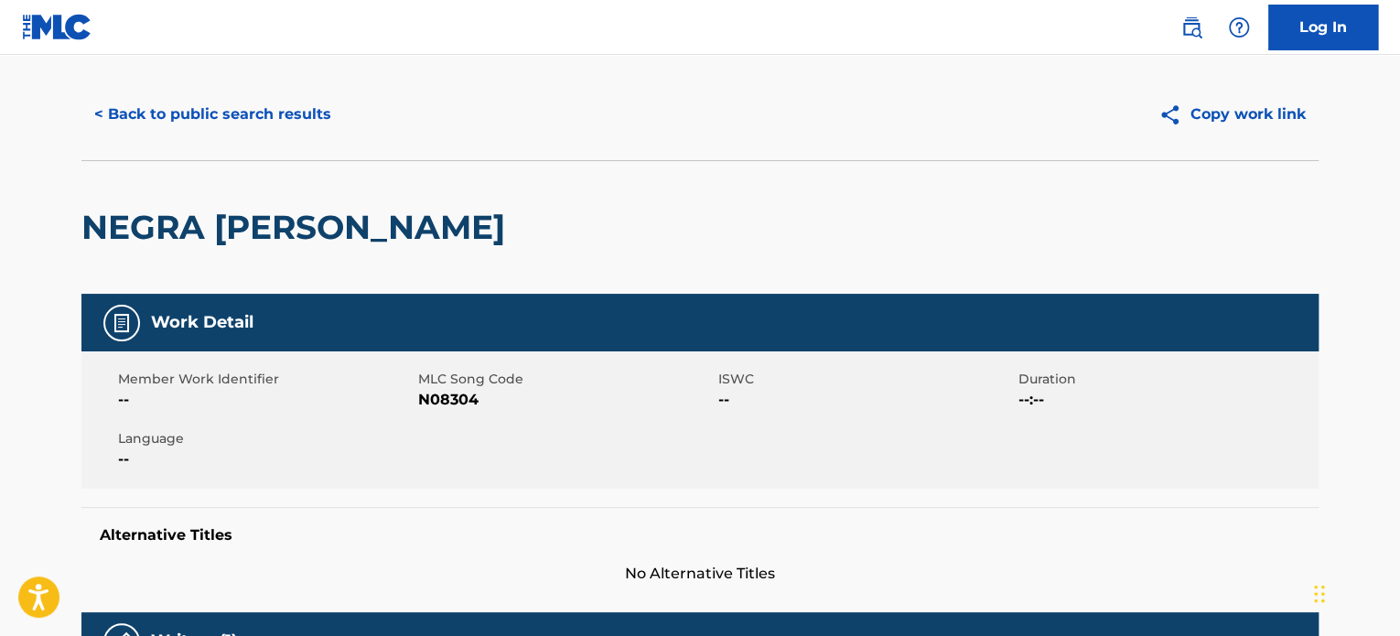
click at [231, 112] on button "< Back to public search results" at bounding box center [212, 115] width 263 height 46
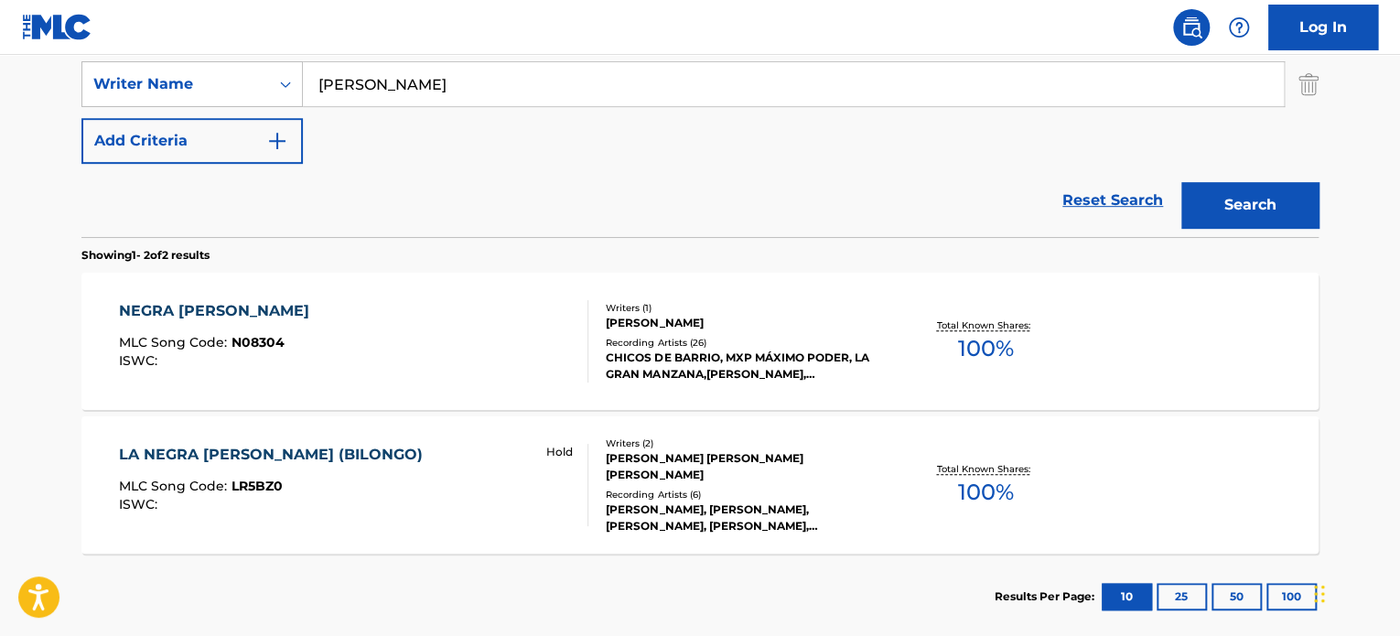
scroll to position [432, 0]
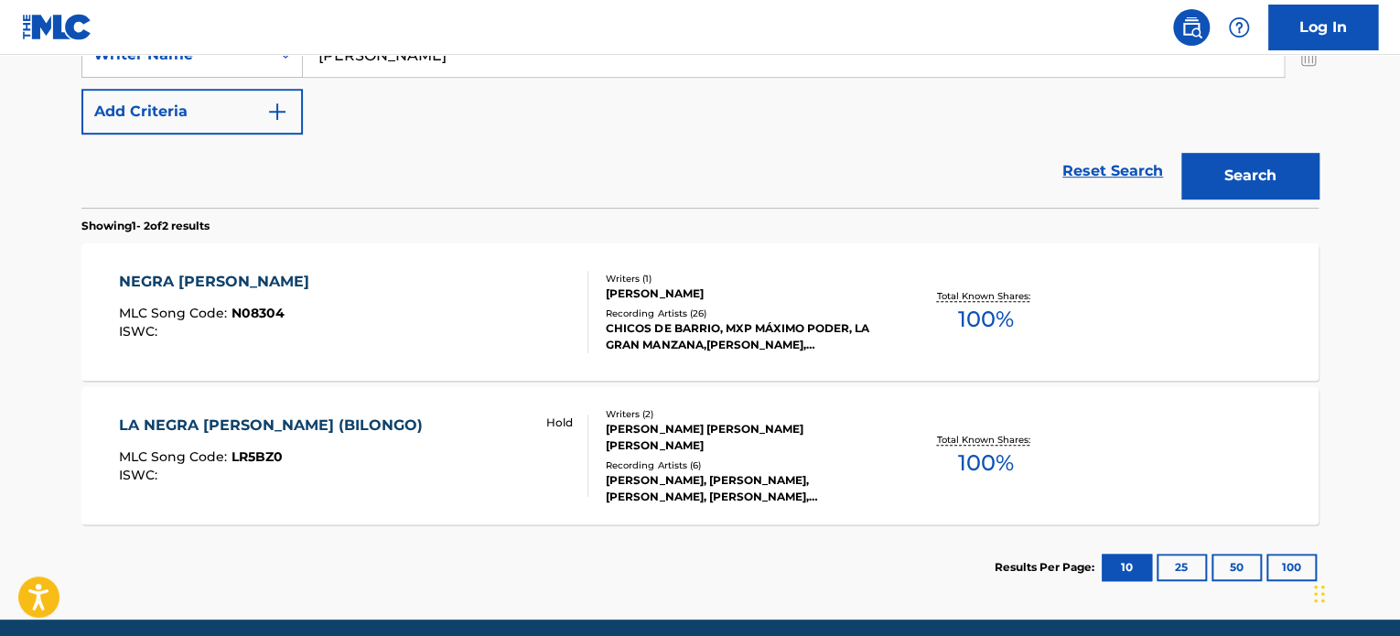
click at [255, 299] on div "NEGRA [PERSON_NAME] MLC Song Code : N08304 ISWC :" at bounding box center [218, 312] width 199 height 82
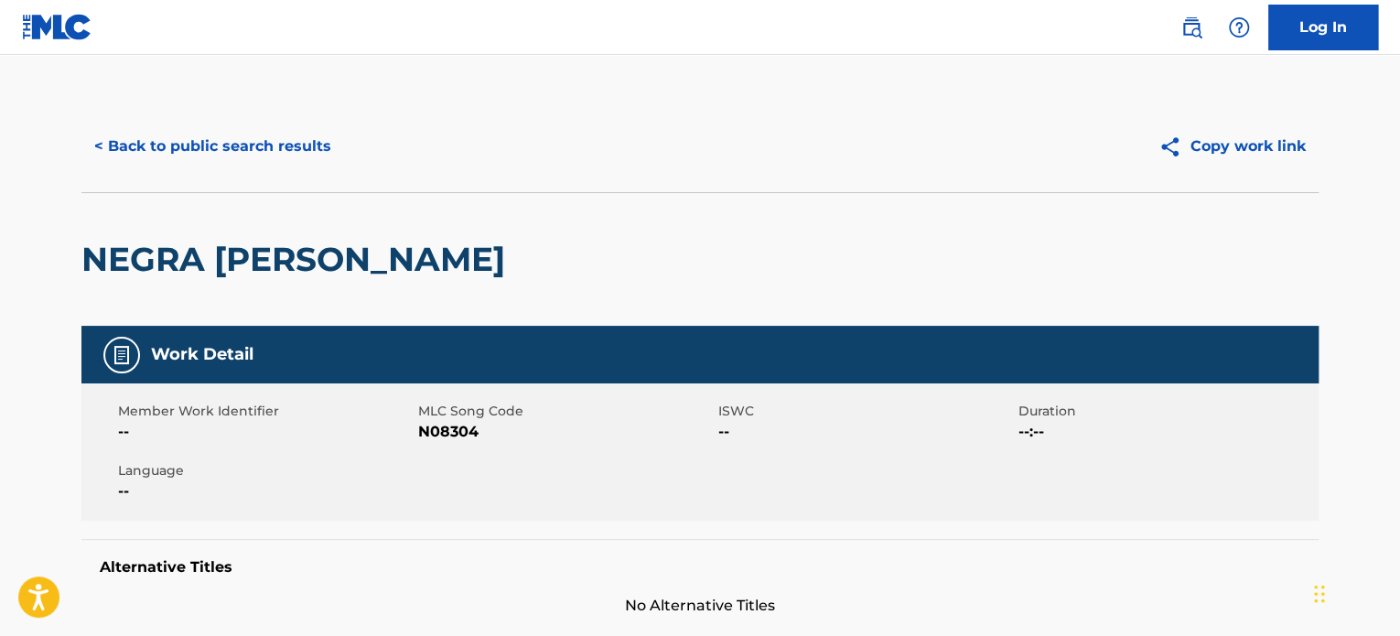
click at [438, 430] on span "N08304" at bounding box center [566, 432] width 296 height 22
copy span "N08304"
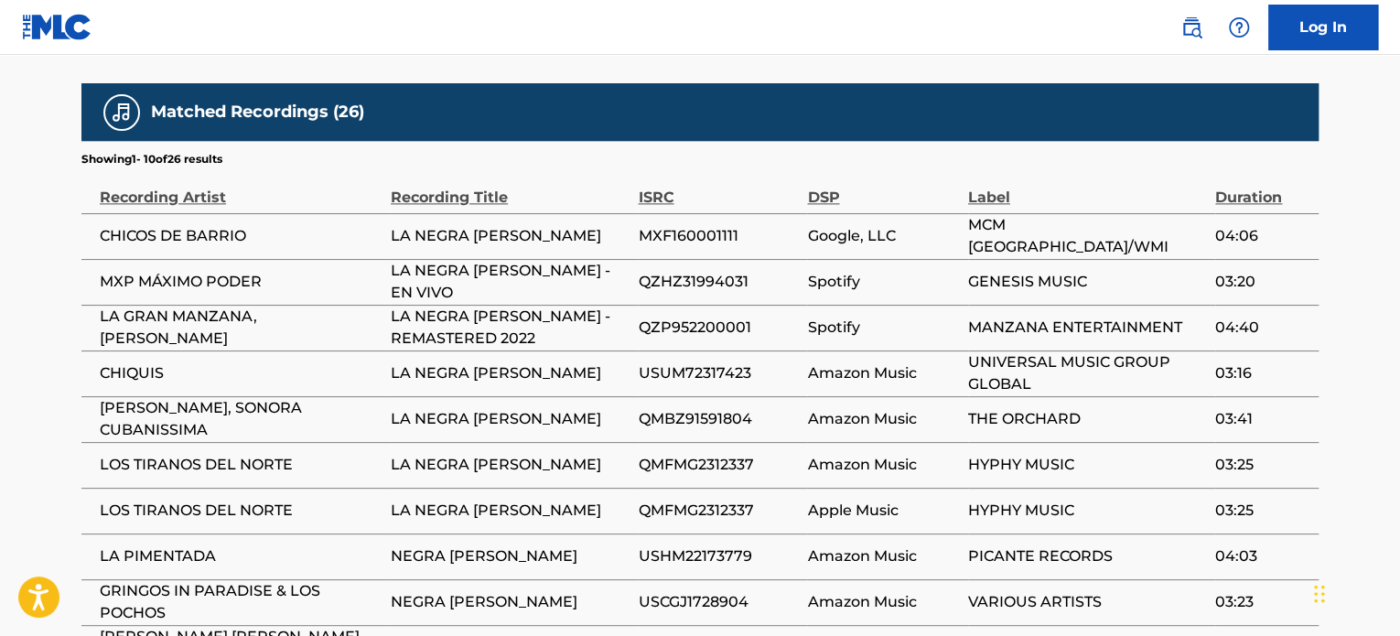
scroll to position [1313, 0]
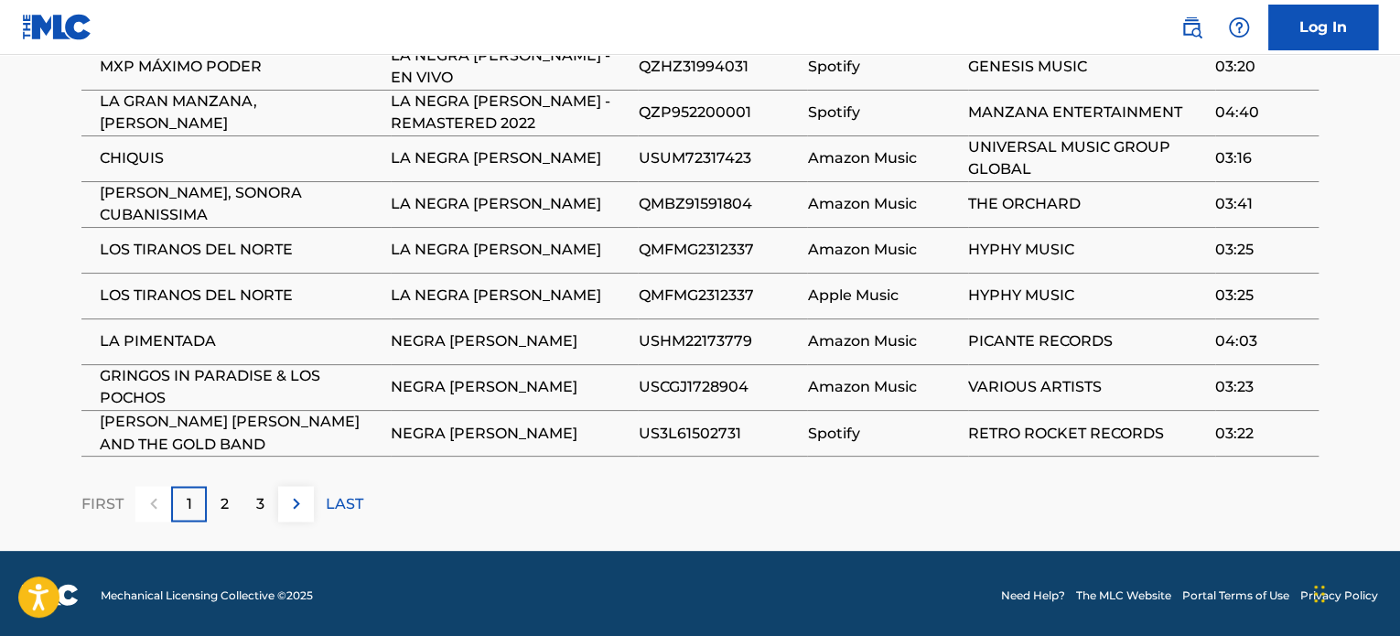
click at [276, 498] on div "3" at bounding box center [261, 504] width 36 height 36
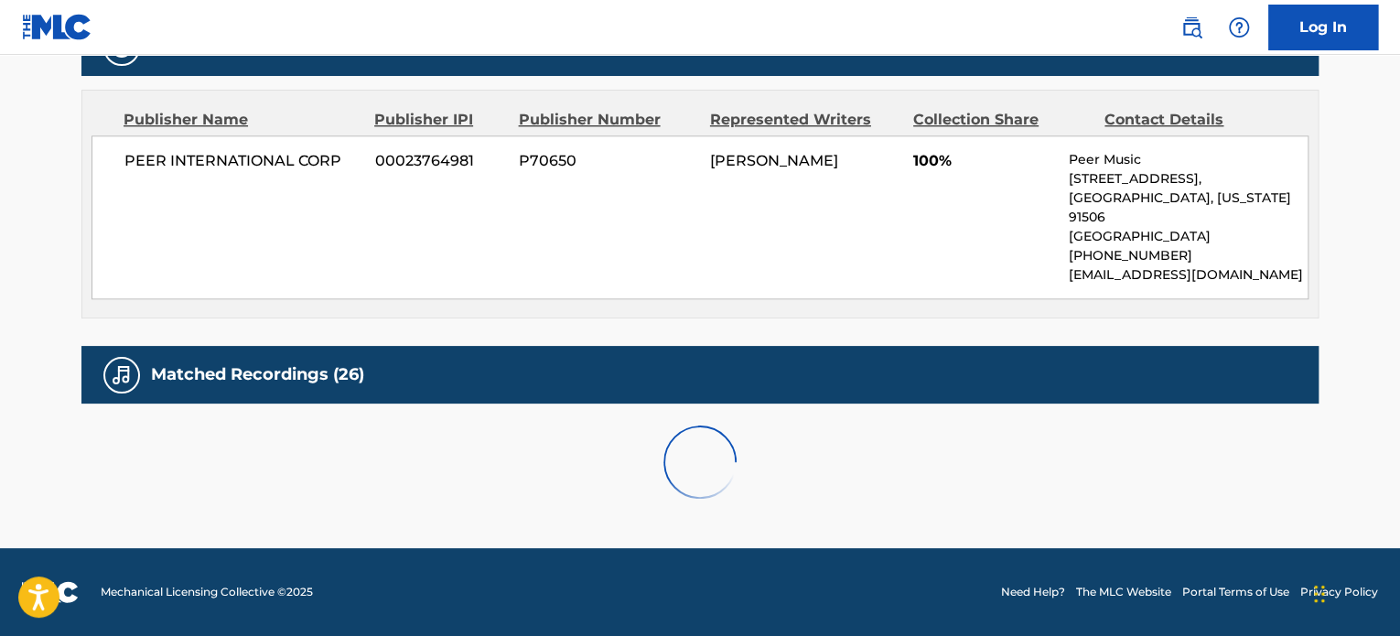
scroll to position [1130, 0]
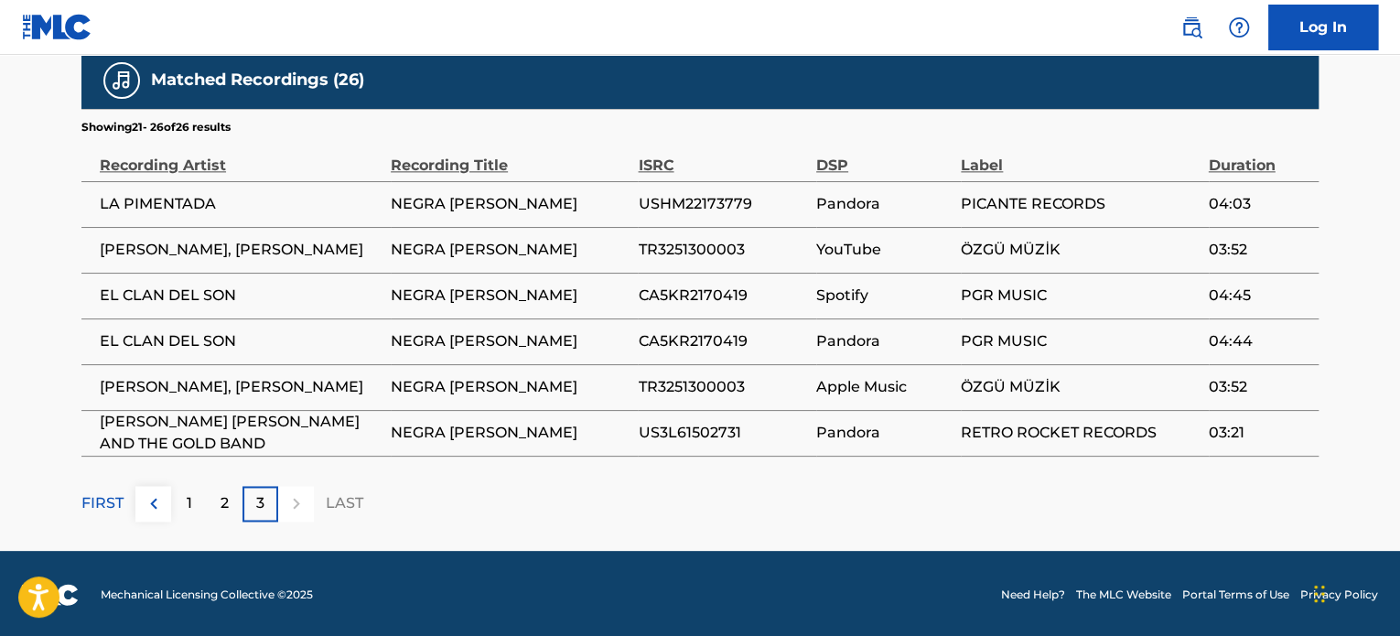
click at [233, 496] on div "2" at bounding box center [225, 504] width 36 height 36
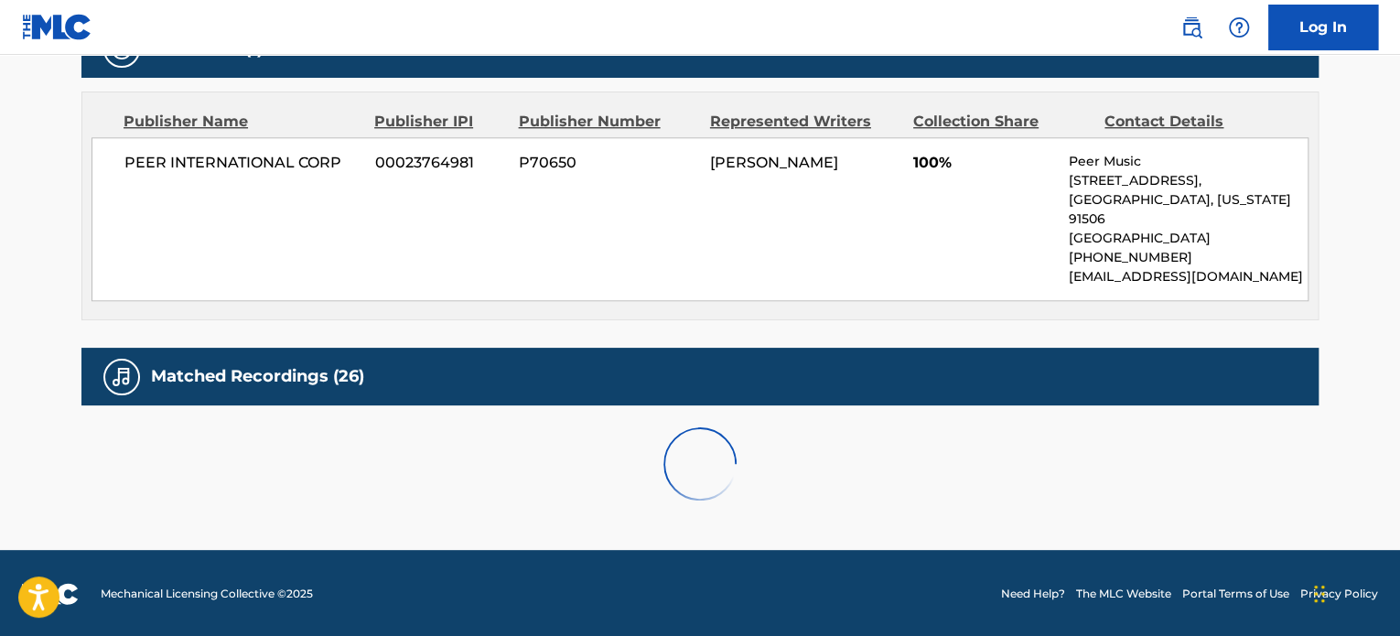
scroll to position [1313, 0]
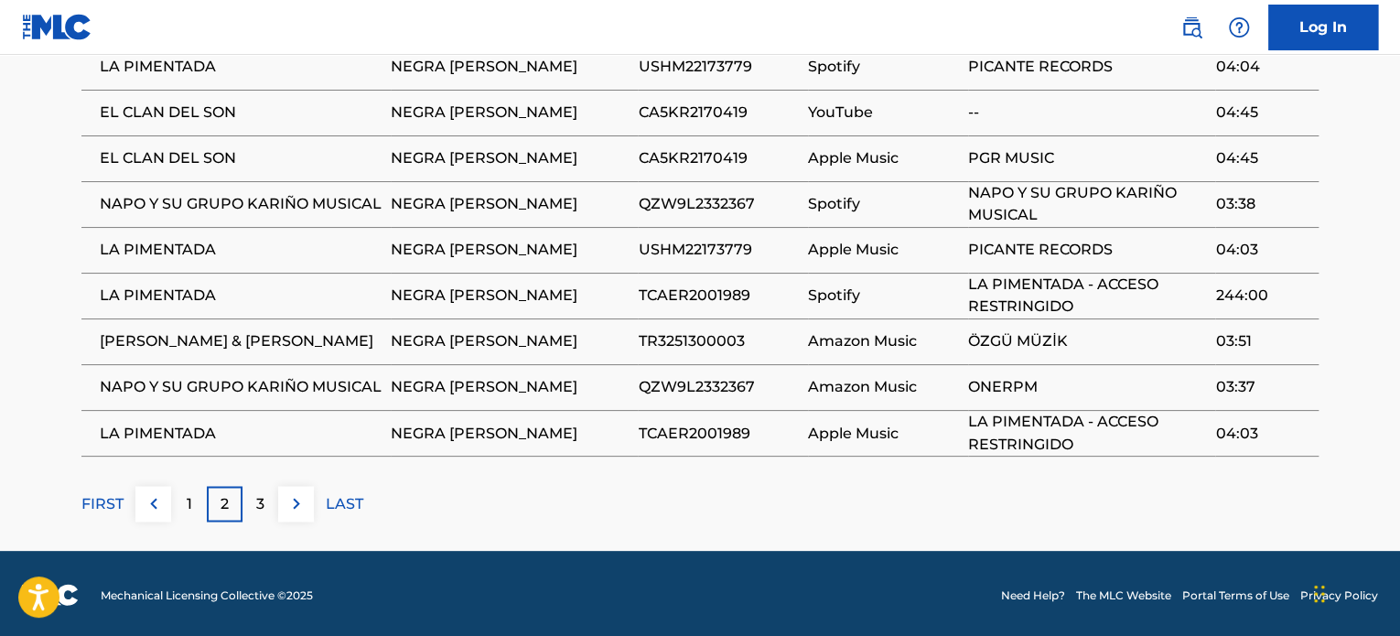
click at [198, 504] on div "1" at bounding box center [189, 504] width 36 height 36
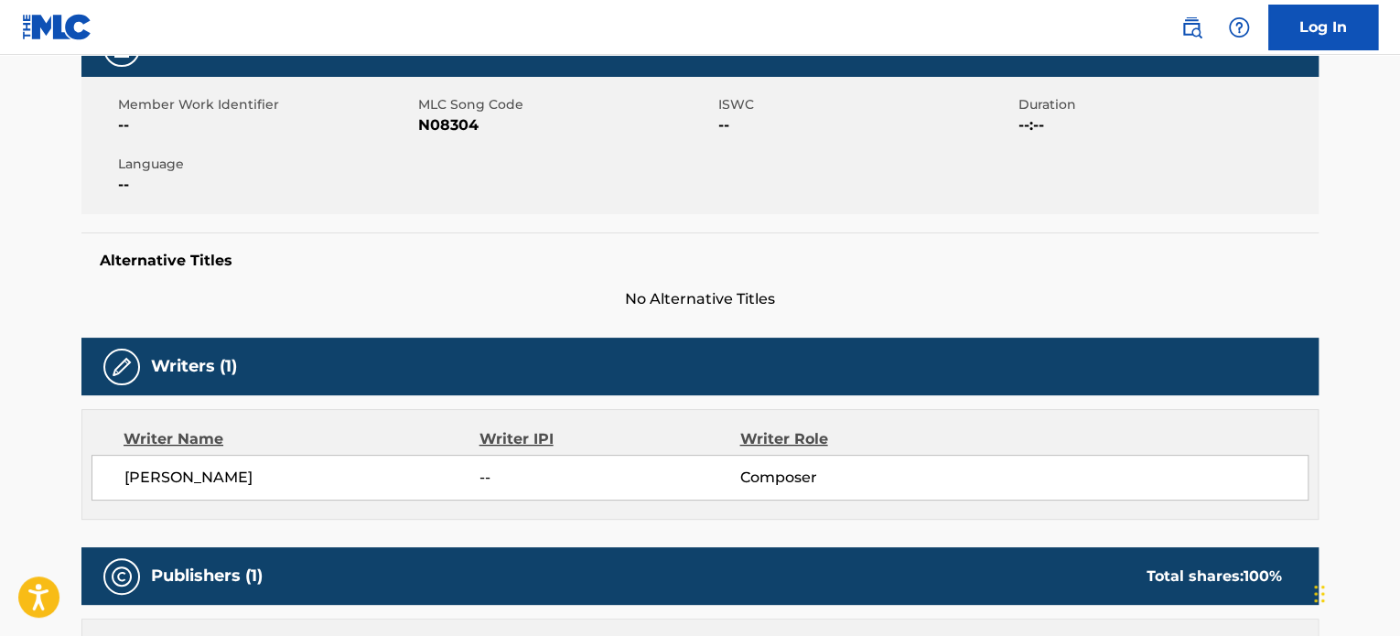
scroll to position [0, 0]
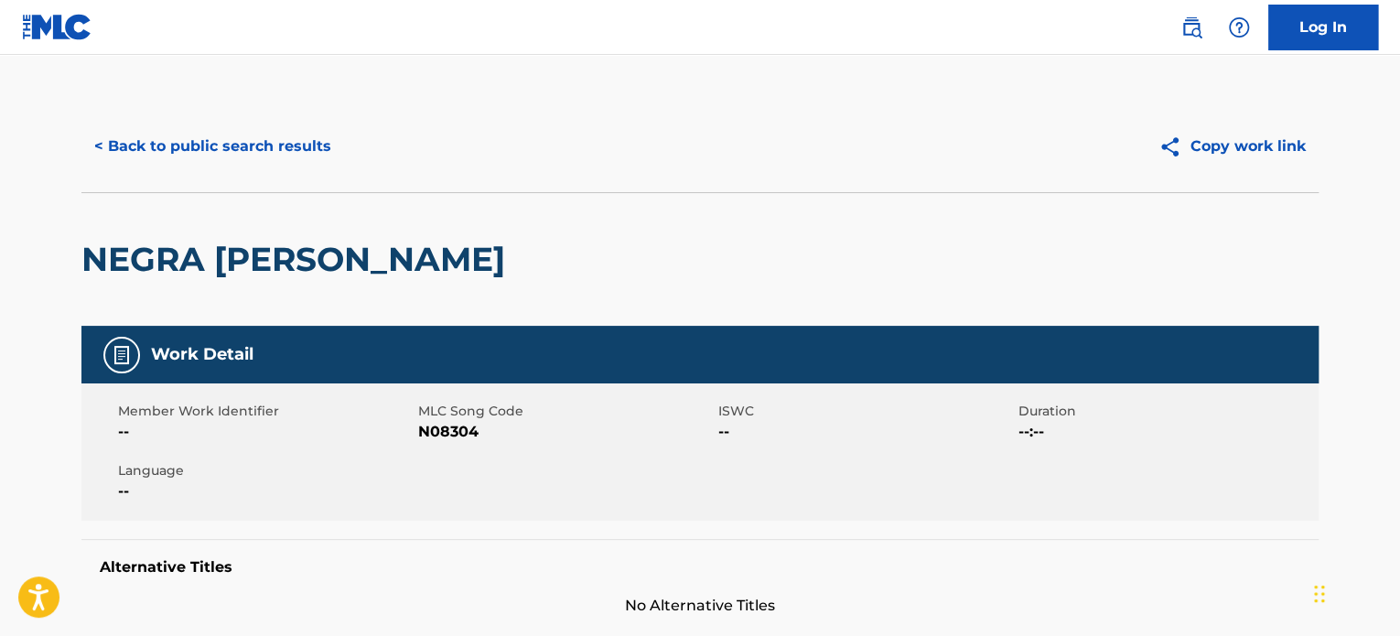
click at [239, 146] on button "< Back to public search results" at bounding box center [212, 147] width 263 height 46
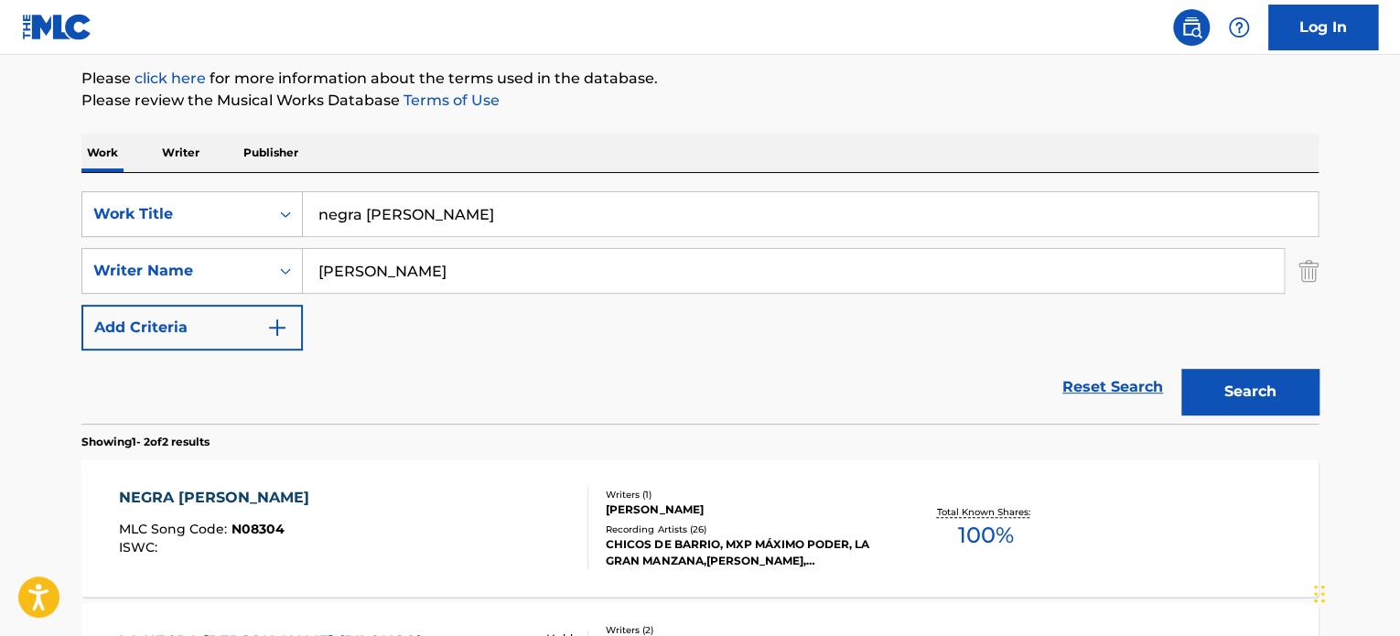
scroll to position [215, 0]
click at [414, 189] on div "SearchWithCriteriaff86ae1f-c33f-4f0b-8637-c3c9f3321141 Work Title negra [PERSON…" at bounding box center [699, 299] width 1237 height 251
click at [389, 238] on div "SearchWithCriteriaff86ae1f-c33f-4f0b-8637-c3c9f3321141 Work Title negra [PERSON…" at bounding box center [699, 271] width 1237 height 159
click at [379, 219] on input "negra [PERSON_NAME]" at bounding box center [810, 215] width 1015 height 44
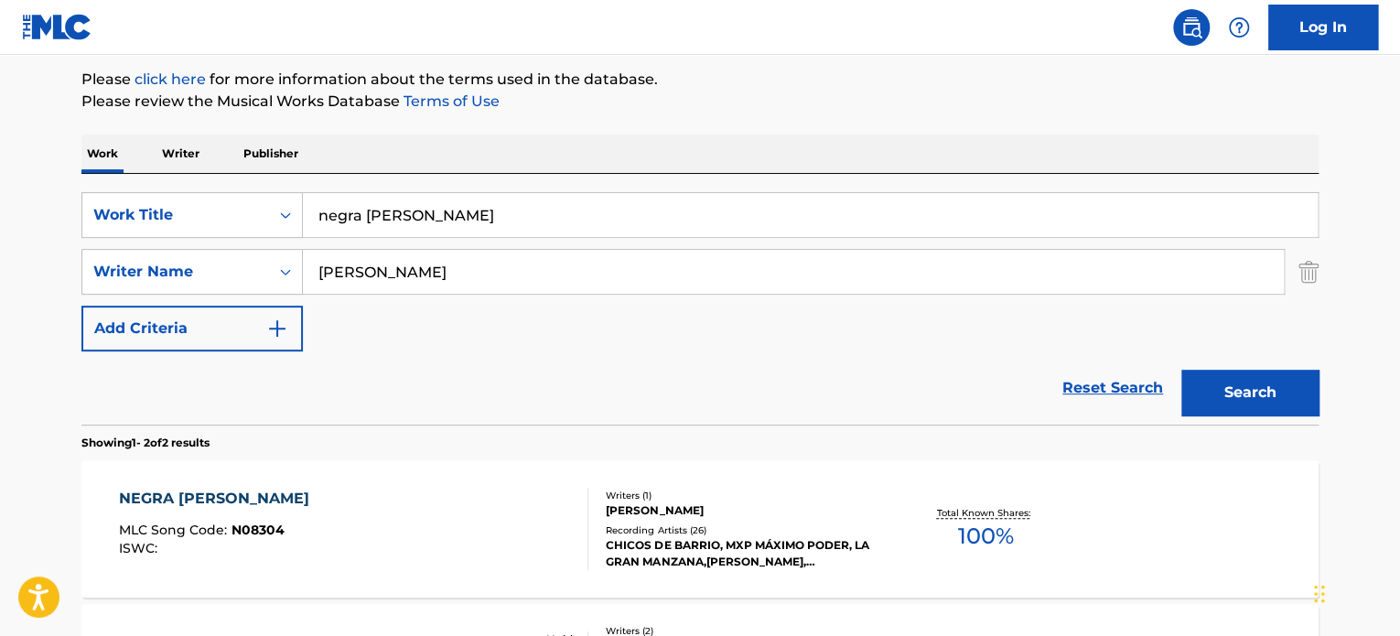
click at [379, 219] on input "negra [PERSON_NAME]" at bounding box center [810, 215] width 1015 height 44
paste input "odio a primera vista"
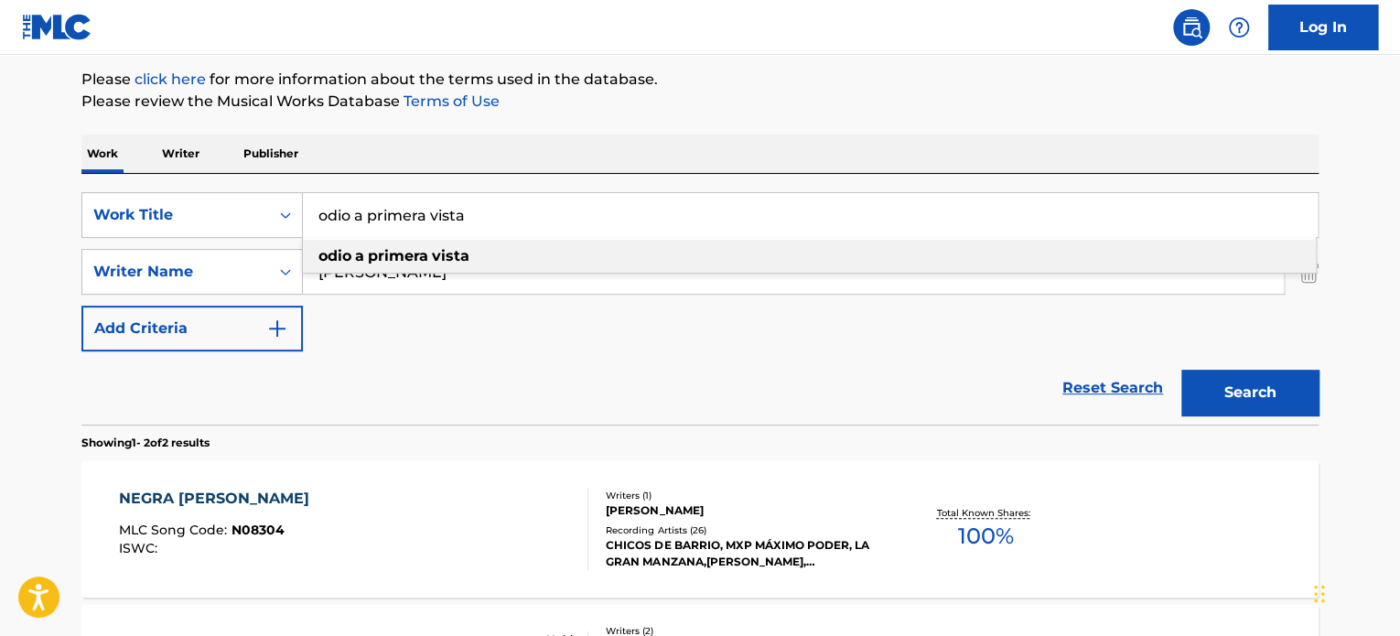
type input "odio a primera vista"
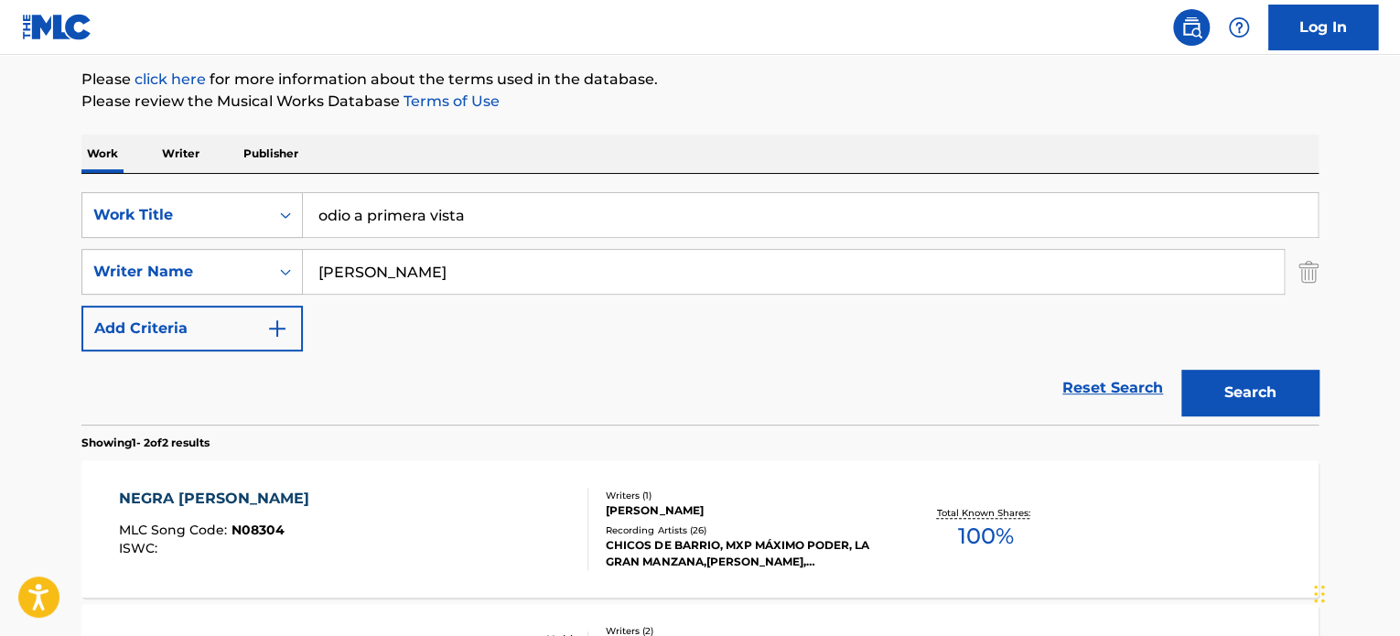
click at [408, 263] on input "[PERSON_NAME]" at bounding box center [793, 272] width 981 height 44
paste input "[PERSON_NAME]"
type input "[PERSON_NAME]"
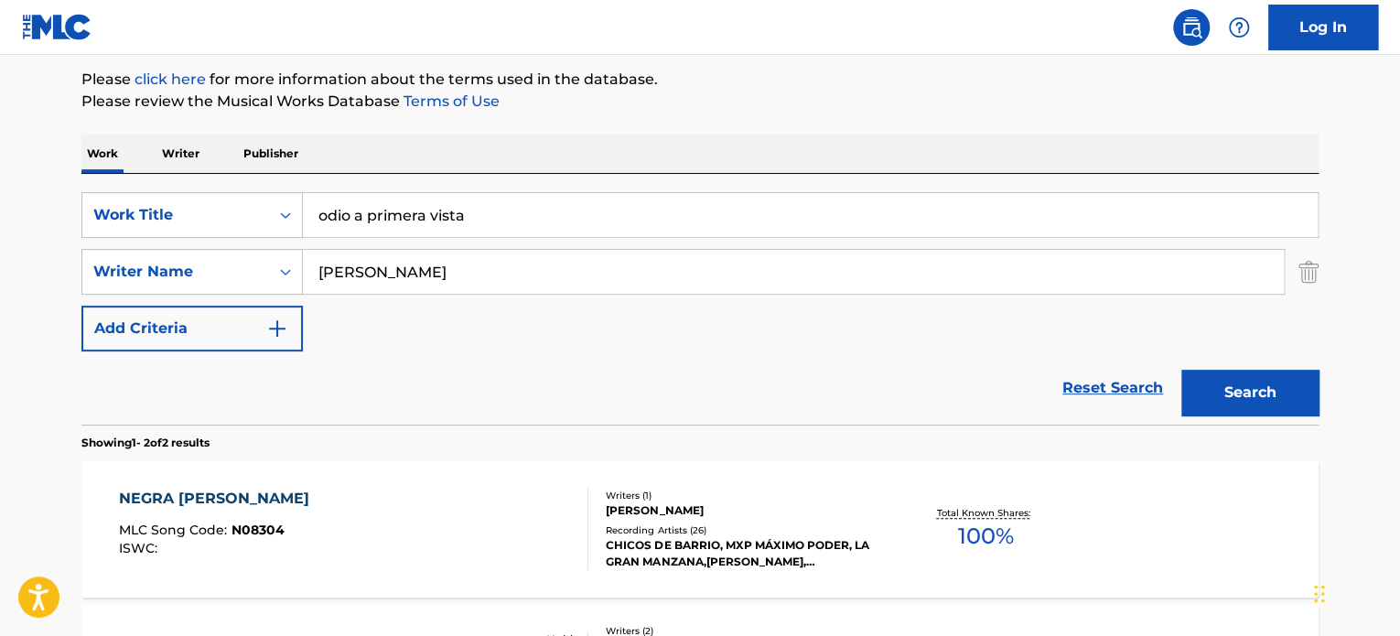
click at [1254, 409] on button "Search" at bounding box center [1249, 393] width 137 height 46
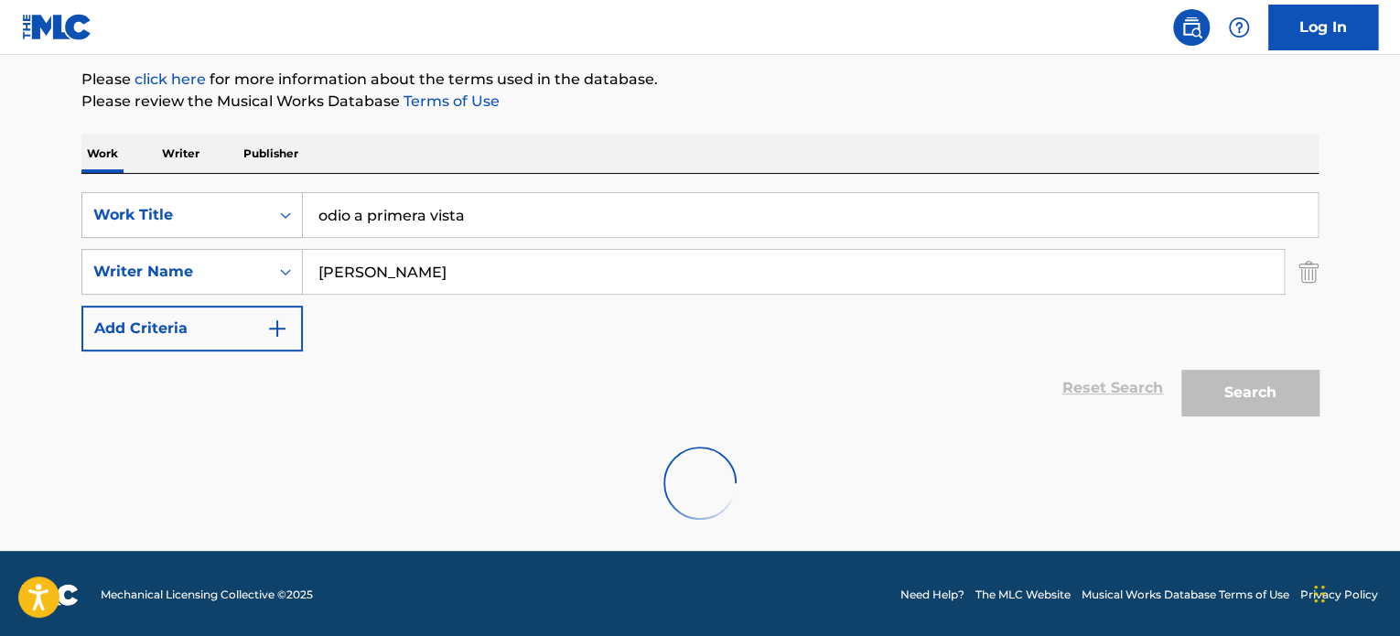
scroll to position [157, 0]
